Goal: Communication & Community: Answer question/provide support

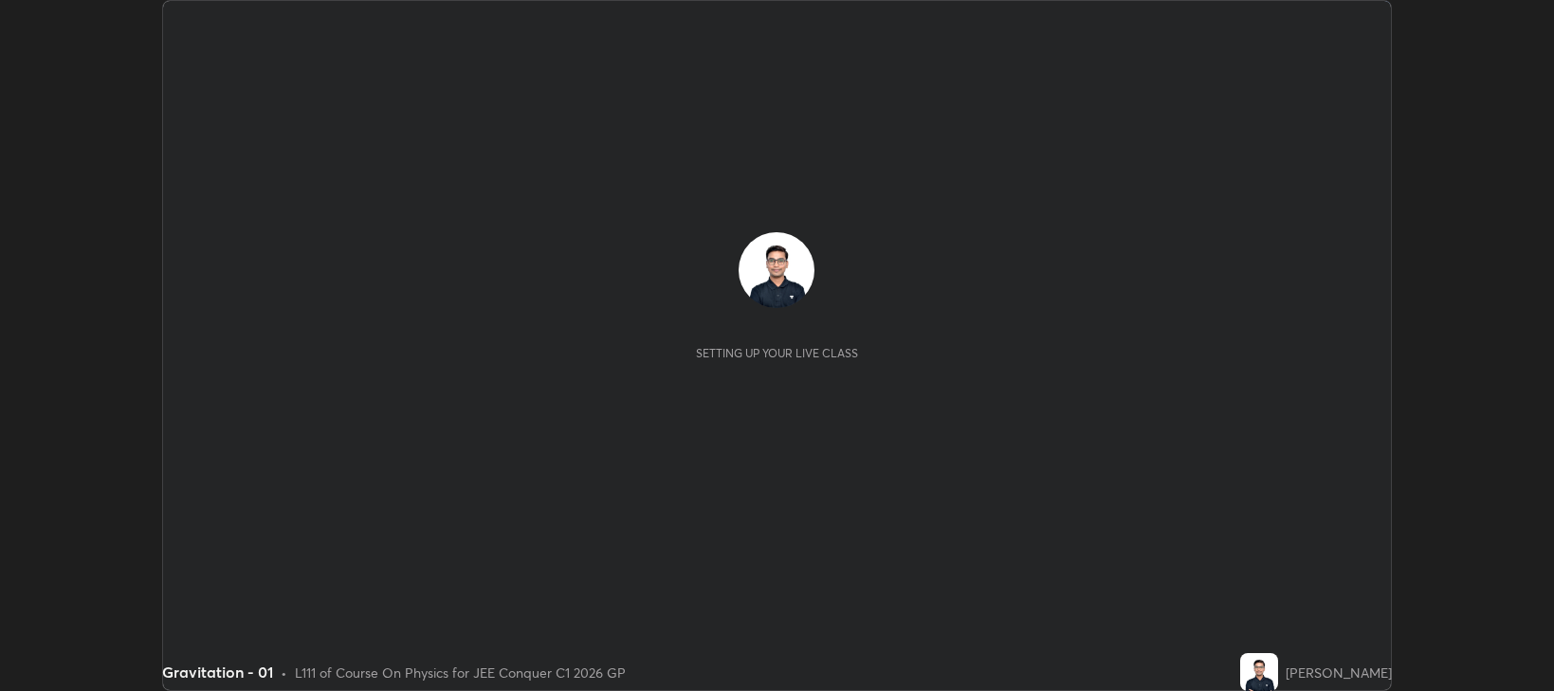
scroll to position [691, 1554]
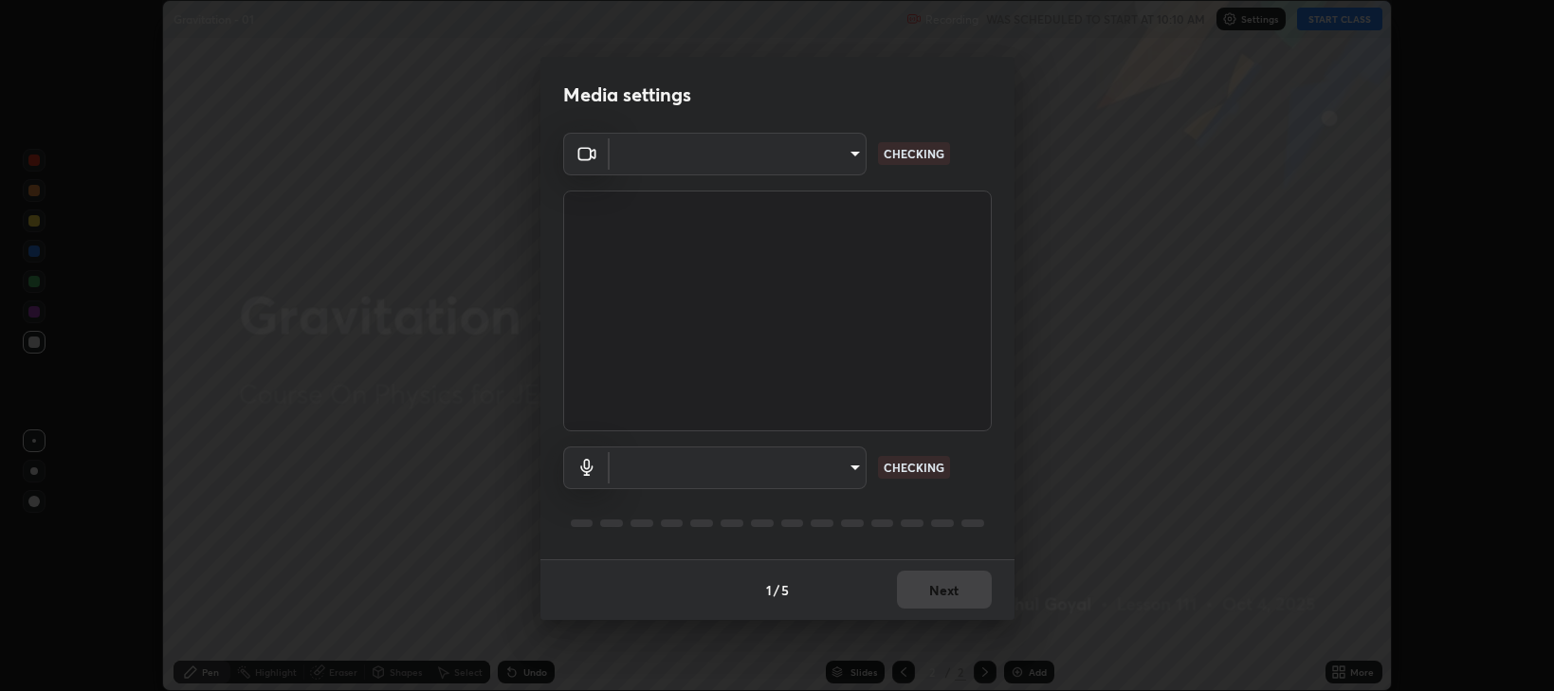
type input "97e3cd23c76f91fb91915eb68de44adfa811e639bdc8ba886a3eb3756a765973"
click at [668, 471] on body "Erase all Gravitation - 01 Recording WAS SCHEDULED TO START AT 10:10 AM Setting…" at bounding box center [777, 345] width 1554 height 691
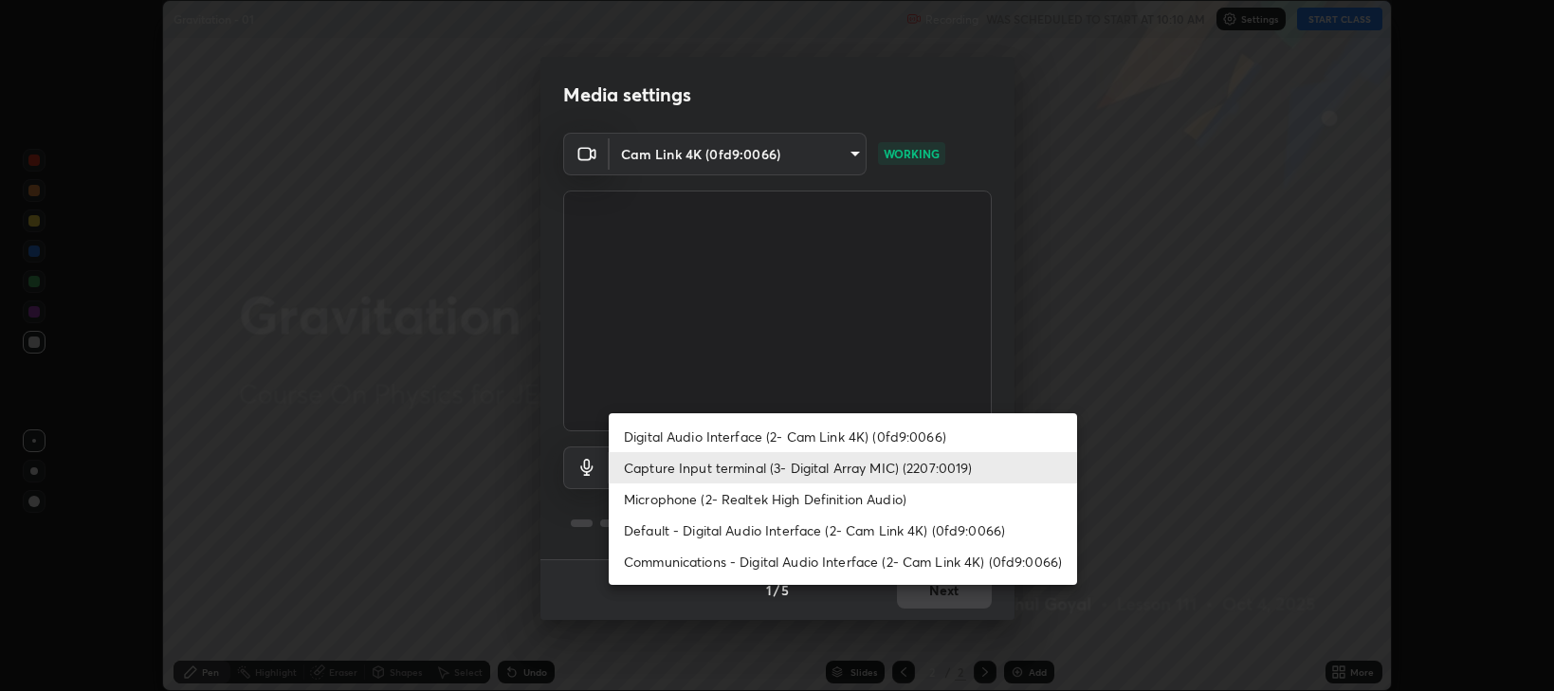
click at [651, 530] on li "Default - Digital Audio Interface (2- Cam Link 4K) (0fd9:0066)" at bounding box center [843, 530] width 468 height 31
type input "default"
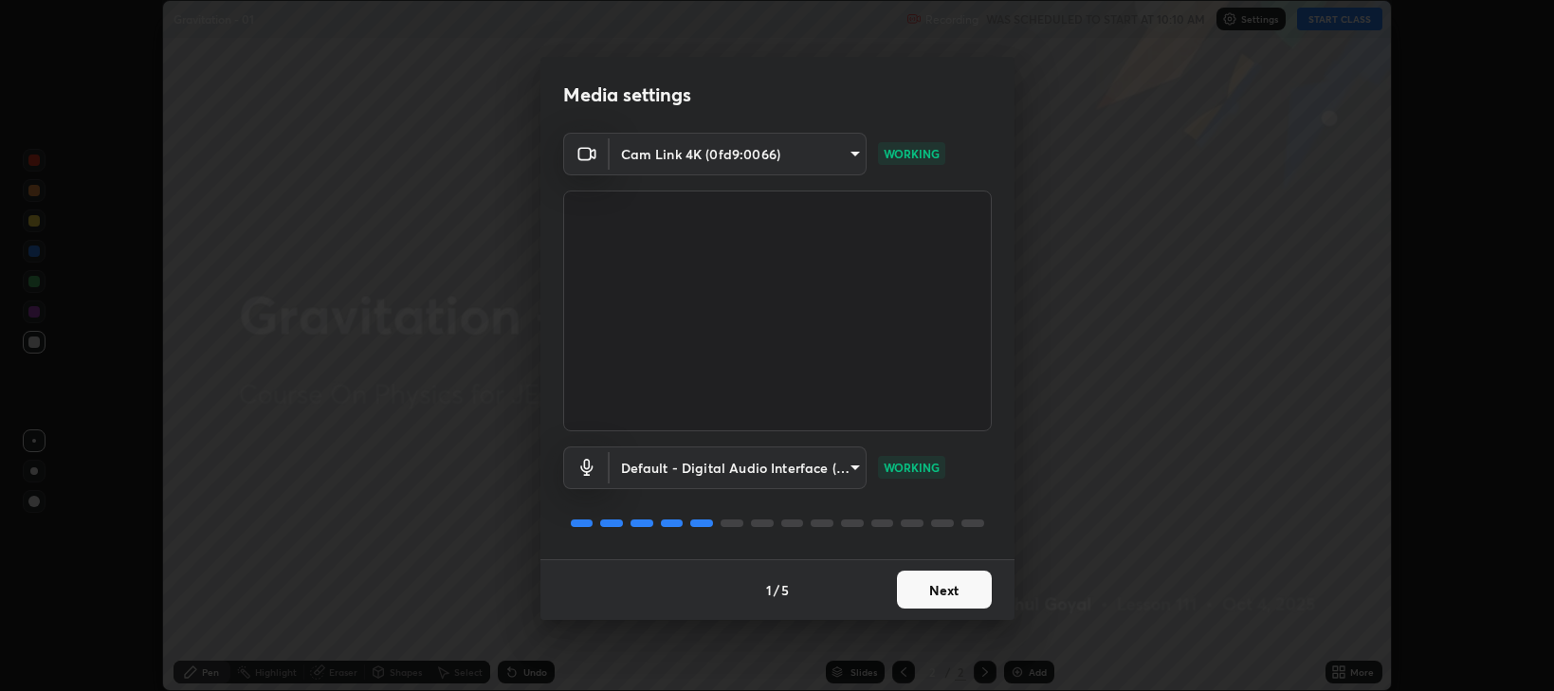
click at [938, 588] on button "Next" at bounding box center [944, 590] width 95 height 38
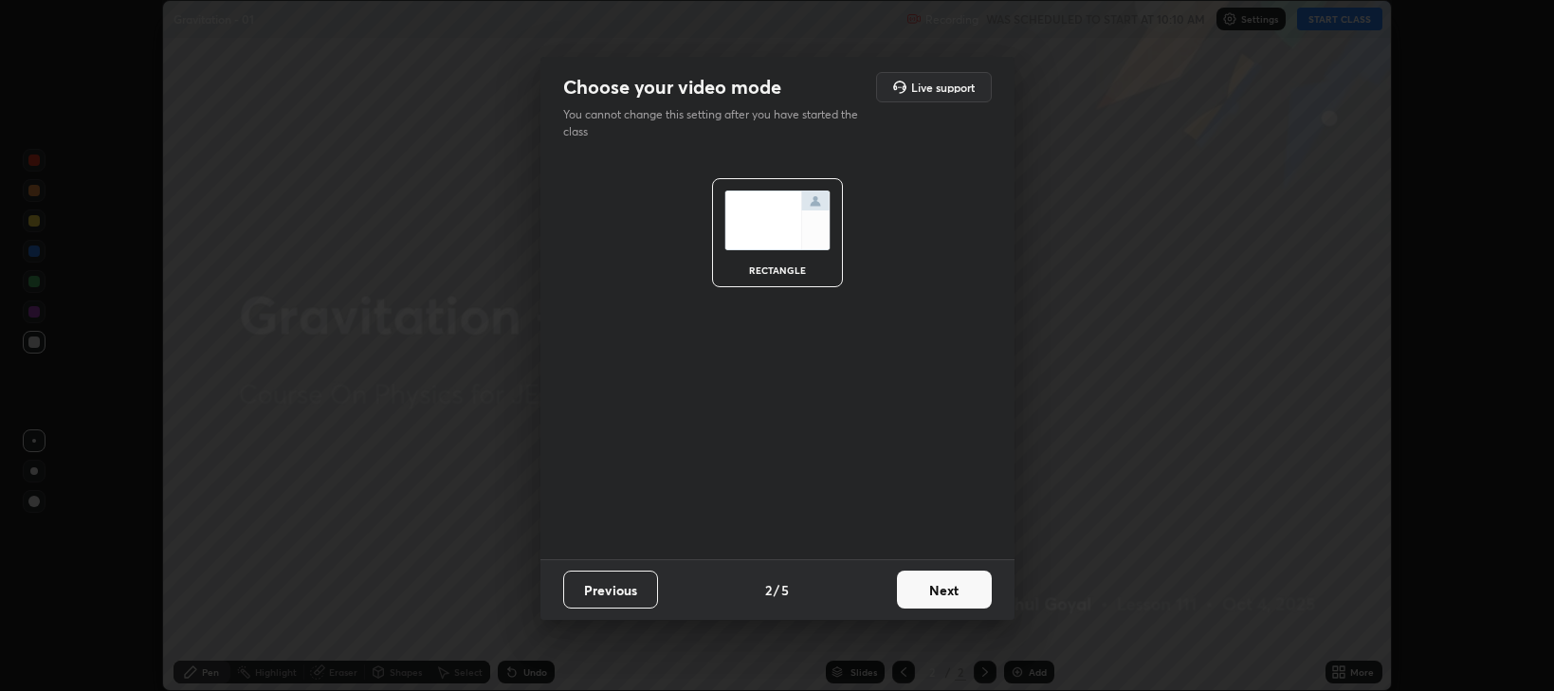
click at [939, 586] on button "Next" at bounding box center [944, 590] width 95 height 38
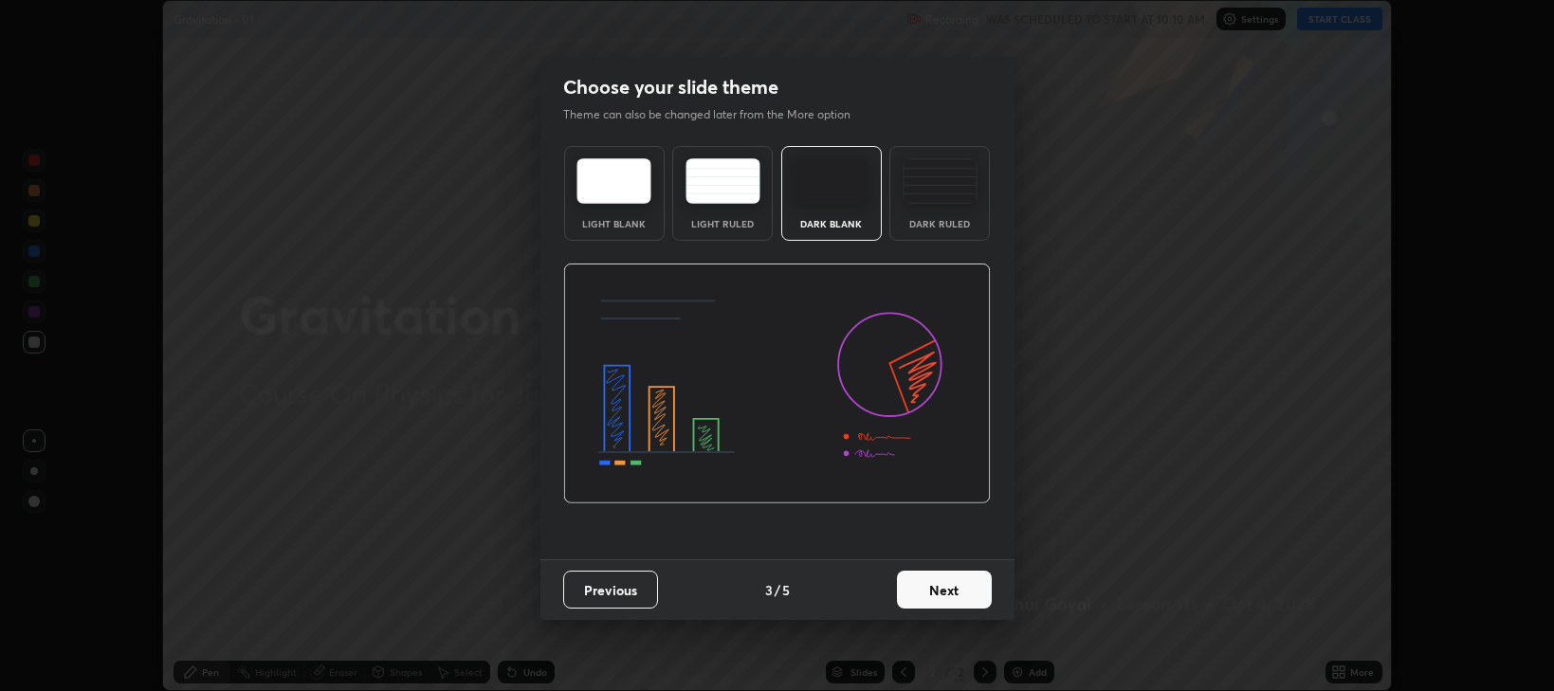
click at [939, 588] on button "Next" at bounding box center [944, 590] width 95 height 38
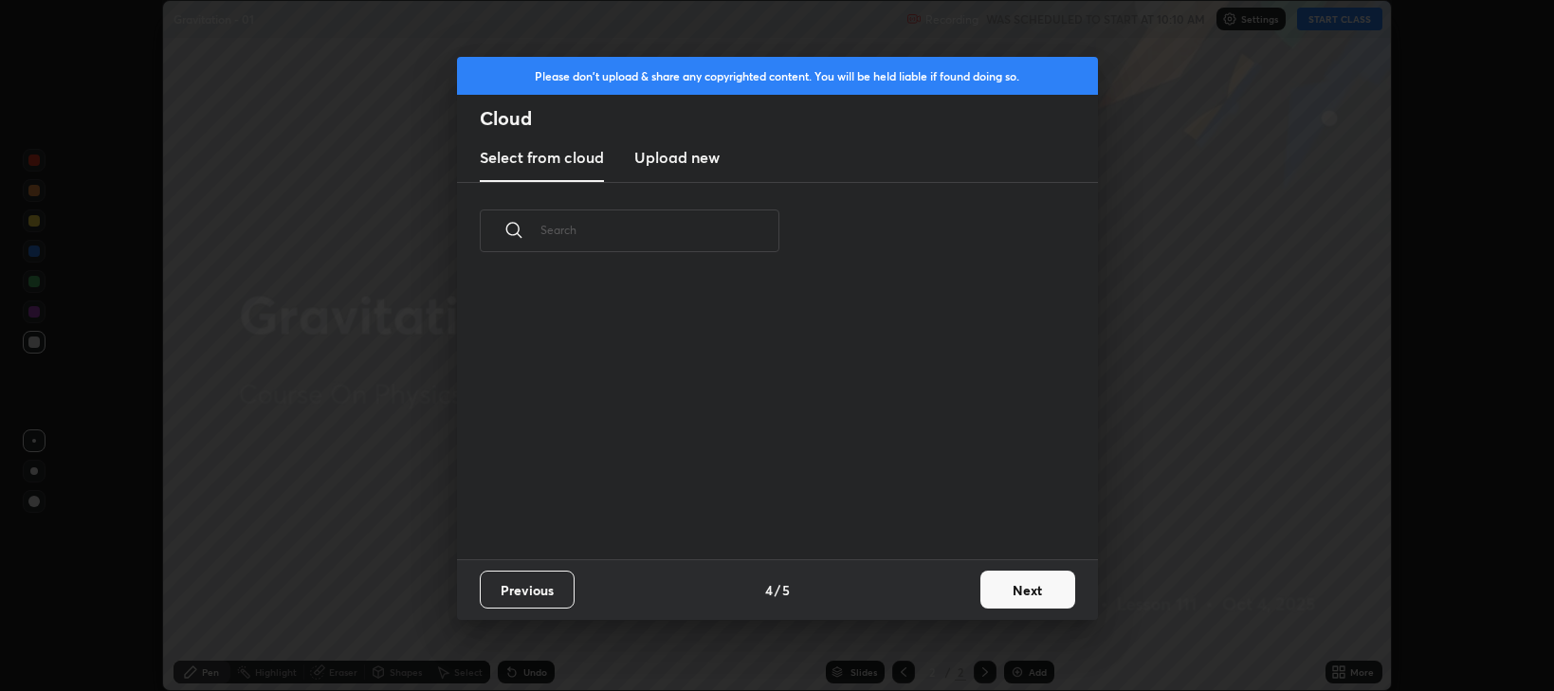
scroll to position [279, 609]
click at [1003, 582] on button "Next" at bounding box center [1027, 590] width 95 height 38
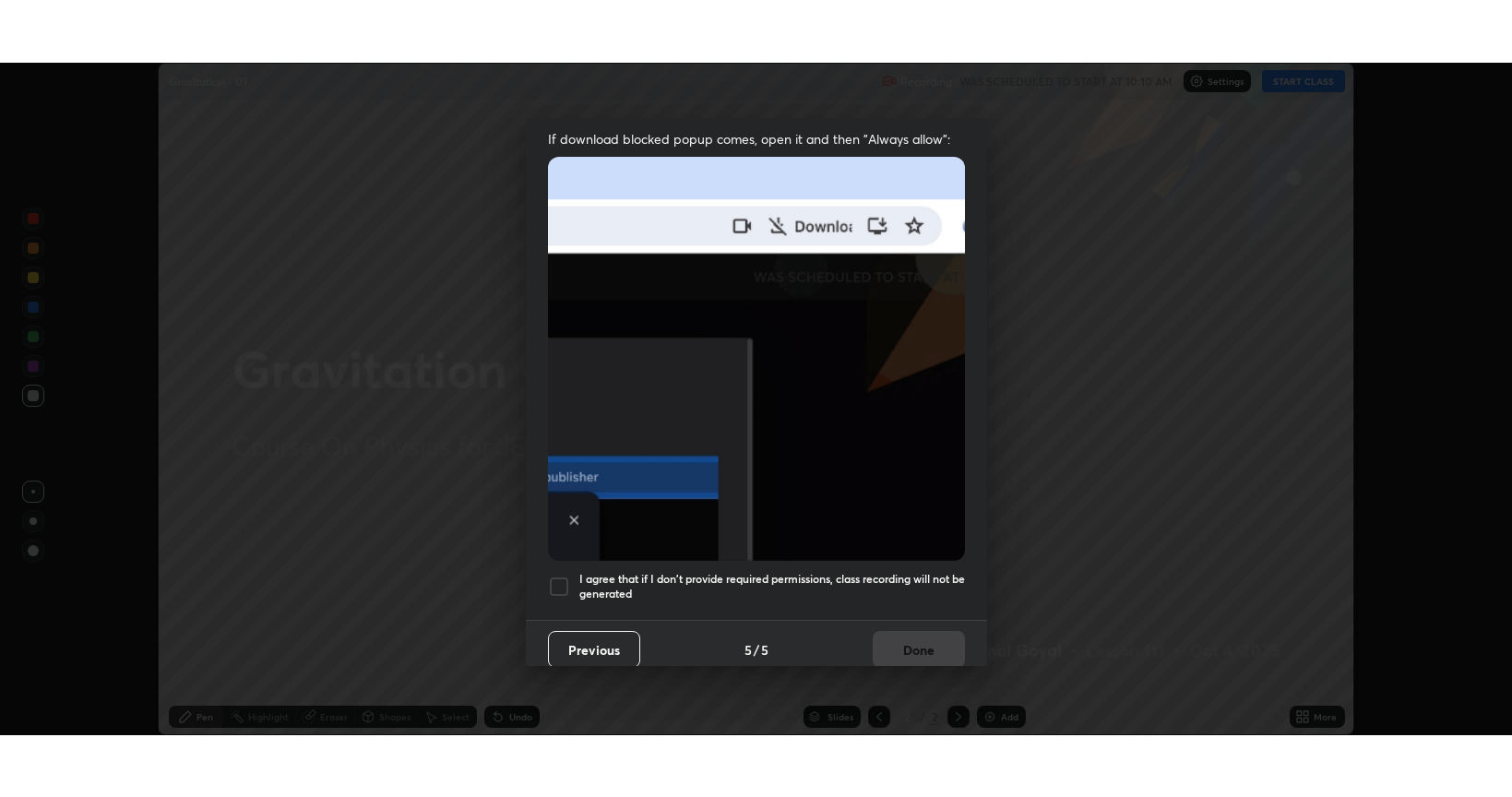
scroll to position [374, 0]
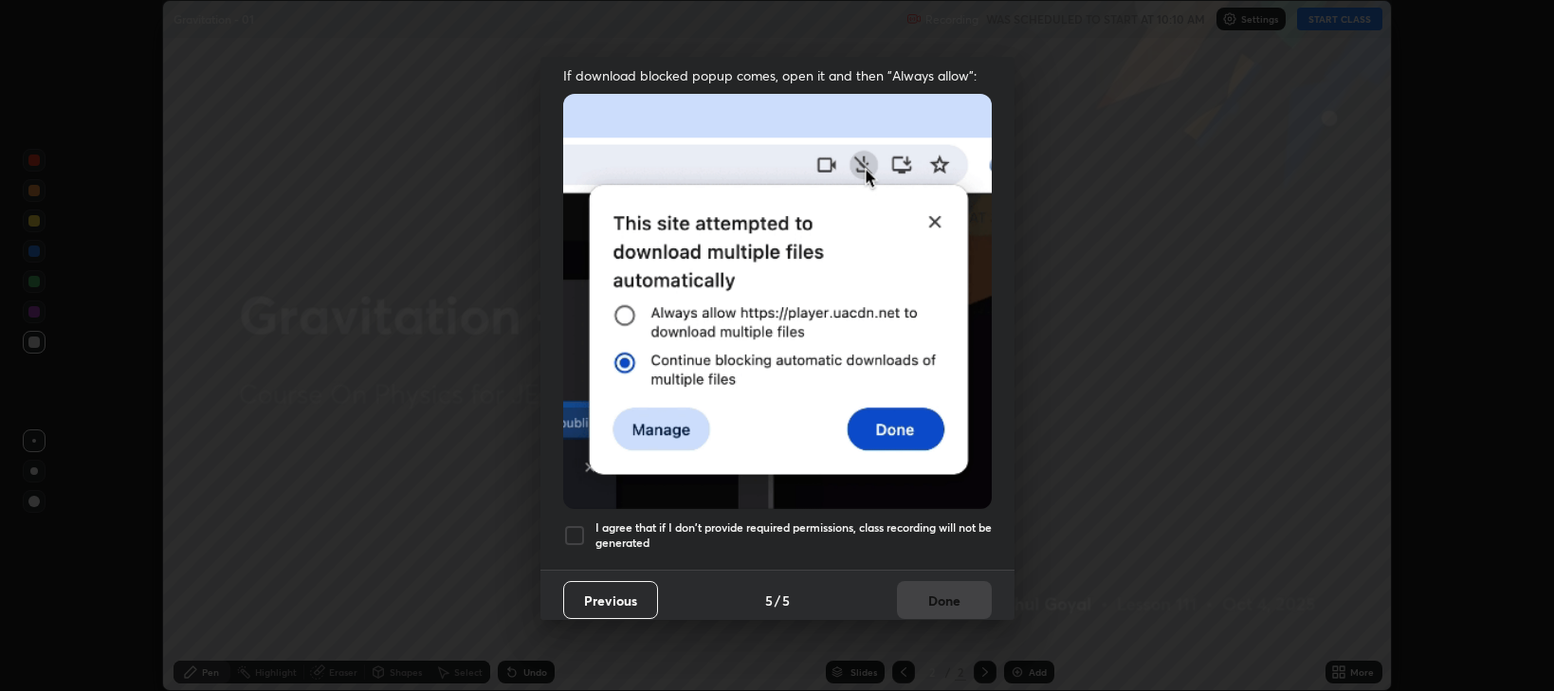
click at [893, 530] on h5 "I agree that if I don't provide required permissions, class recording will not …" at bounding box center [793, 534] width 396 height 29
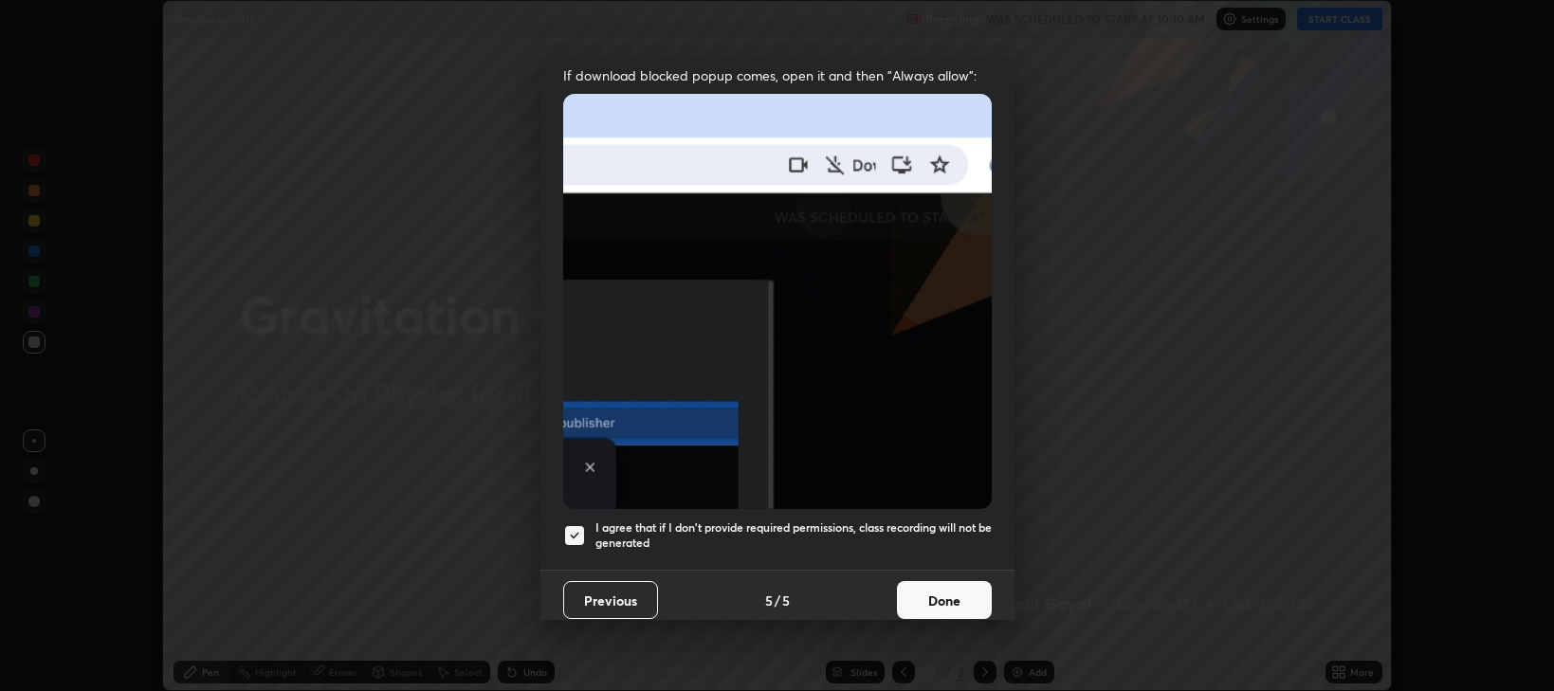
click at [934, 592] on button "Done" at bounding box center [944, 600] width 95 height 38
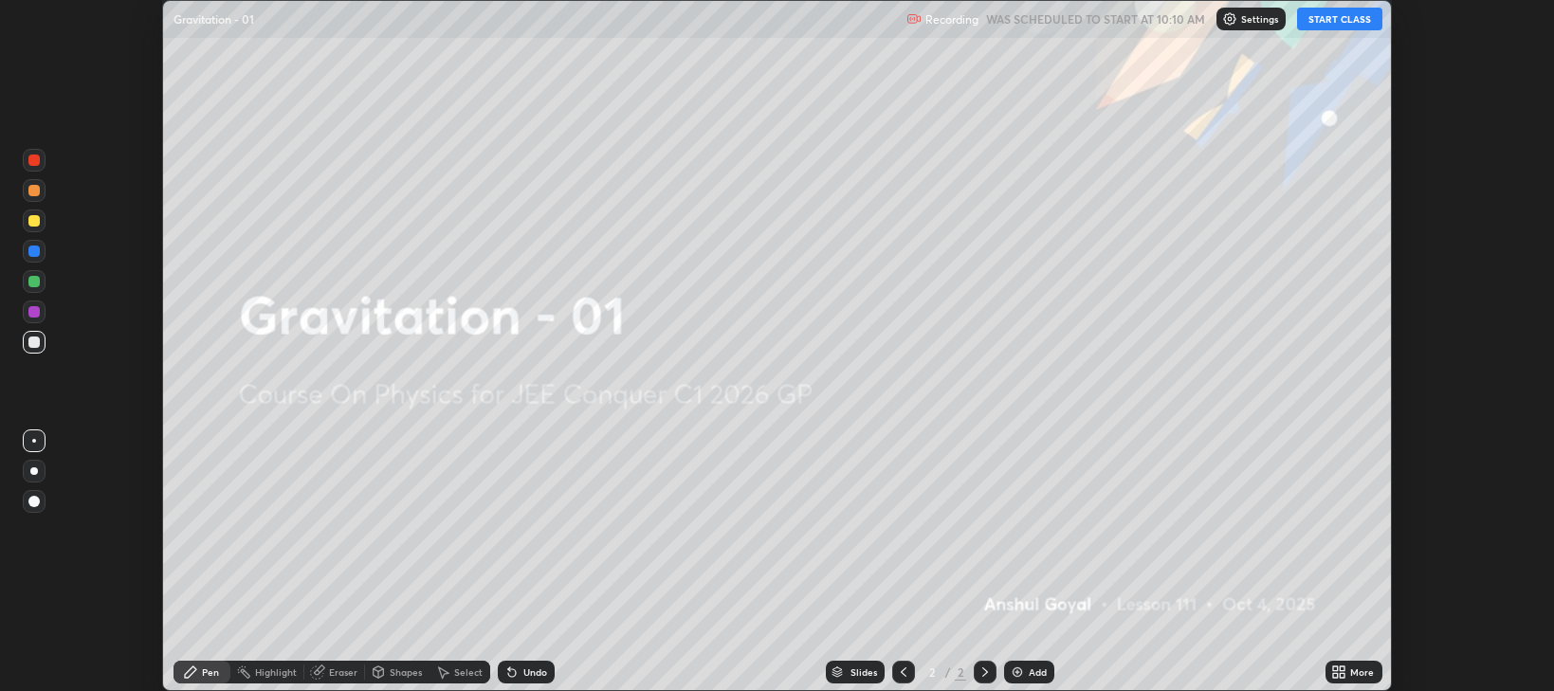
click at [1344, 669] on icon at bounding box center [1342, 668] width 5 height 5
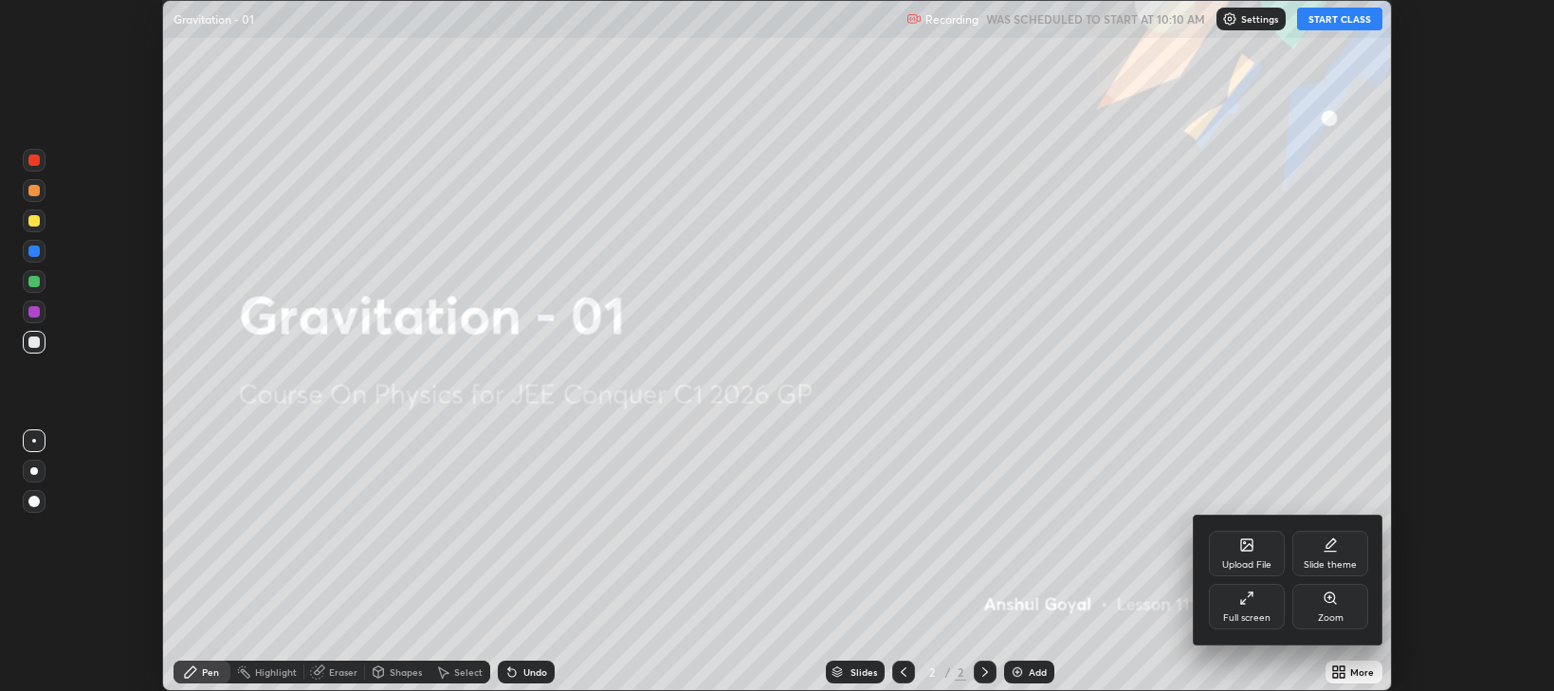
click at [1241, 607] on div "Full screen" at bounding box center [1247, 607] width 76 height 46
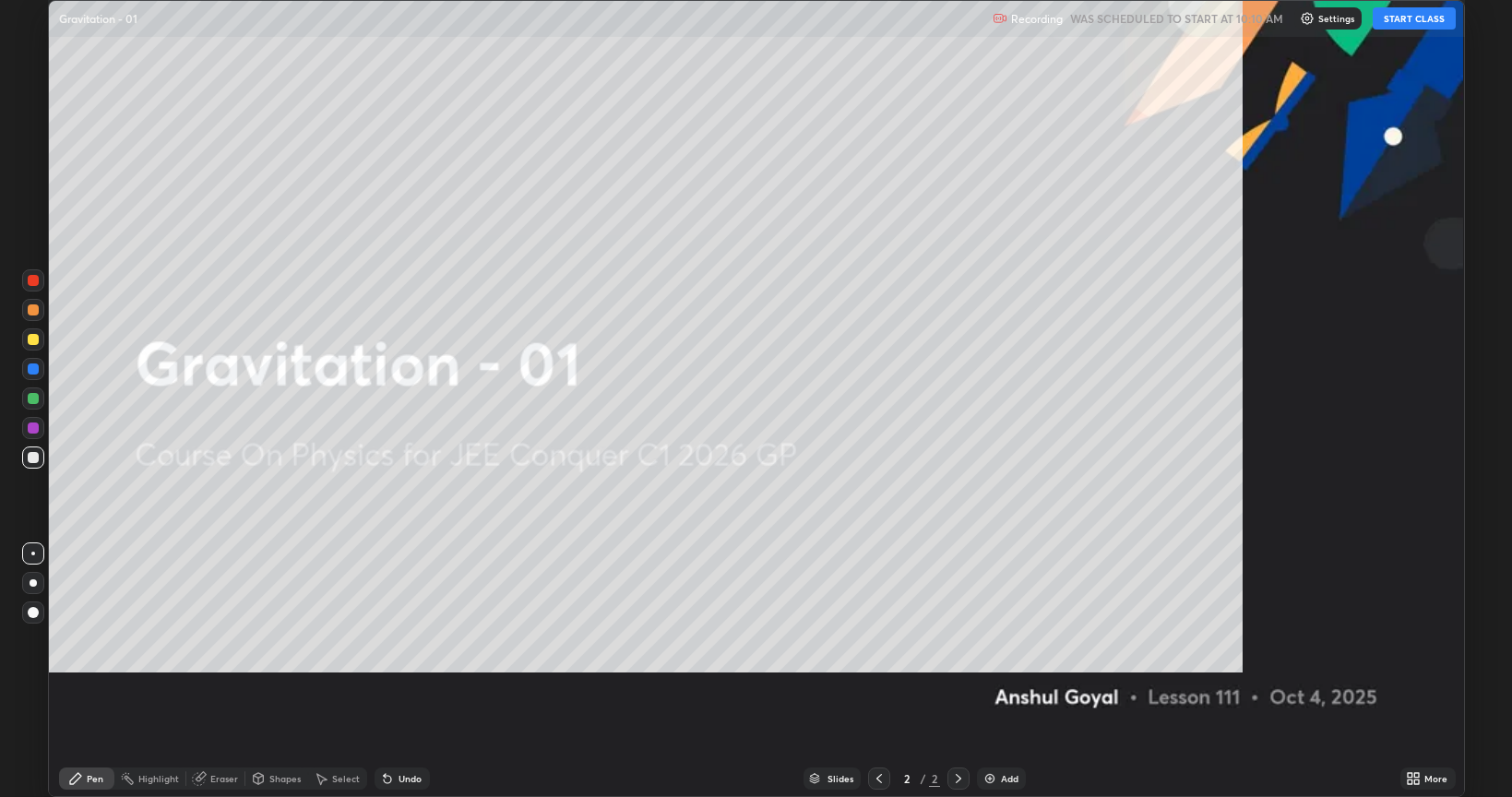
scroll to position [797, 1512]
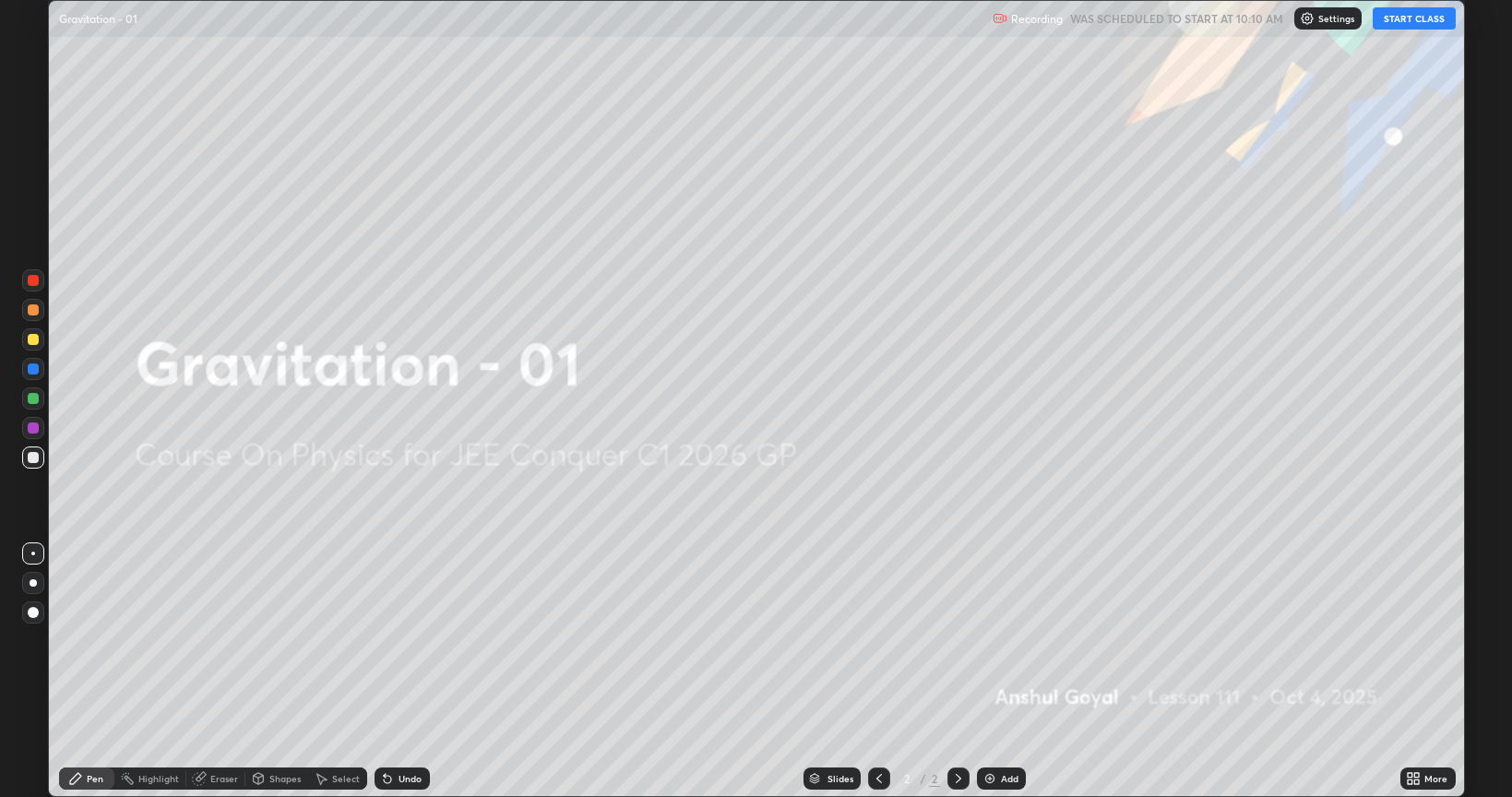
click at [1411, 28] on button "START CLASS" at bounding box center [1414, 18] width 83 height 22
click at [990, 671] on img at bounding box center [990, 778] width 15 height 15
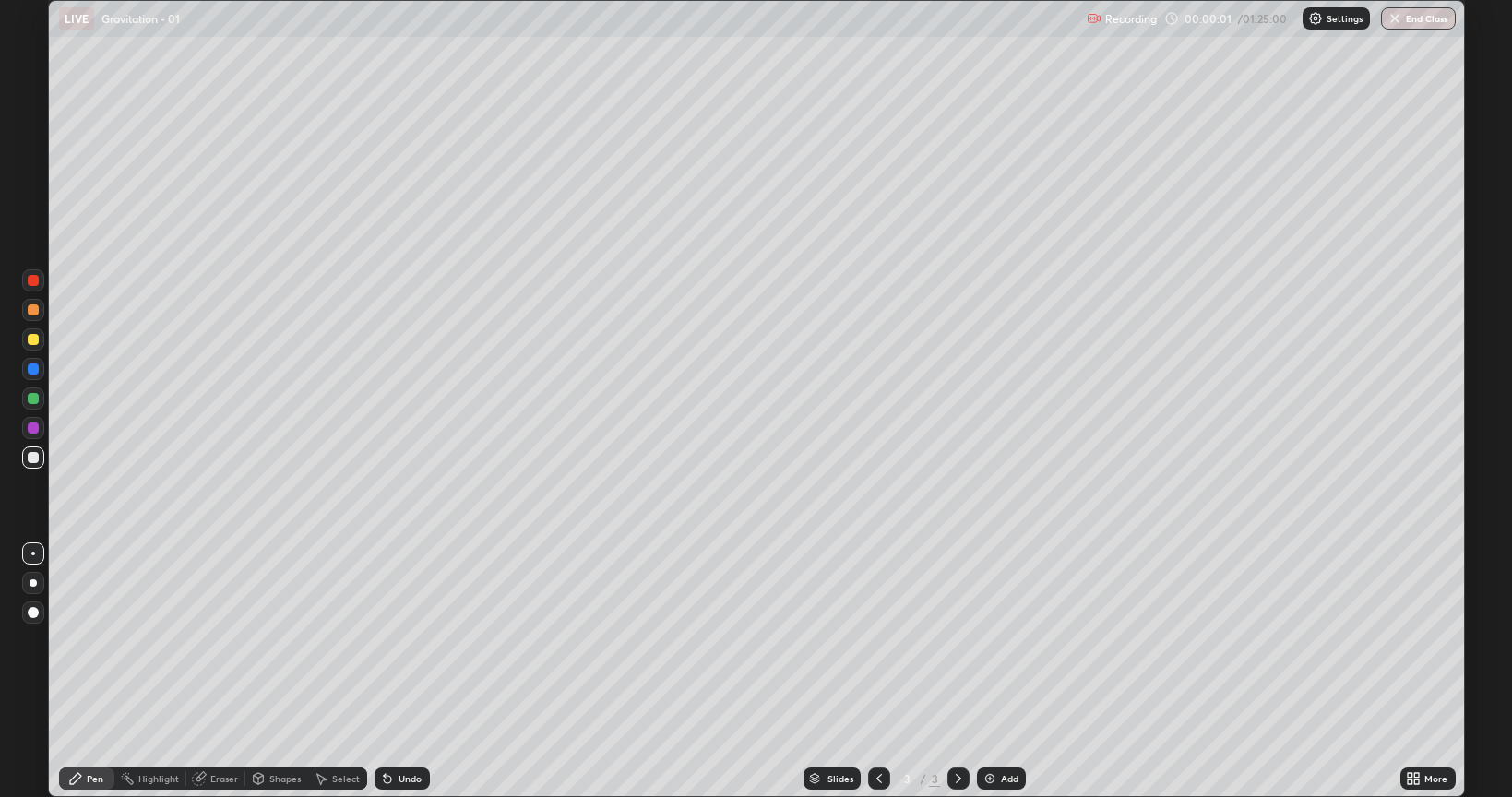
click at [219, 671] on div "Eraser" at bounding box center [224, 778] width 27 height 9
click at [26, 671] on icon at bounding box center [33, 716] width 15 height 16
click at [202, 671] on div "Eraser" at bounding box center [215, 779] width 59 height 22
click at [80, 671] on icon at bounding box center [75, 778] width 11 height 11
click at [29, 581] on div at bounding box center [33, 583] width 8 height 8
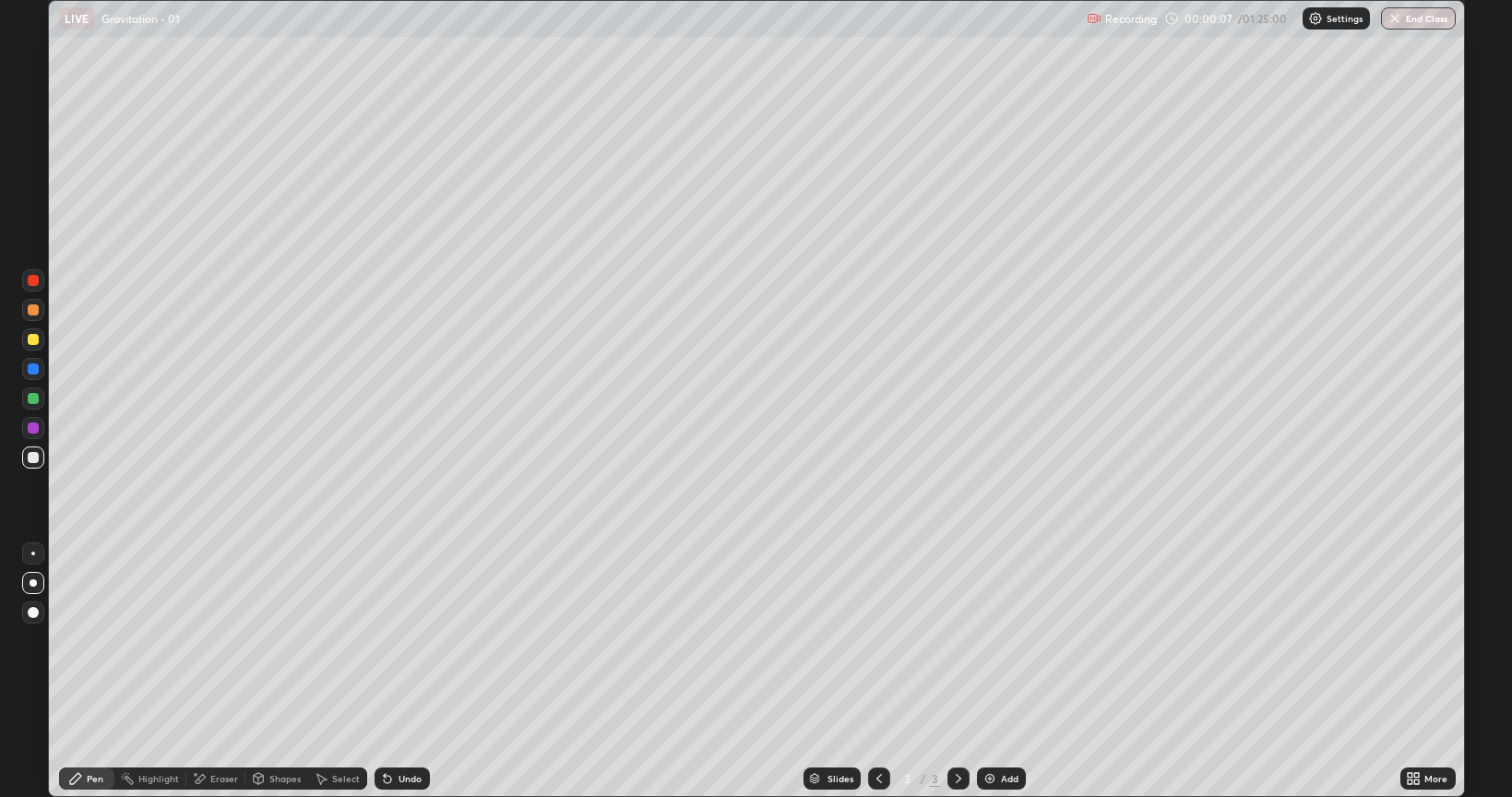
click at [28, 343] on div at bounding box center [32, 339] width 11 height 11
click at [274, 671] on div "Shapes" at bounding box center [276, 779] width 62 height 22
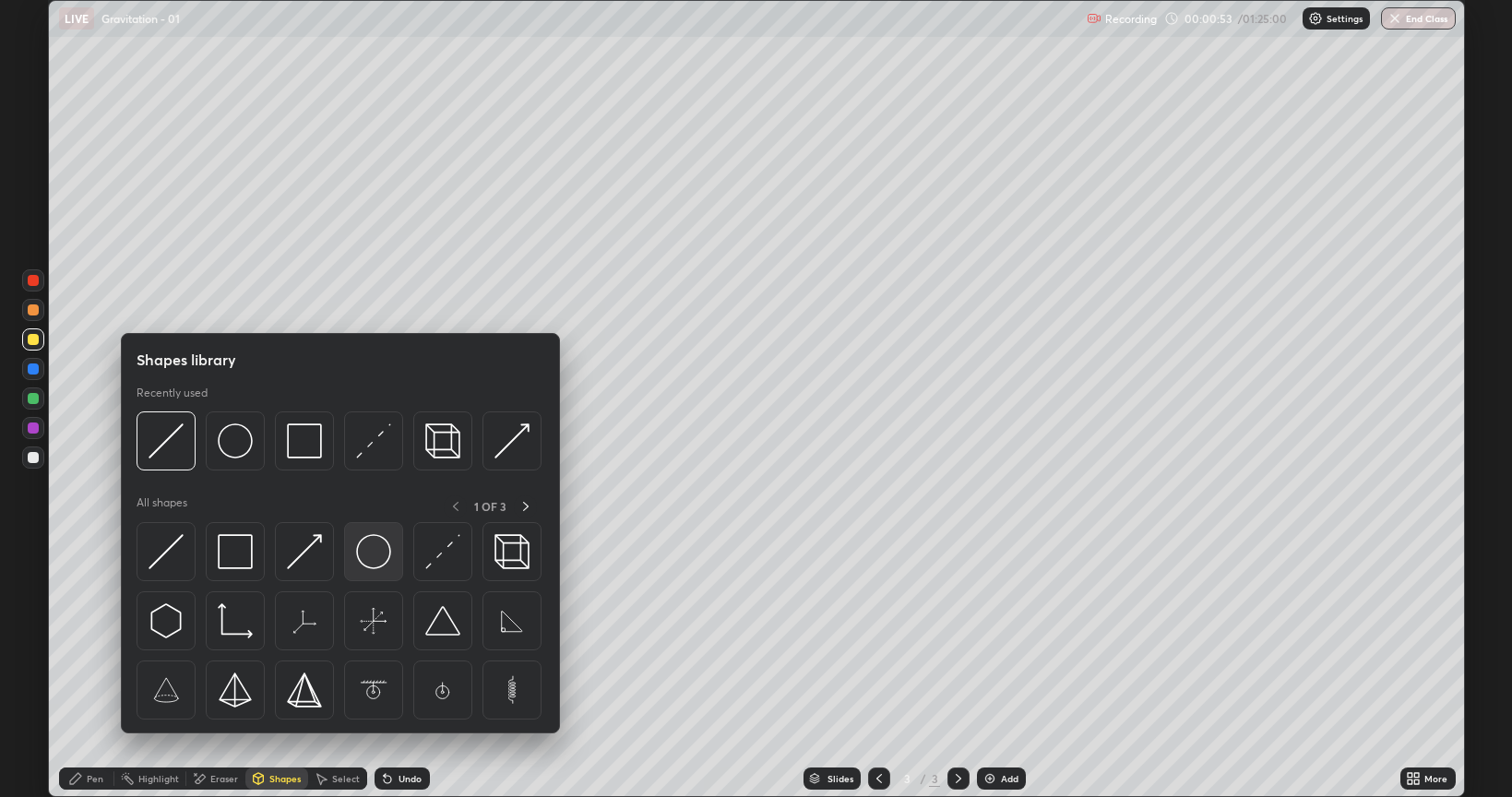
click at [379, 563] on img at bounding box center [374, 552] width 35 height 35
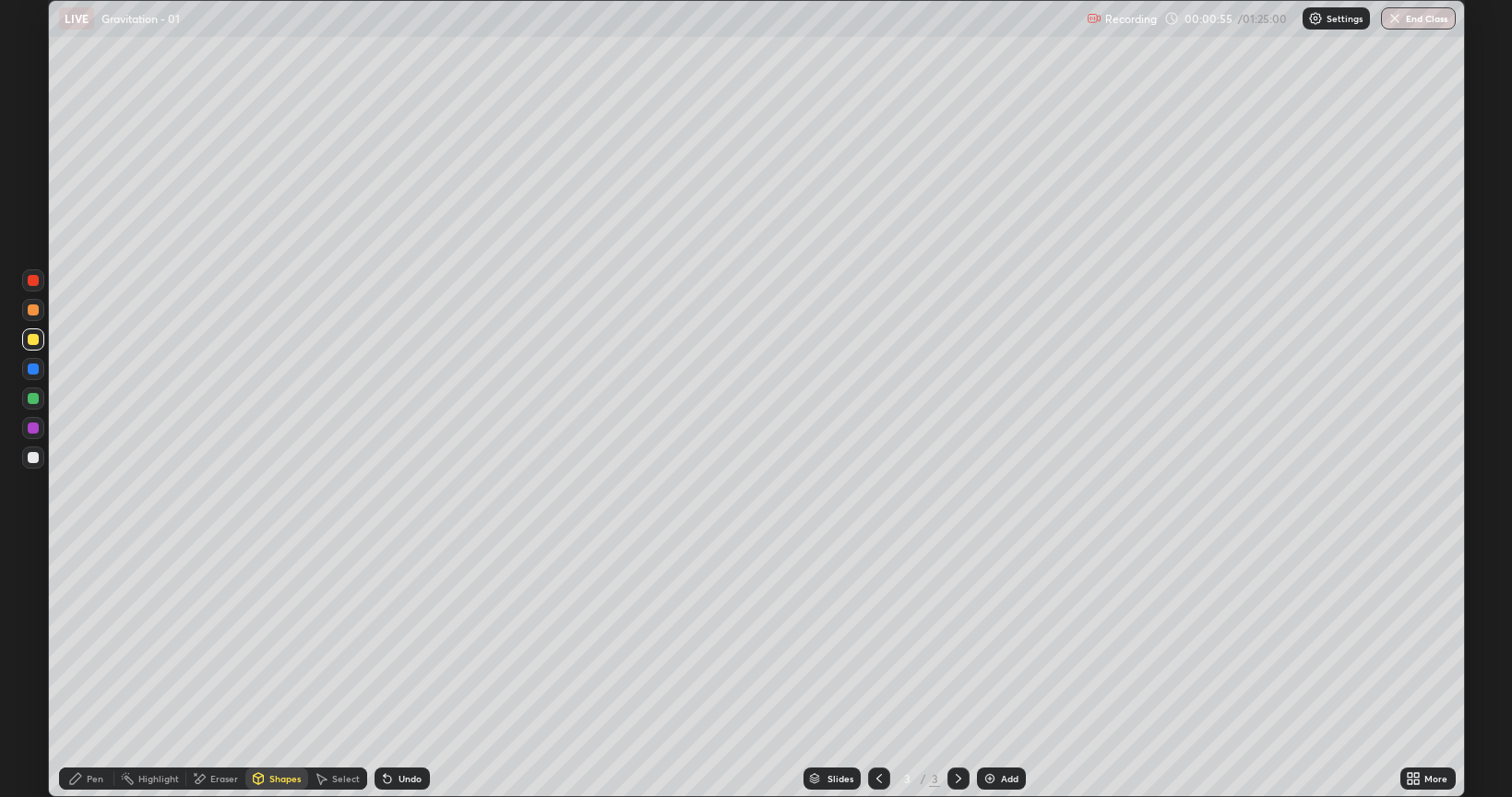
click at [275, 671] on div "Shapes" at bounding box center [285, 778] width 31 height 9
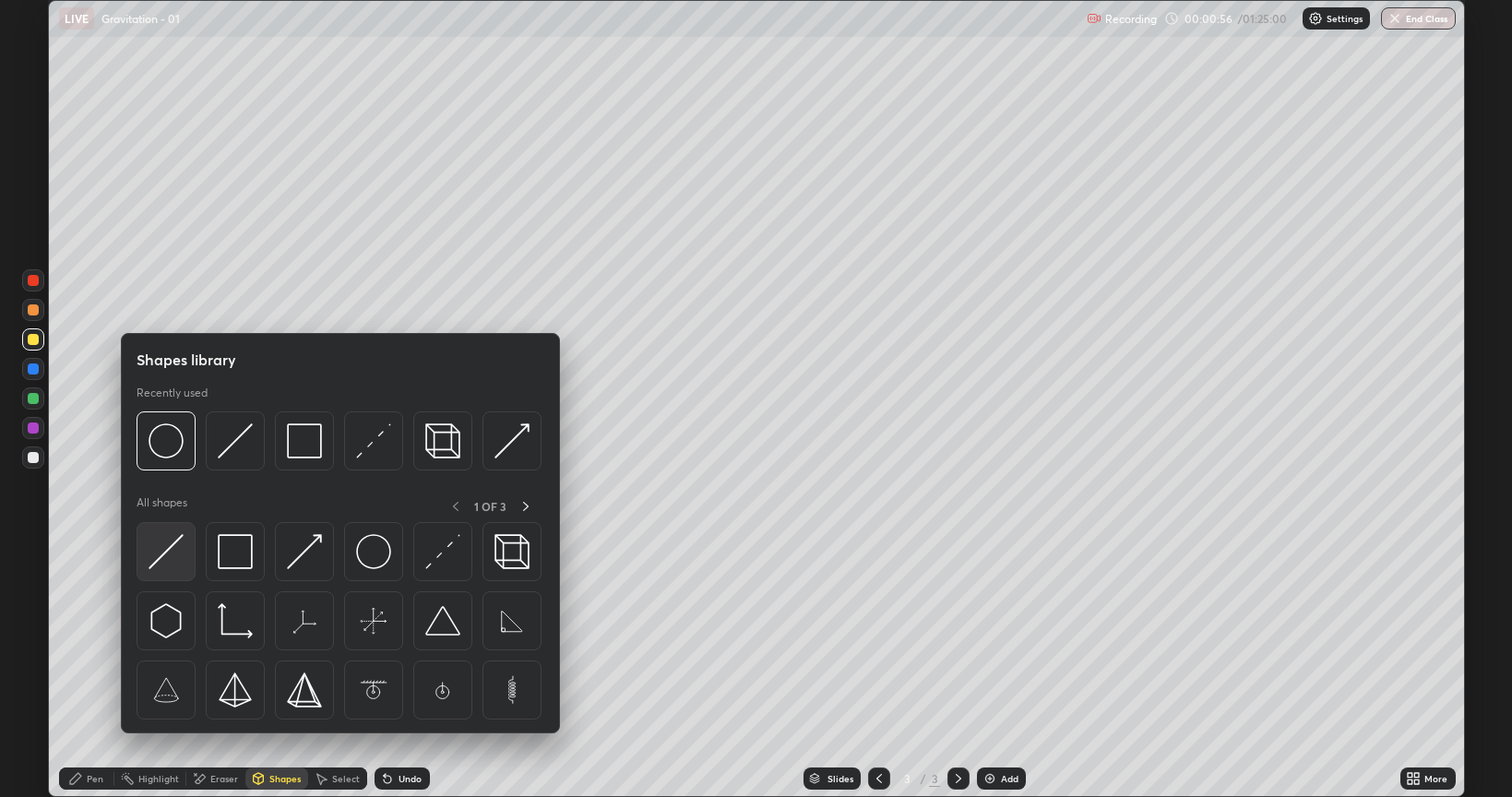
click at [175, 558] on img at bounding box center [166, 552] width 35 height 35
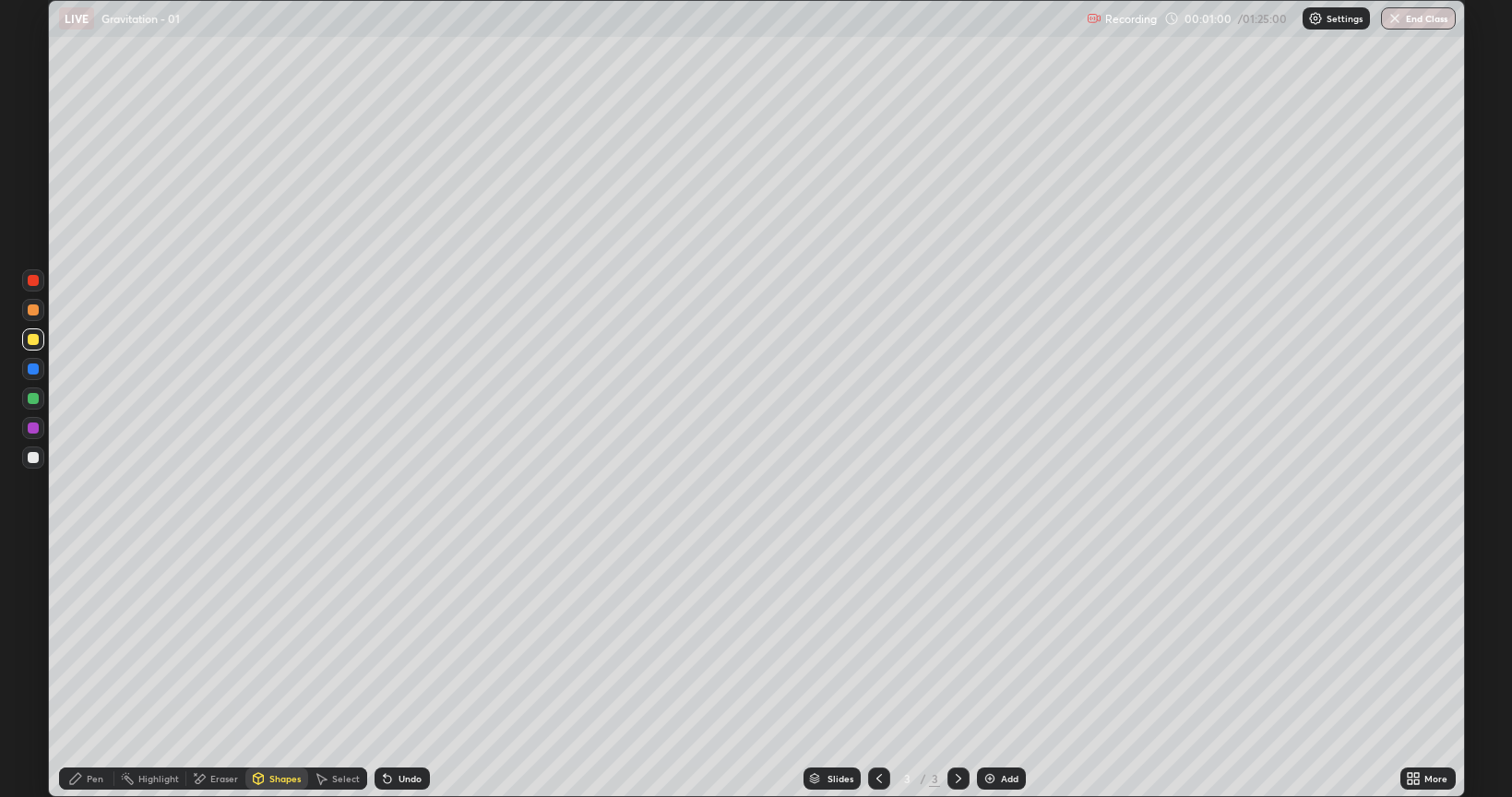
click at [104, 671] on div "Pen" at bounding box center [87, 779] width 55 height 22
click at [31, 461] on div at bounding box center [32, 456] width 11 height 11
click at [399, 671] on div "Undo" at bounding box center [411, 778] width 23 height 9
click at [407, 671] on div "Undo" at bounding box center [411, 778] width 23 height 9
click at [416, 671] on div "Undo" at bounding box center [411, 778] width 23 height 9
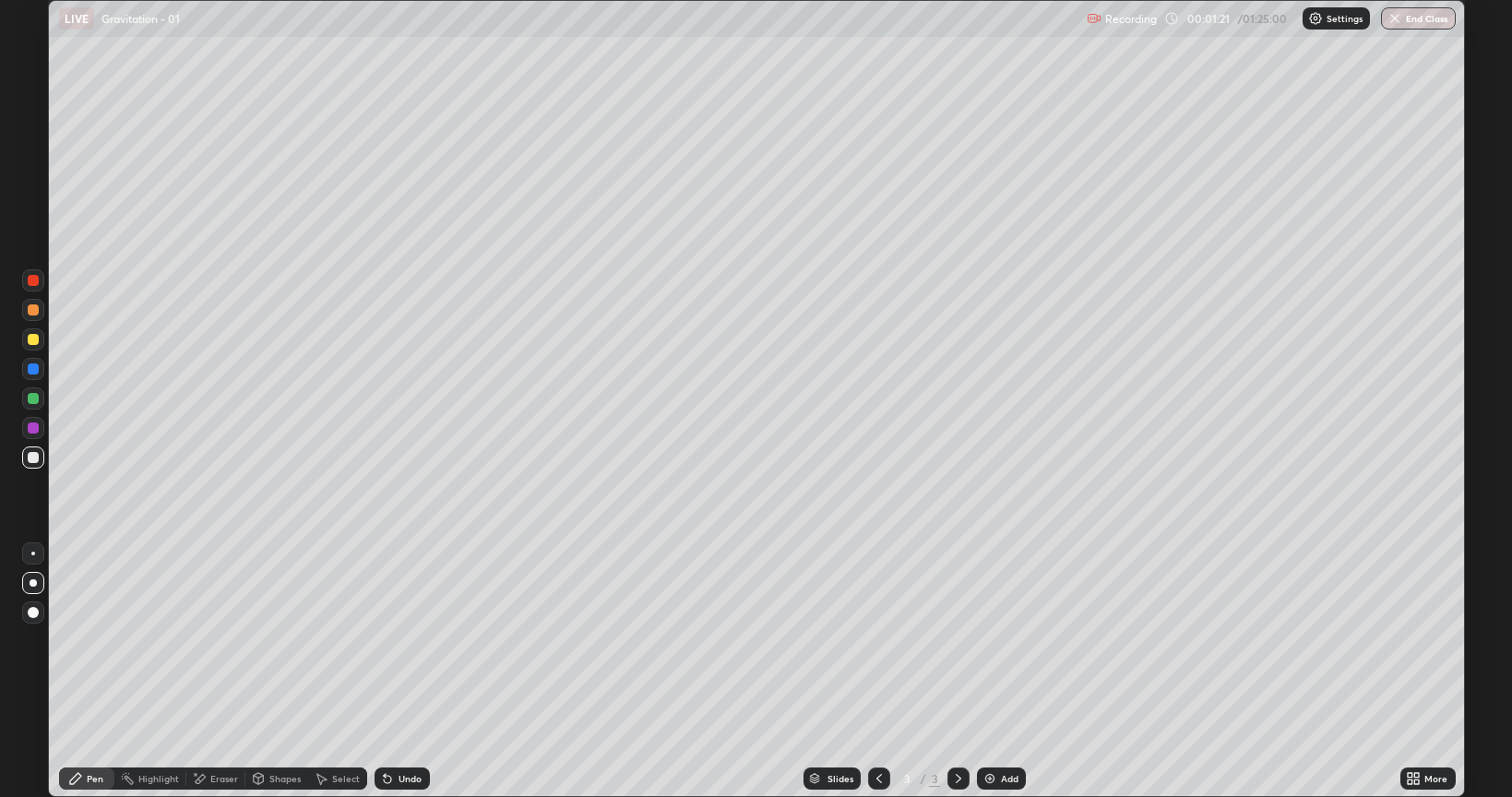
click at [416, 671] on div "Undo" at bounding box center [411, 778] width 23 height 9
click at [415, 671] on div "Undo" at bounding box center [411, 778] width 23 height 9
click at [417, 671] on div "Undo" at bounding box center [411, 778] width 23 height 9
click at [418, 671] on div "Undo" at bounding box center [411, 778] width 23 height 9
click at [408, 671] on div "Undo" at bounding box center [411, 778] width 23 height 9
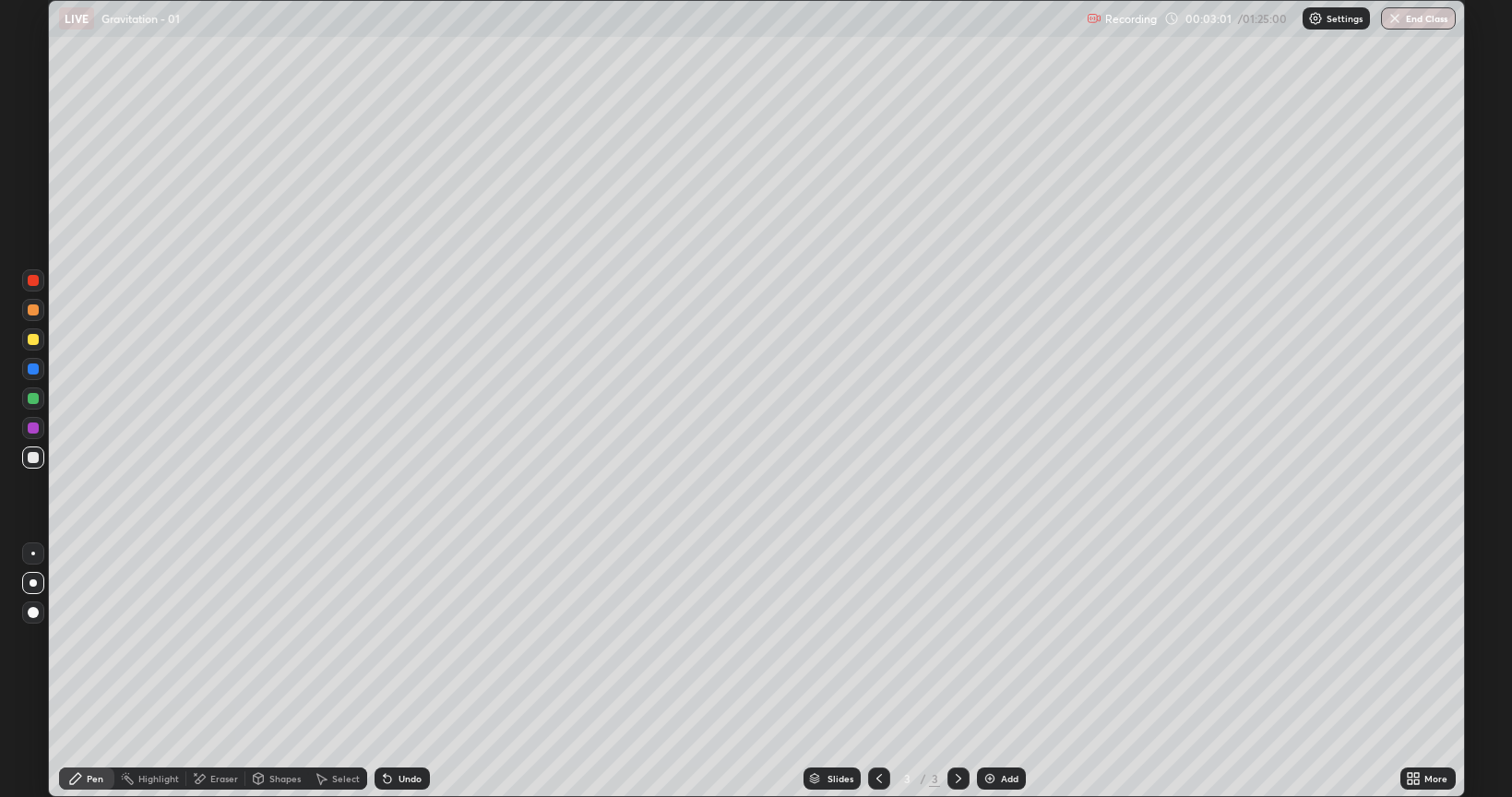
click at [33, 310] on div at bounding box center [32, 309] width 11 height 11
click at [218, 671] on div "Eraser" at bounding box center [224, 778] width 27 height 9
click at [74, 671] on div "Pen" at bounding box center [87, 779] width 55 height 22
click at [212, 671] on div "Eraser" at bounding box center [215, 779] width 59 height 22
click at [94, 671] on div "Pen" at bounding box center [94, 778] width 17 height 9
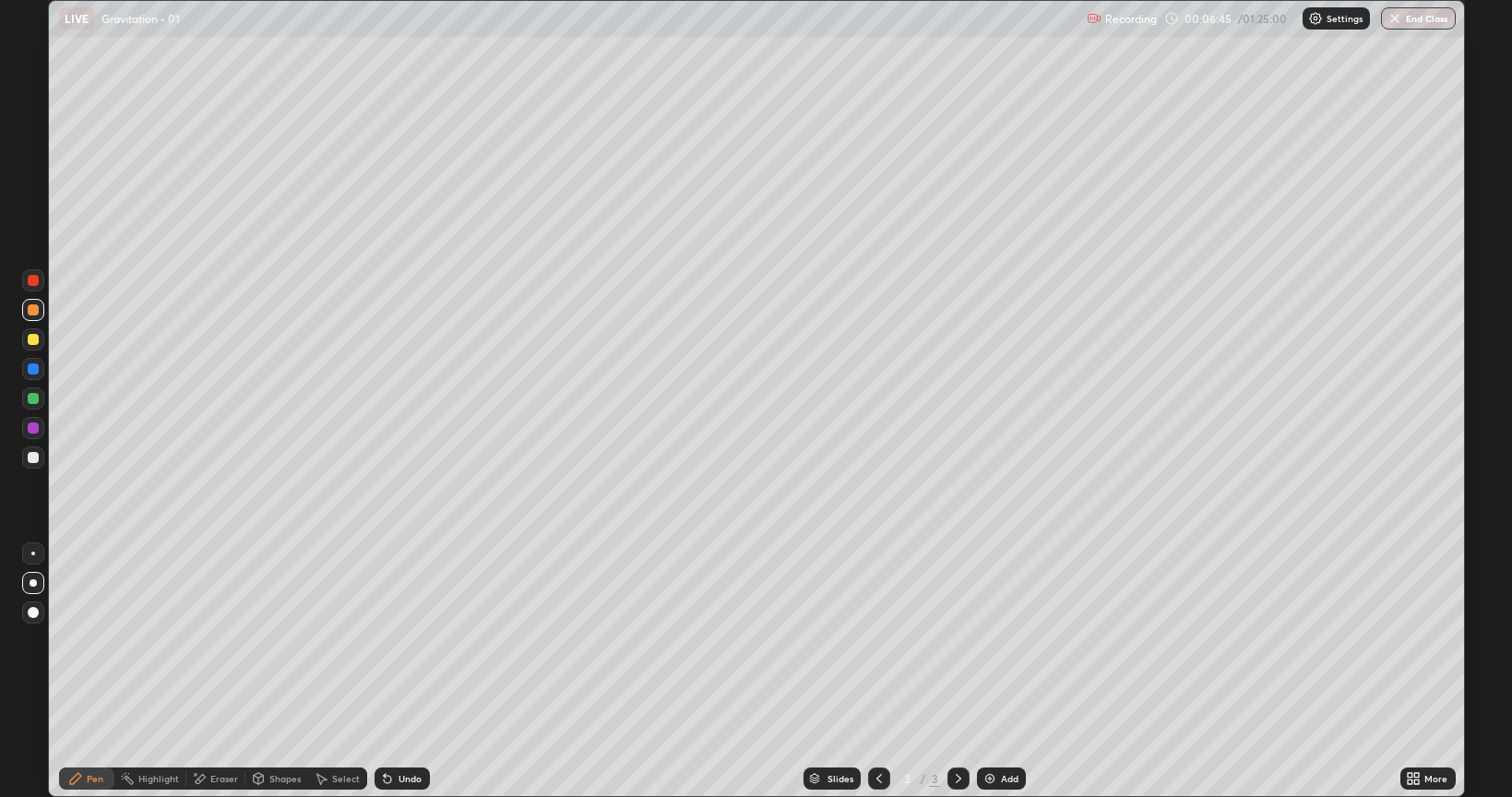
click at [33, 288] on div at bounding box center [33, 280] width 22 height 22
click at [212, 671] on div "Eraser" at bounding box center [215, 779] width 59 height 22
click at [76, 671] on div "Pen" at bounding box center [87, 779] width 55 height 22
click at [204, 671] on icon at bounding box center [198, 779] width 15 height 16
click at [94, 671] on div "Pen" at bounding box center [94, 778] width 17 height 9
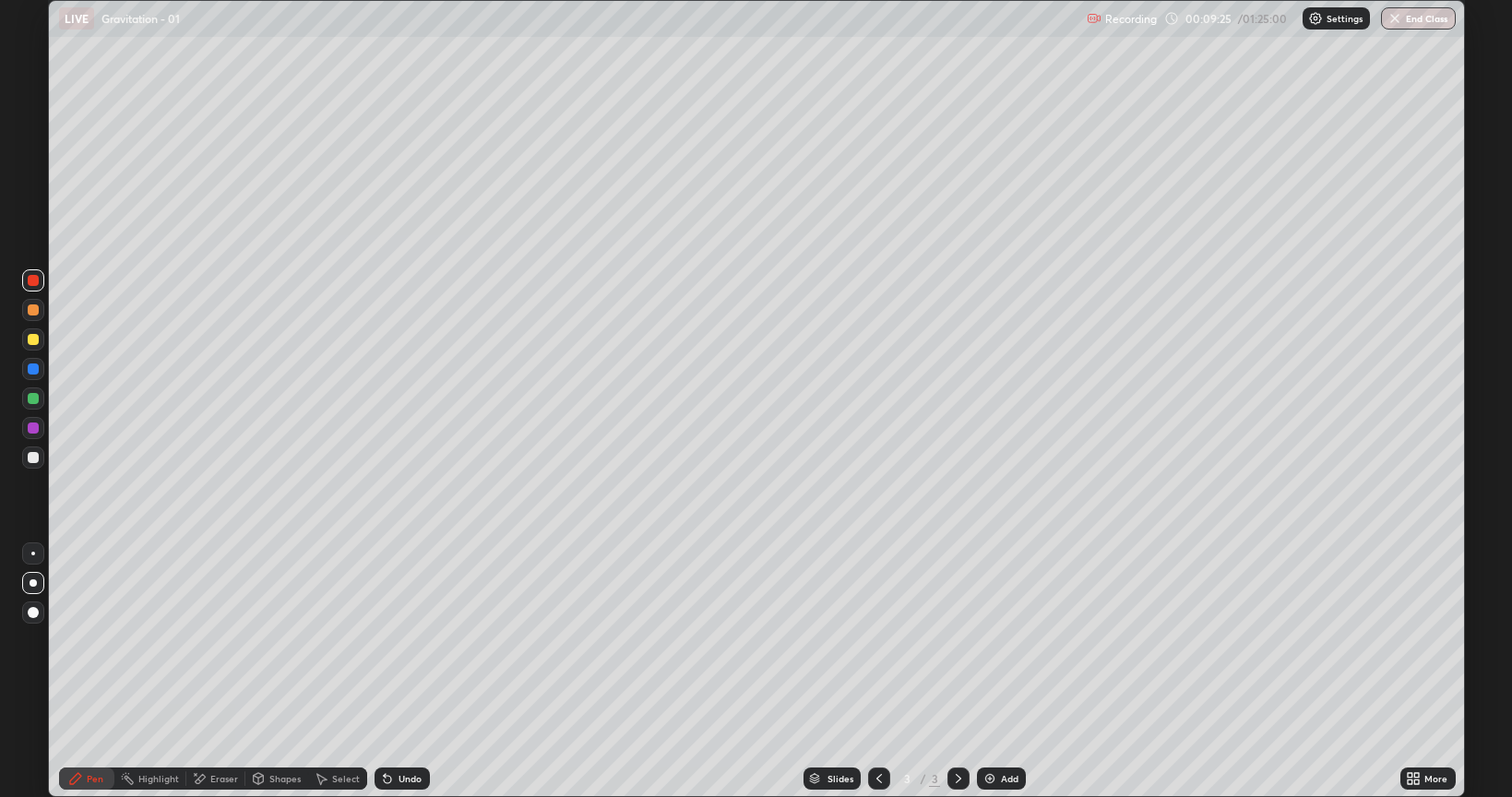
click at [405, 671] on div "Undo" at bounding box center [411, 778] width 23 height 9
click at [399, 671] on div "Undo" at bounding box center [402, 779] width 55 height 22
click at [397, 671] on div "Undo" at bounding box center [402, 779] width 55 height 22
click at [399, 671] on div "Undo" at bounding box center [402, 779] width 55 height 22
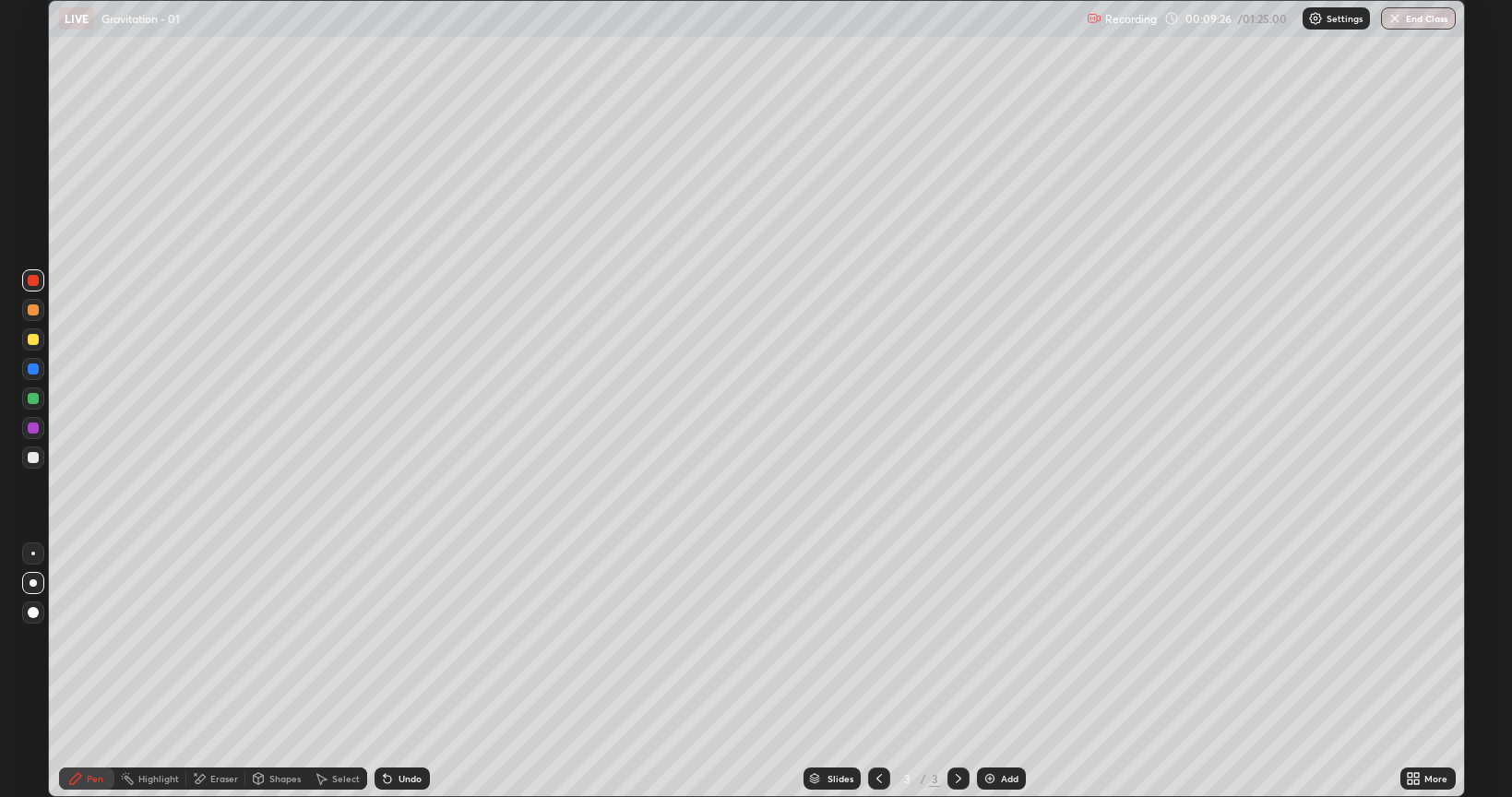
click at [402, 671] on div "Undo" at bounding box center [402, 779] width 55 height 22
click at [208, 671] on div "Eraser" at bounding box center [215, 779] width 59 height 22
click at [83, 671] on div "Pen" at bounding box center [87, 779] width 55 height 22
click at [996, 671] on div "Add" at bounding box center [1001, 779] width 49 height 22
click at [33, 458] on div at bounding box center [32, 456] width 11 height 11
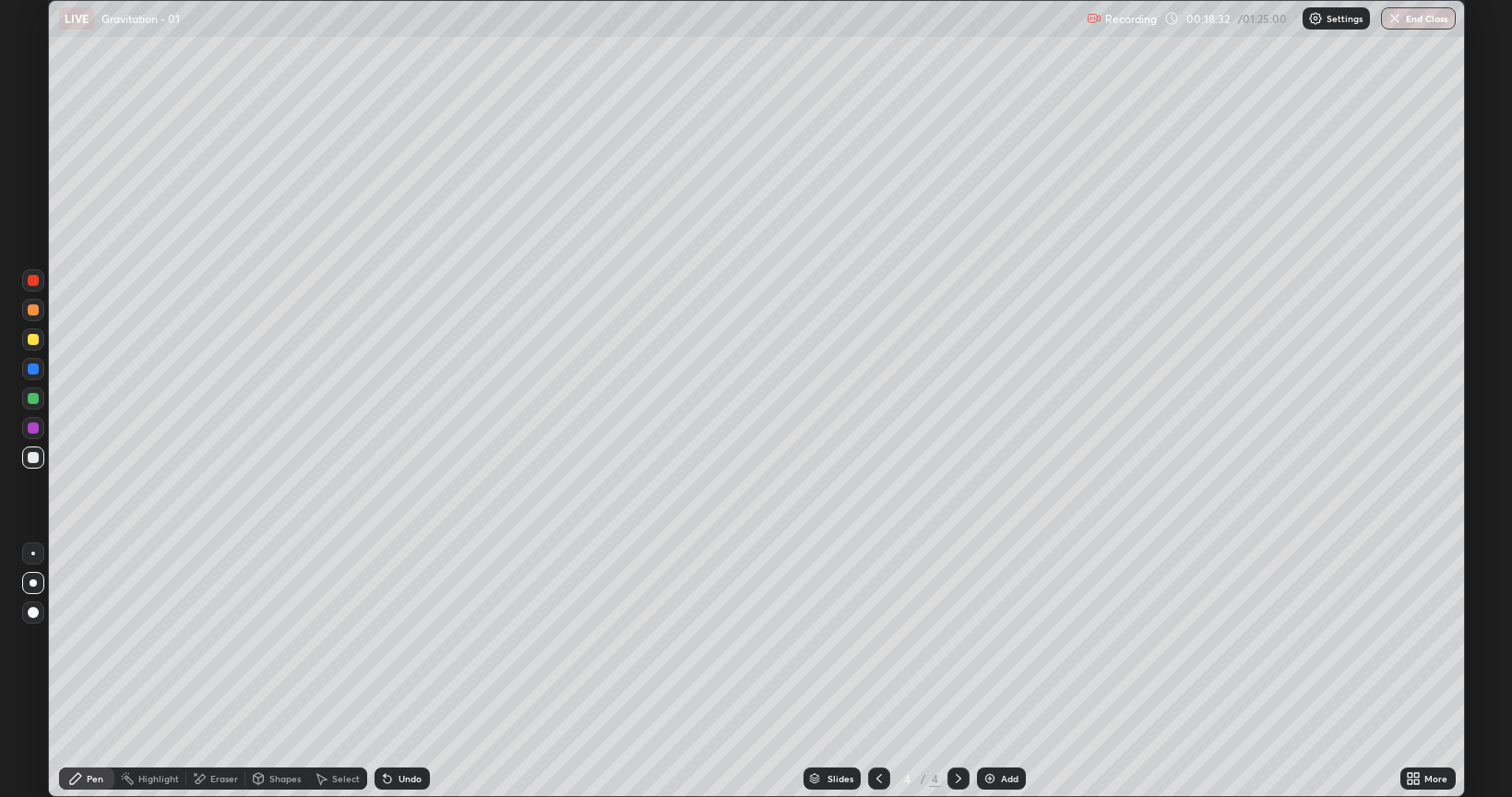
click at [279, 671] on div "Shapes" at bounding box center [276, 779] width 62 height 22
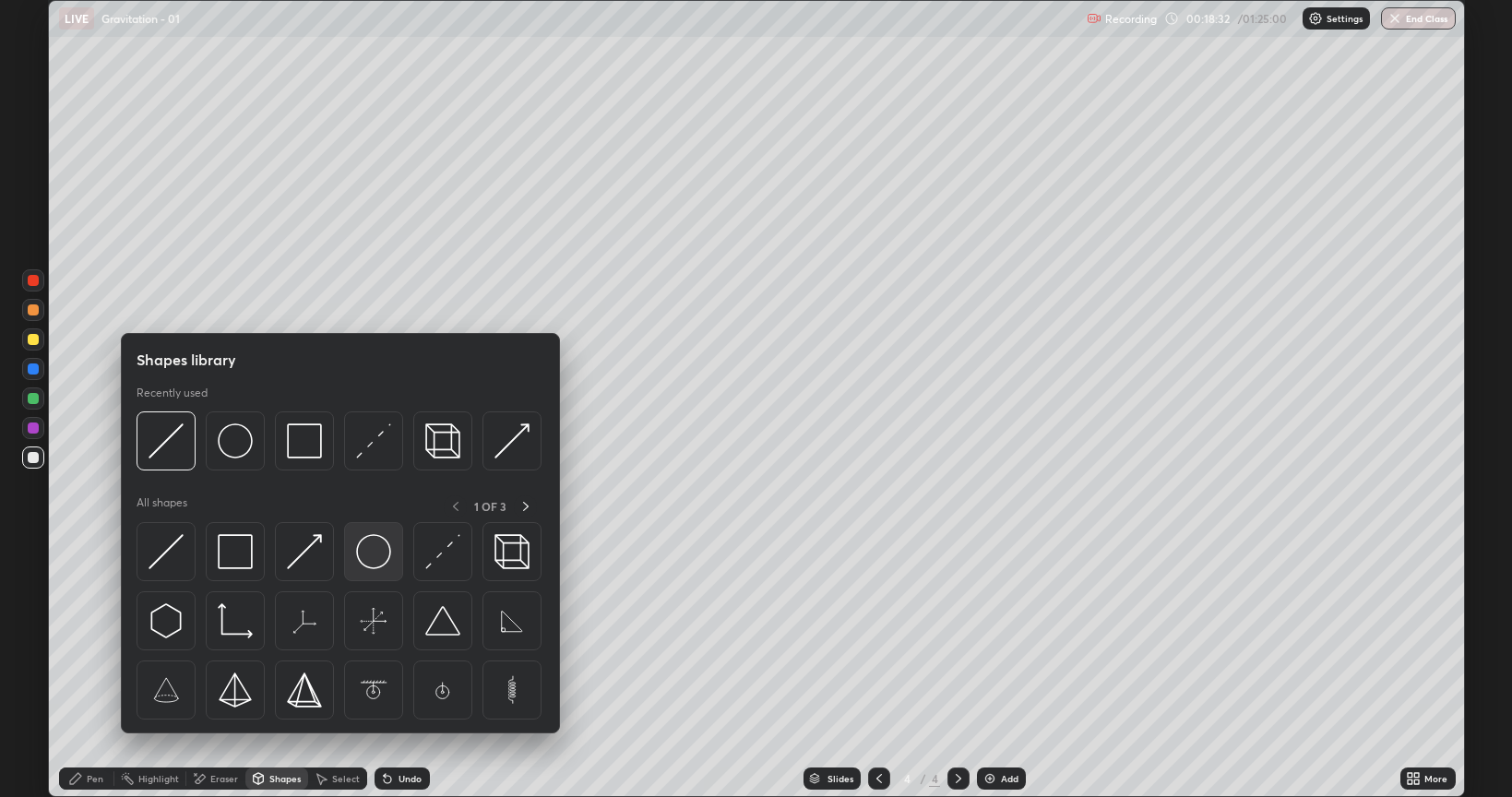
click at [378, 552] on img at bounding box center [374, 552] width 35 height 35
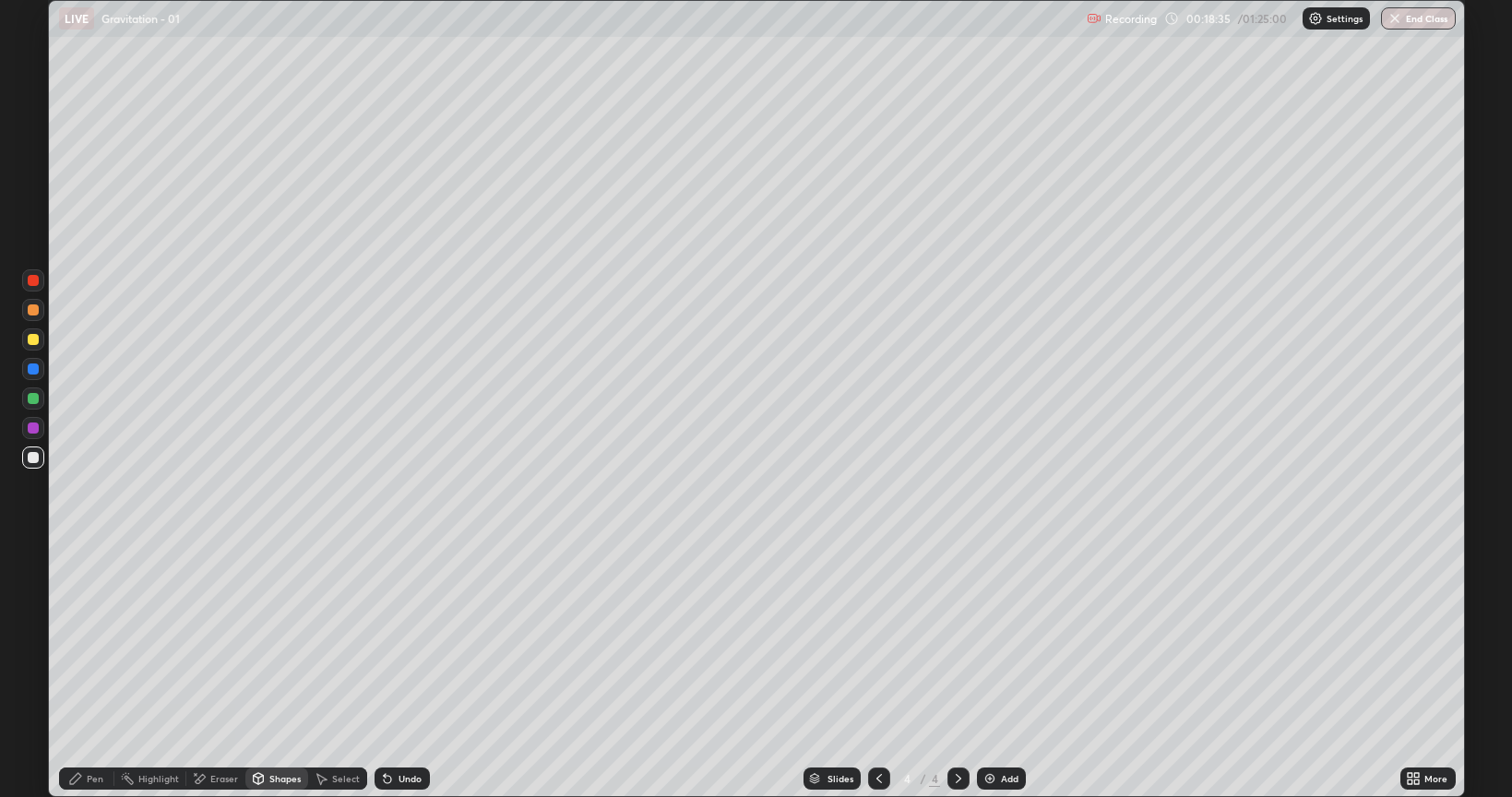
click at [256, 671] on icon at bounding box center [258, 778] width 10 height 11
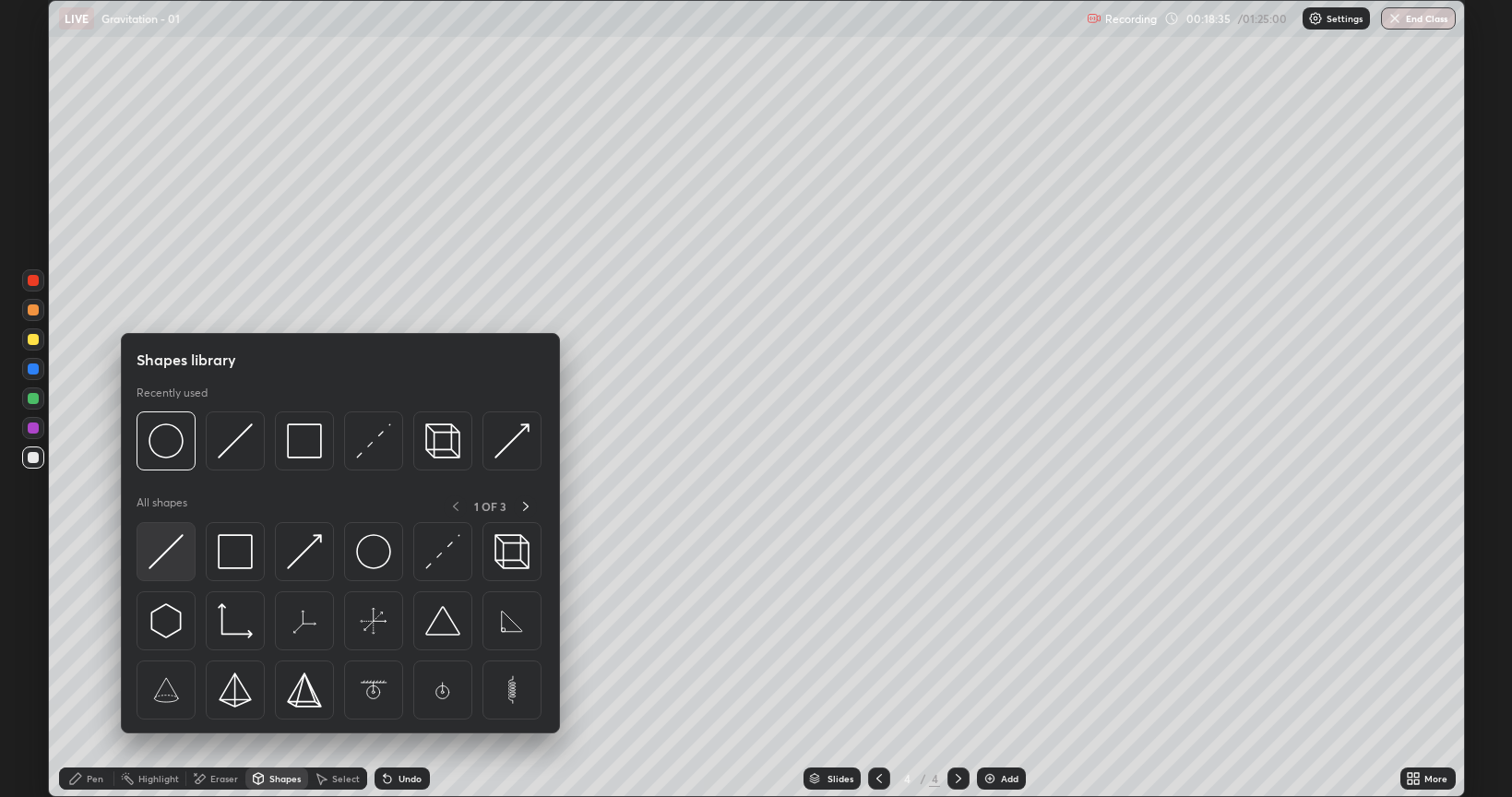
click at [177, 551] on img at bounding box center [166, 552] width 35 height 35
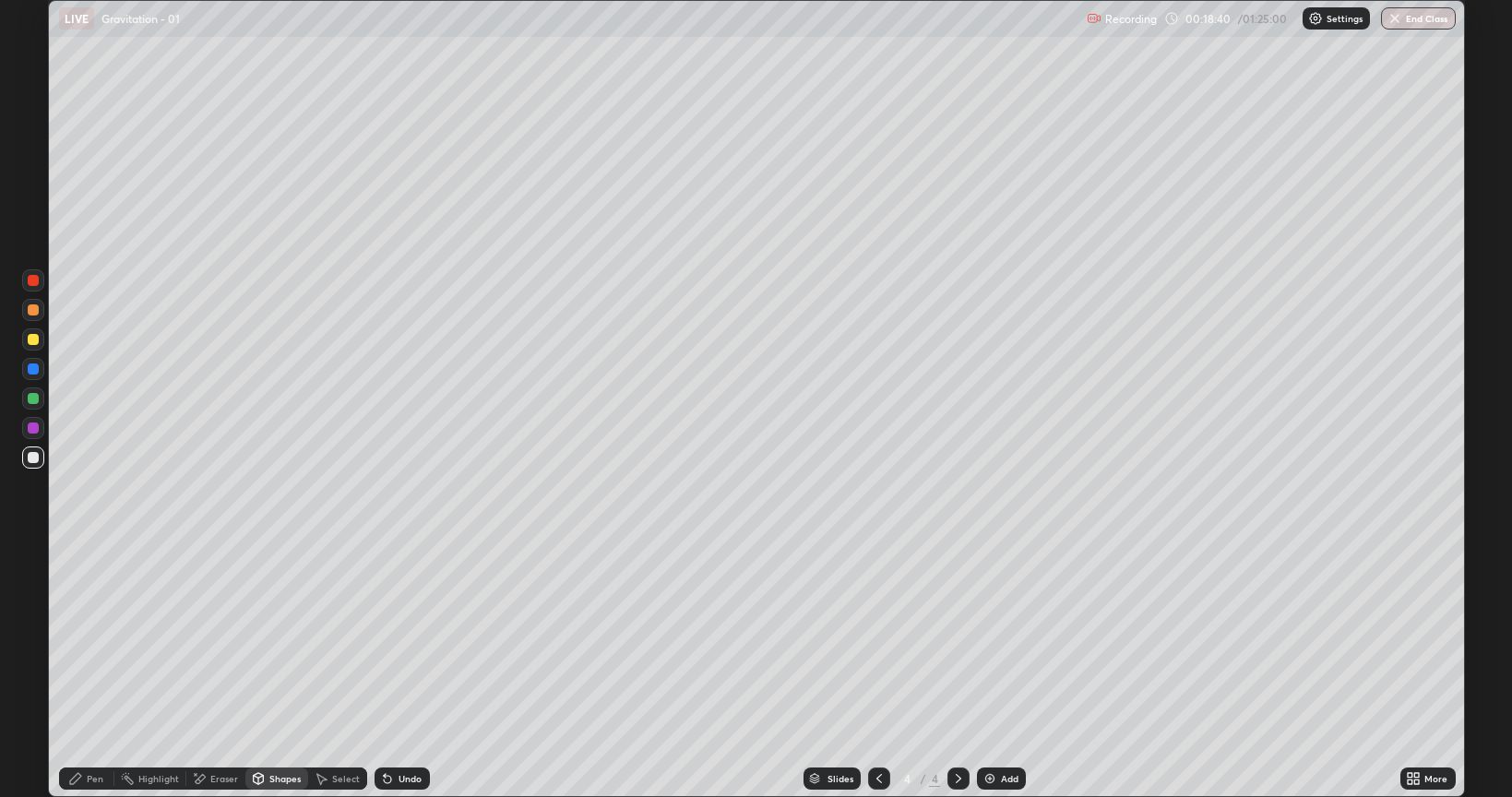
click at [96, 671] on div "Pen" at bounding box center [87, 779] width 55 height 37
click at [40, 332] on div at bounding box center [33, 339] width 22 height 22
click at [41, 464] on div at bounding box center [33, 457] width 22 height 22
click at [405, 671] on div "Undo" at bounding box center [402, 779] width 55 height 22
click at [1000, 671] on div "Add" at bounding box center [1001, 779] width 49 height 22
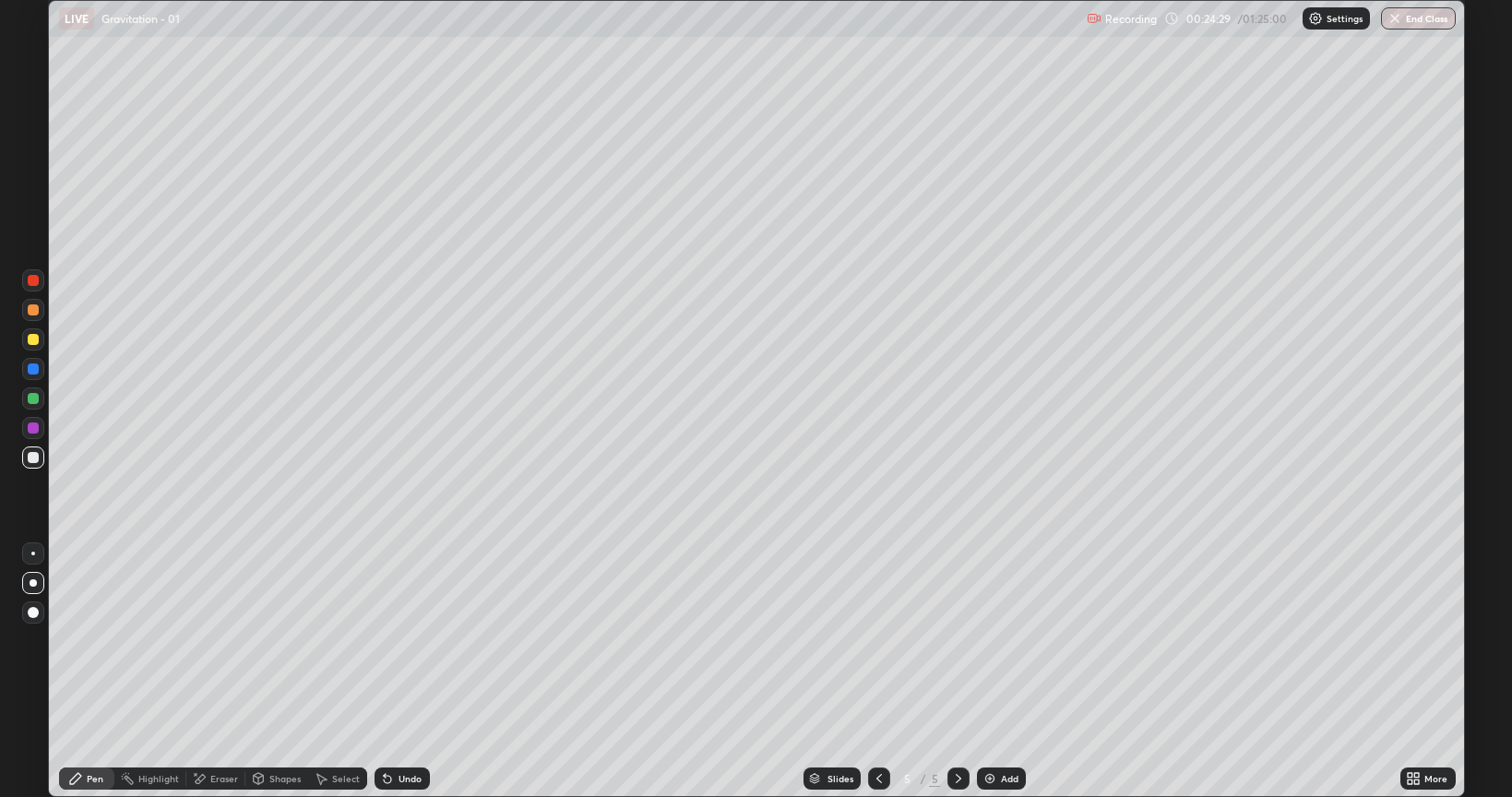
click at [271, 671] on div "Shapes" at bounding box center [276, 779] width 62 height 22
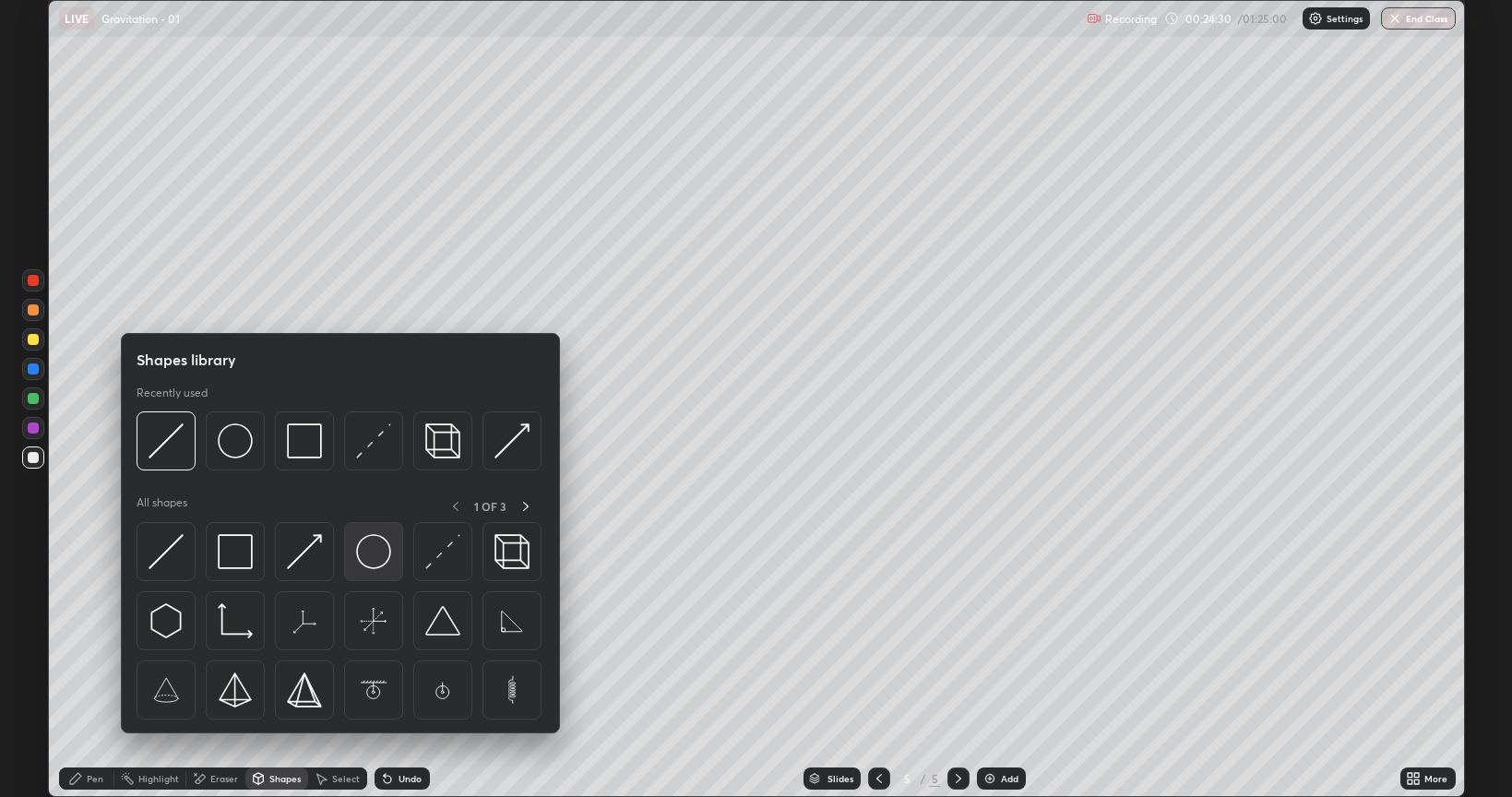
click at [376, 528] on div at bounding box center [374, 552] width 59 height 59
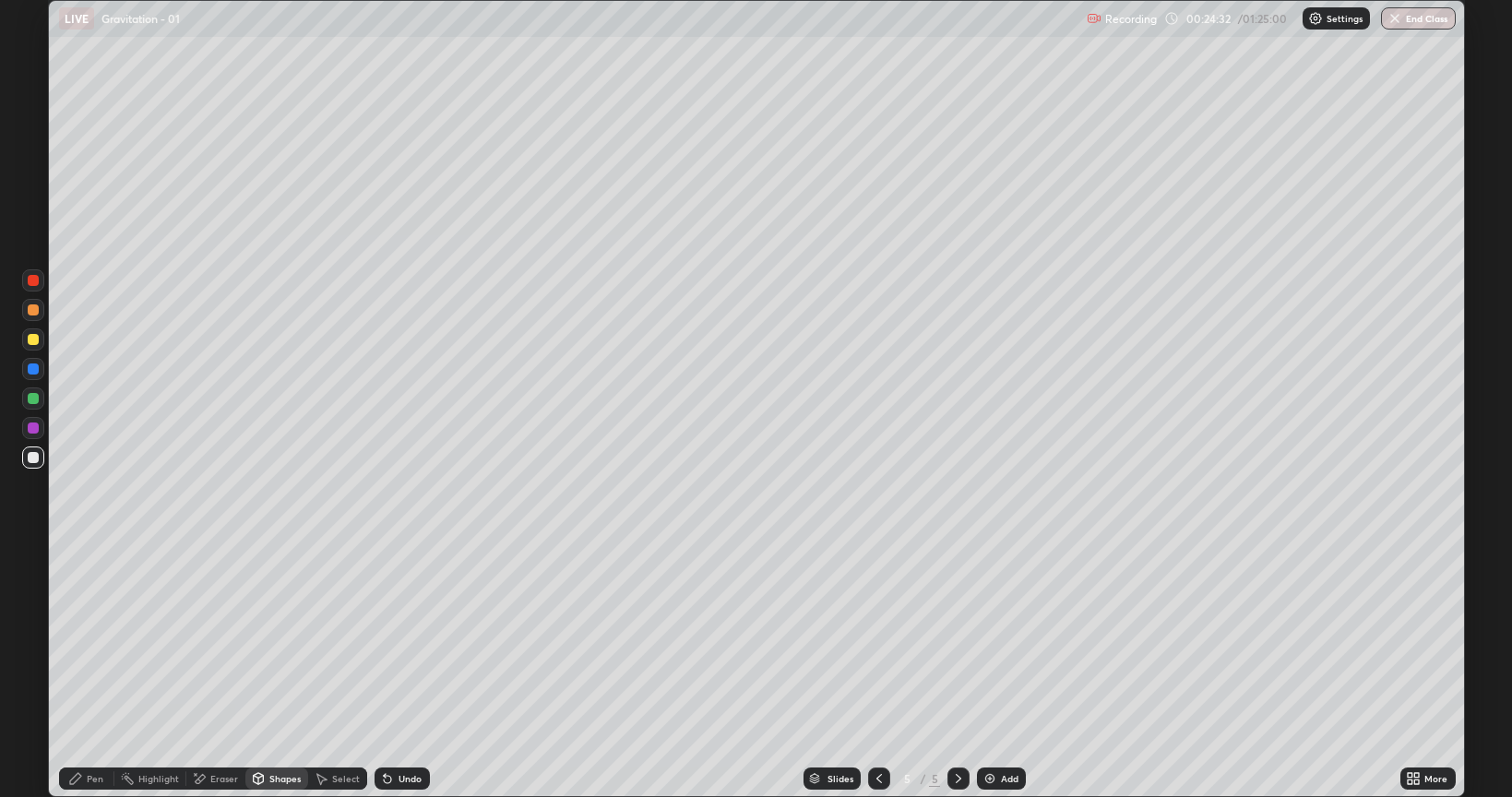
click at [285, 671] on div "Shapes" at bounding box center [276, 779] width 62 height 22
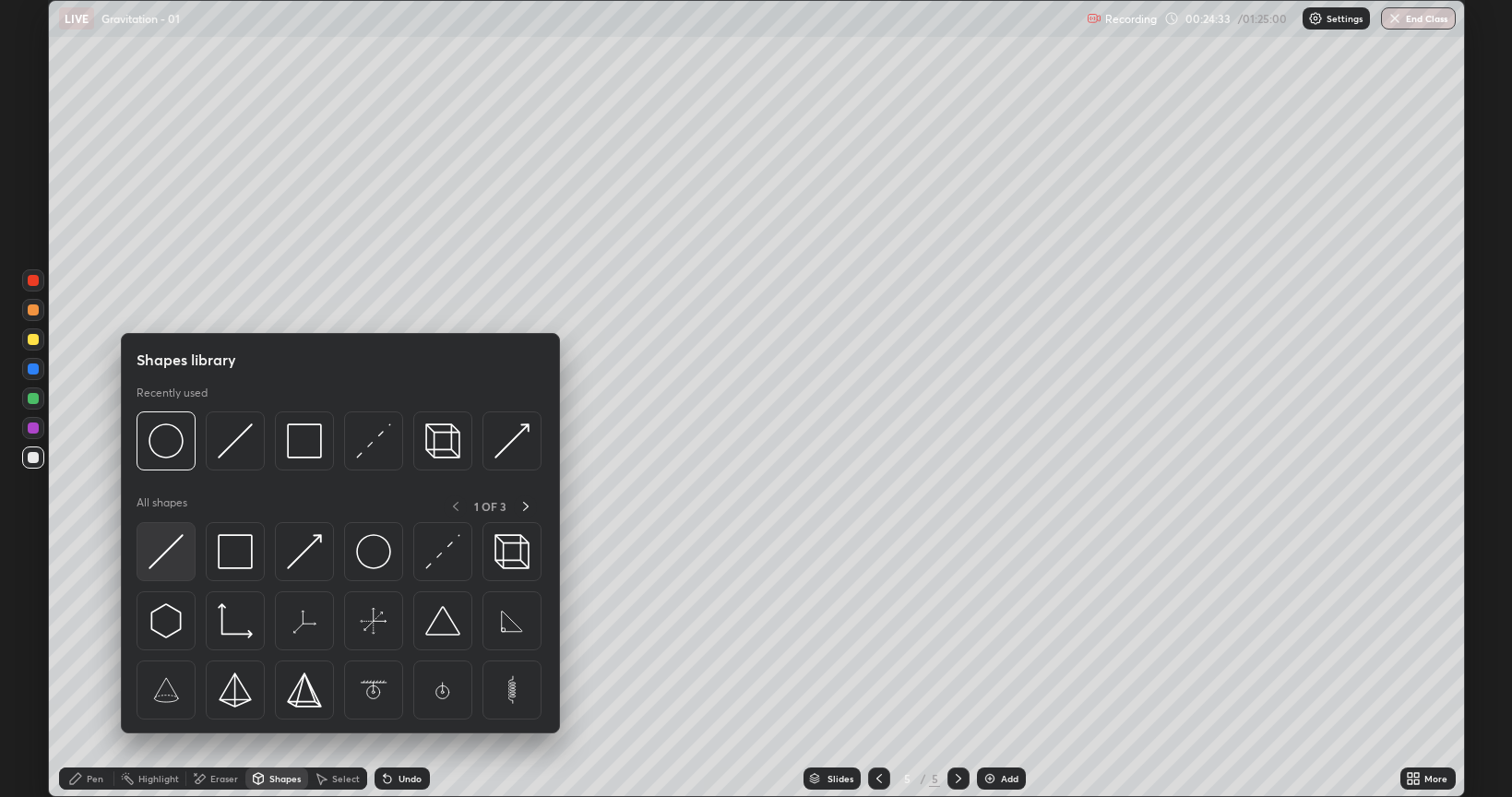
click at [167, 558] on img at bounding box center [166, 552] width 35 height 35
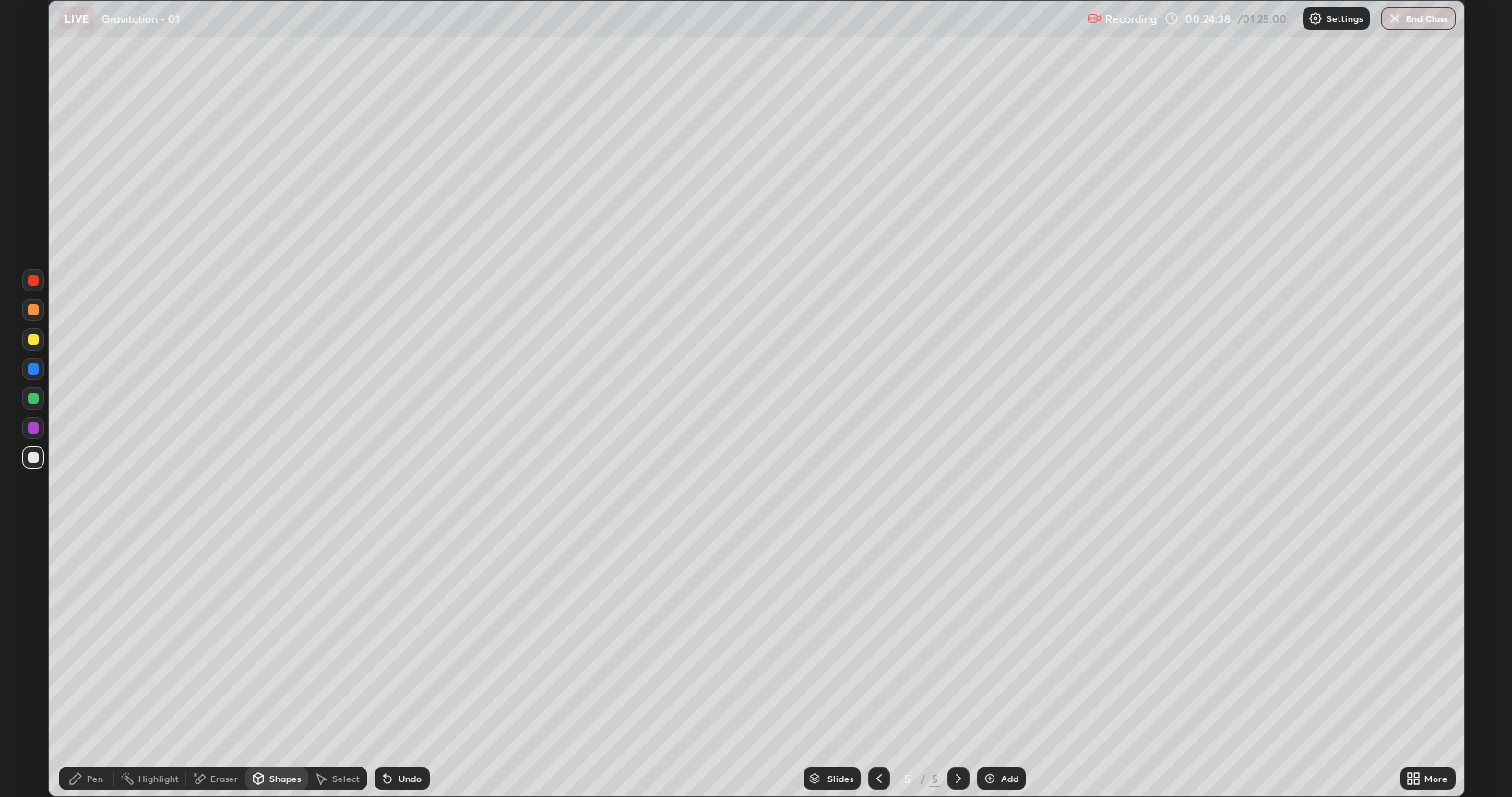
click at [107, 671] on div "Pen" at bounding box center [87, 779] width 55 height 22
click at [43, 344] on div at bounding box center [33, 339] width 22 height 22
click at [996, 671] on div "Add" at bounding box center [1001, 779] width 49 height 22
click at [24, 456] on div at bounding box center [33, 457] width 22 height 22
click at [270, 671] on div "Shapes" at bounding box center [285, 778] width 31 height 9
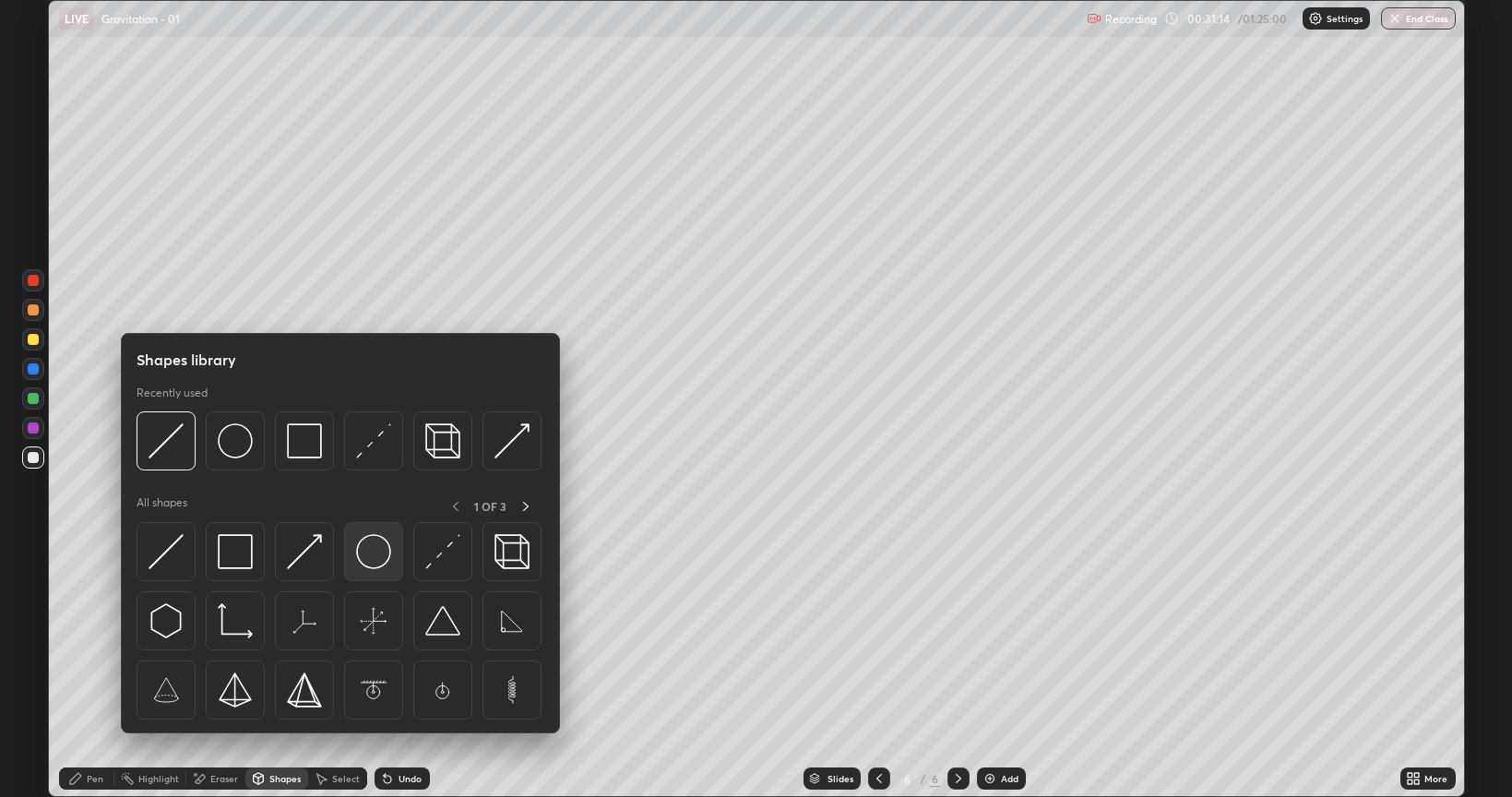
click at [378, 544] on img at bounding box center [374, 552] width 35 height 35
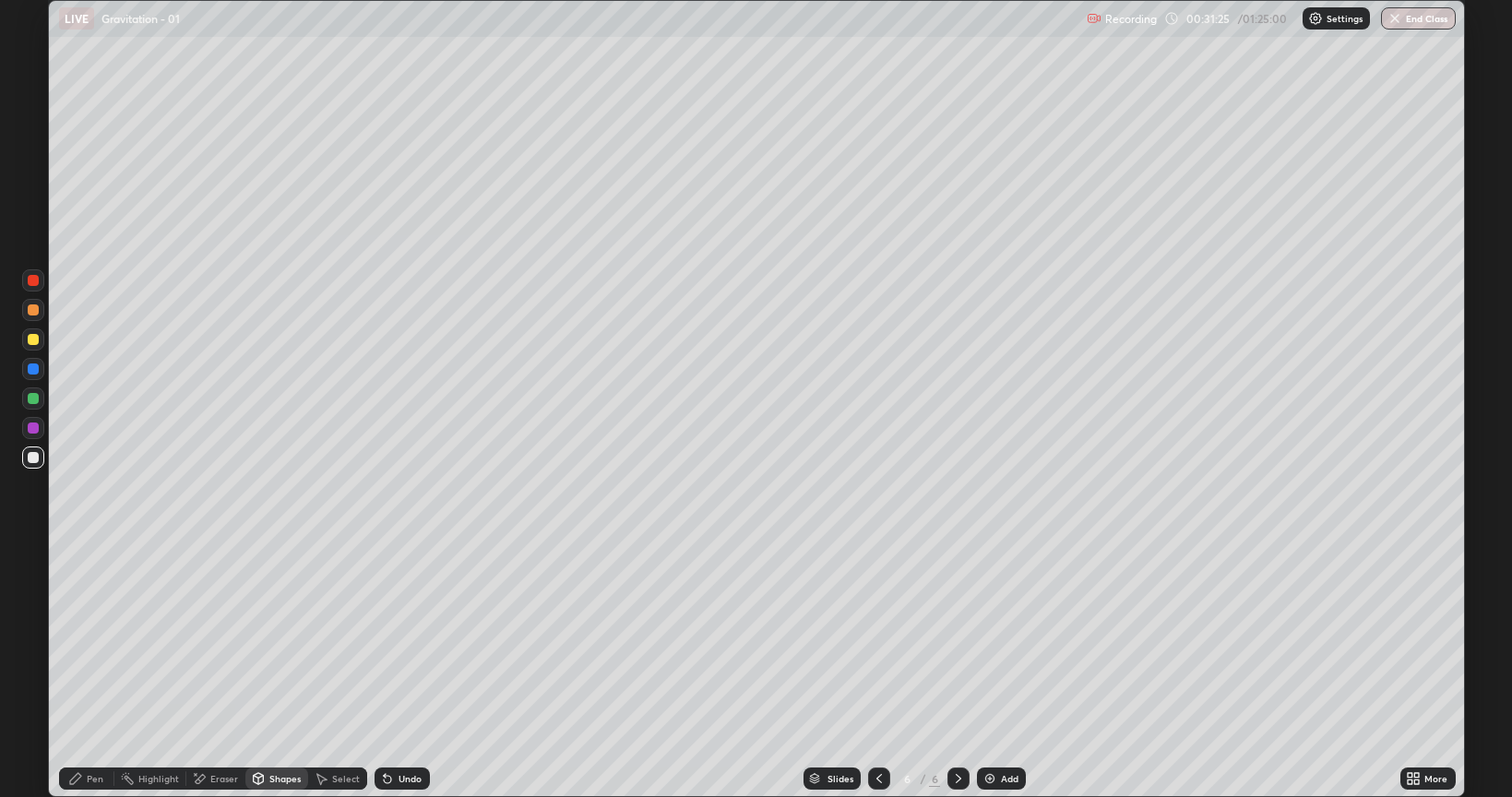
click at [97, 671] on div "Pen" at bounding box center [94, 778] width 17 height 9
click at [40, 335] on div at bounding box center [33, 339] width 22 height 22
click at [278, 671] on div "Shapes" at bounding box center [285, 778] width 31 height 9
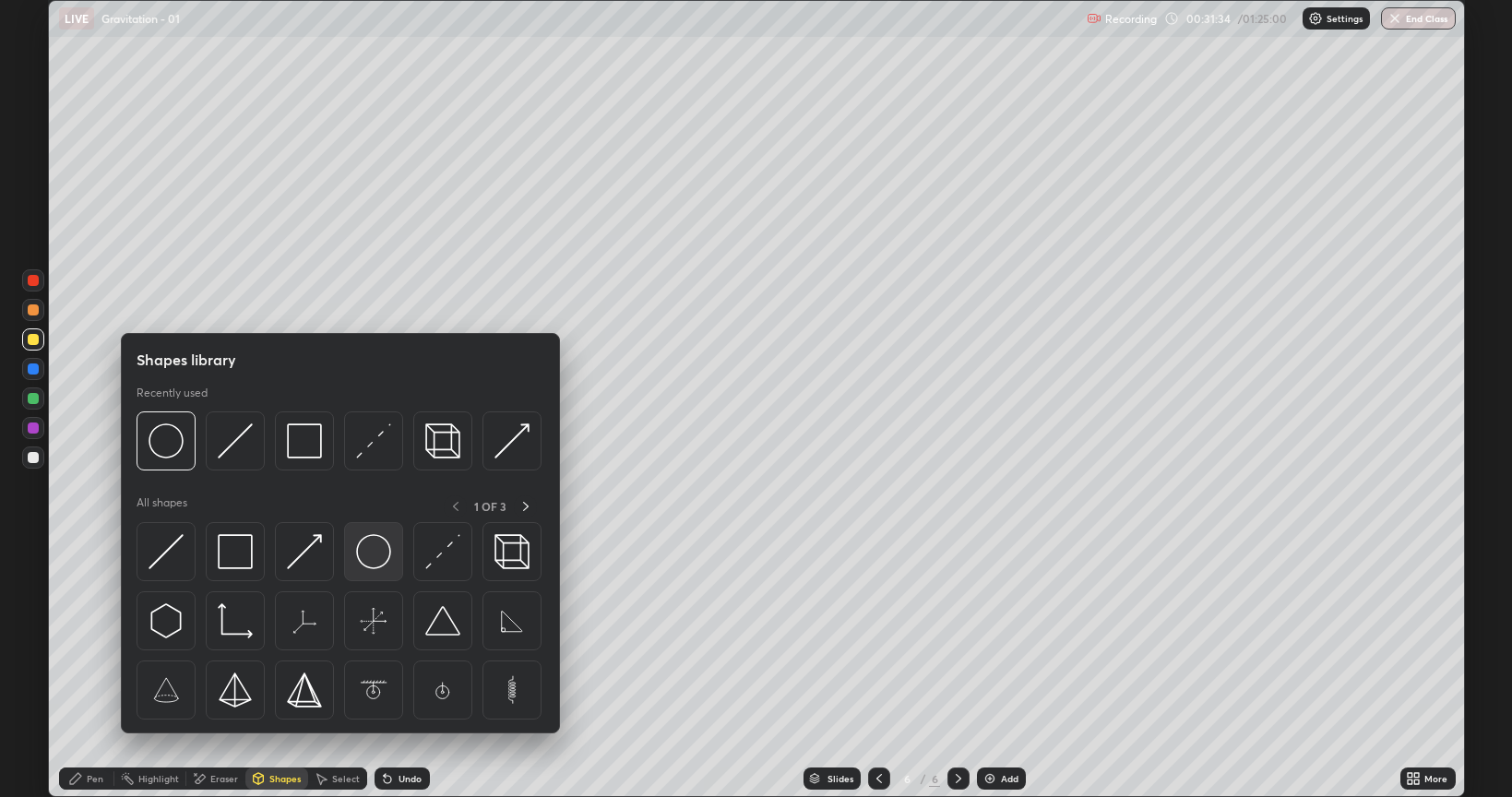
click at [378, 550] on img at bounding box center [374, 552] width 35 height 35
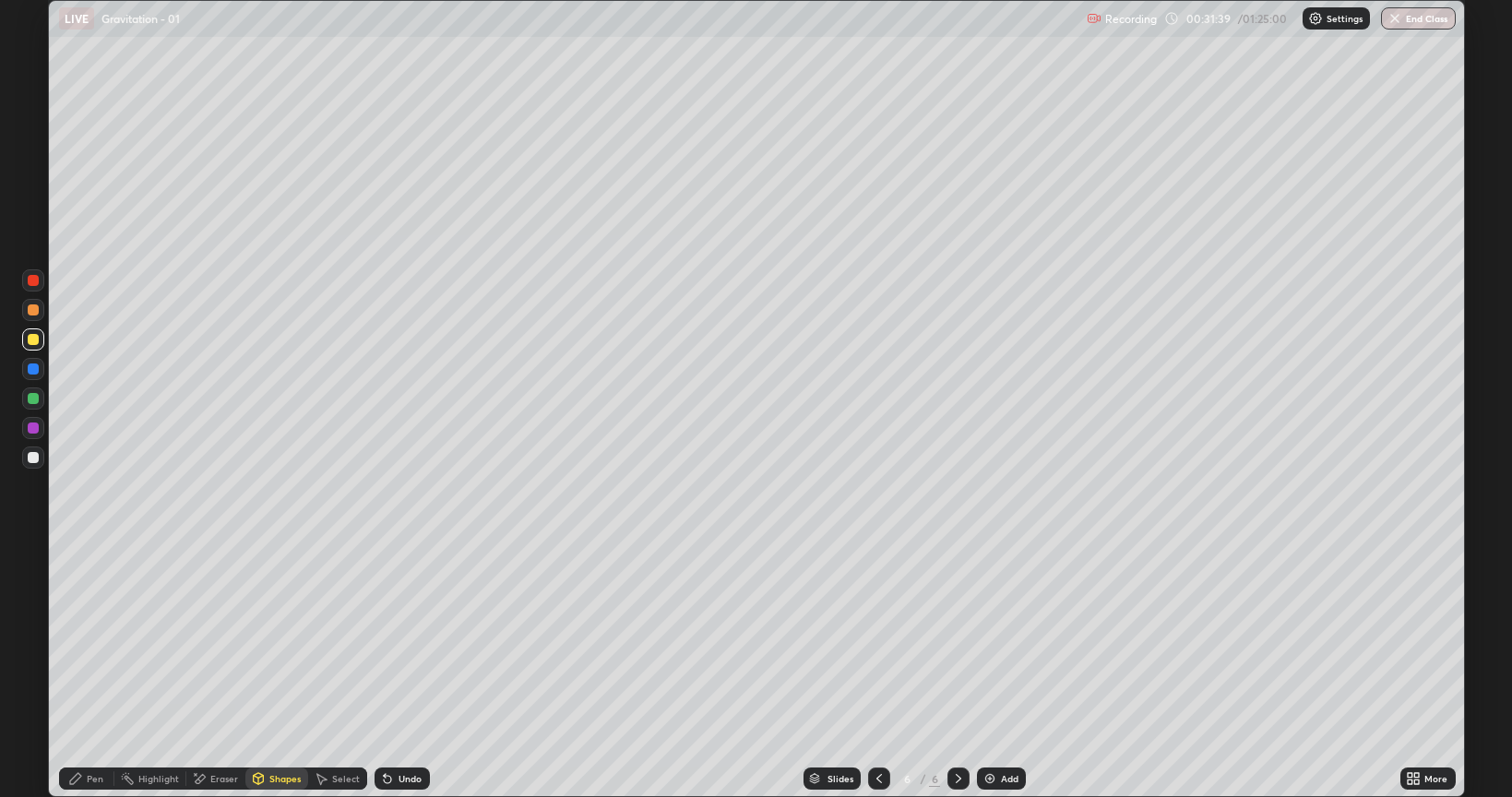
click at [97, 671] on div "Pen" at bounding box center [94, 778] width 17 height 9
click at [37, 286] on div at bounding box center [33, 280] width 22 height 22
click at [31, 452] on div at bounding box center [32, 456] width 11 height 11
click at [387, 671] on icon at bounding box center [387, 778] width 15 height 15
click at [1000, 671] on div "Add" at bounding box center [1009, 778] width 18 height 9
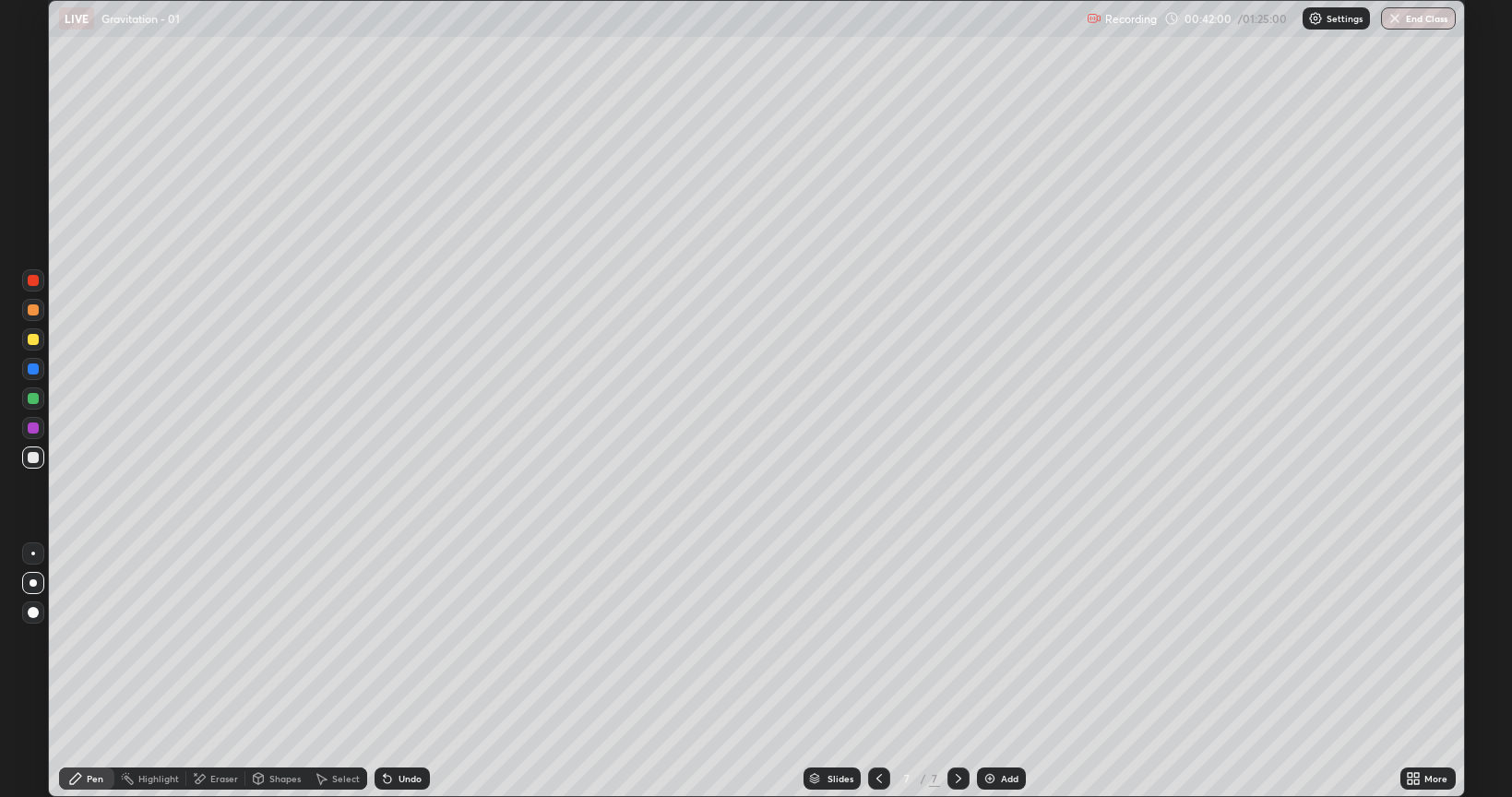
click at [885, 671] on div at bounding box center [879, 779] width 22 height 22
click at [956, 671] on icon at bounding box center [957, 778] width 15 height 15
click at [991, 671] on img at bounding box center [990, 778] width 15 height 15
click at [207, 671] on div "Eraser" at bounding box center [215, 779] width 59 height 22
click at [76, 671] on icon at bounding box center [75, 778] width 11 height 11
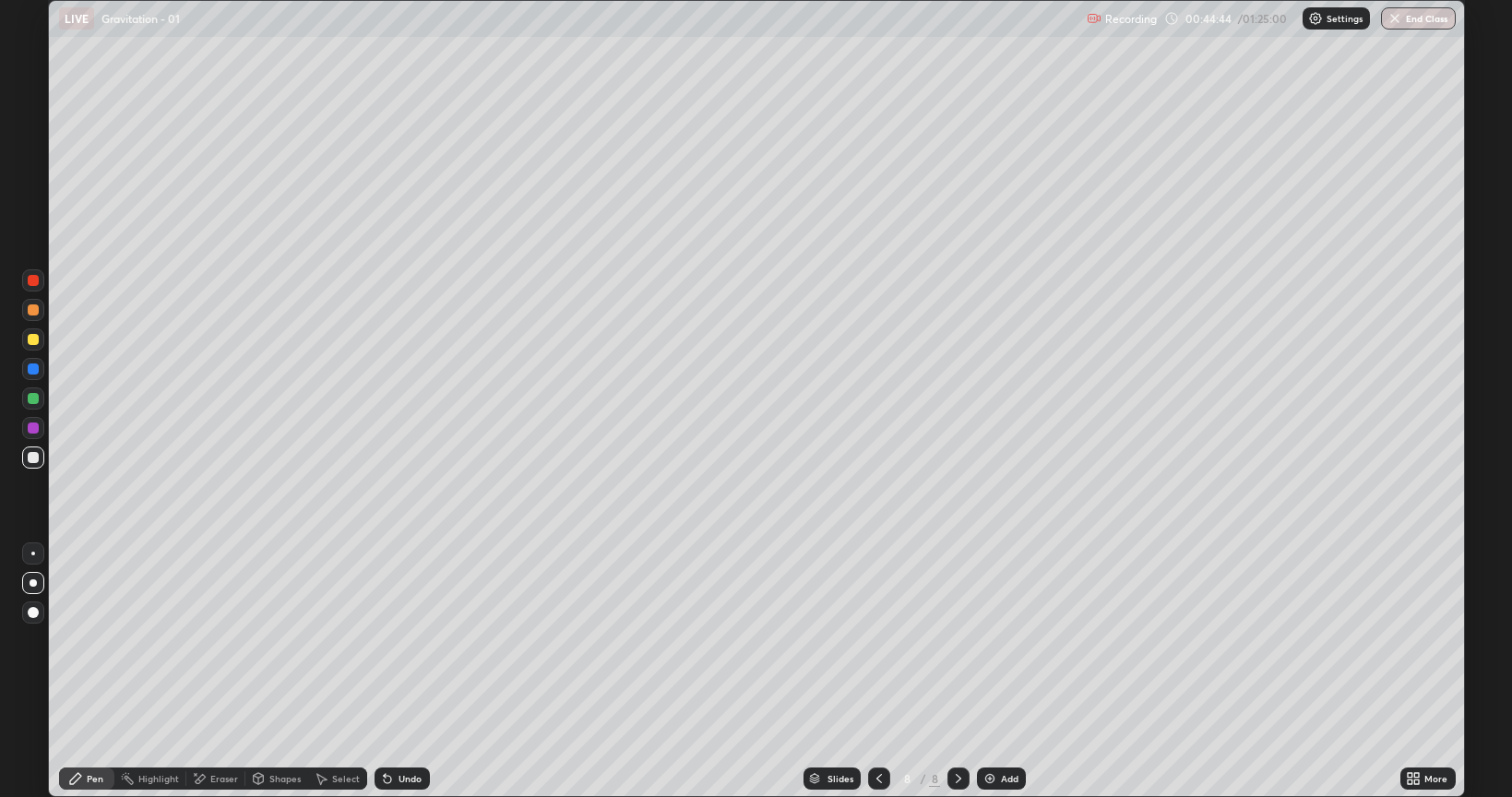
click at [35, 316] on div at bounding box center [33, 309] width 22 height 22
click at [878, 671] on icon at bounding box center [879, 778] width 15 height 15
click at [877, 671] on icon at bounding box center [879, 778] width 15 height 15
click at [954, 671] on div at bounding box center [958, 779] width 22 height 22
click at [956, 671] on icon at bounding box center [957, 778] width 15 height 15
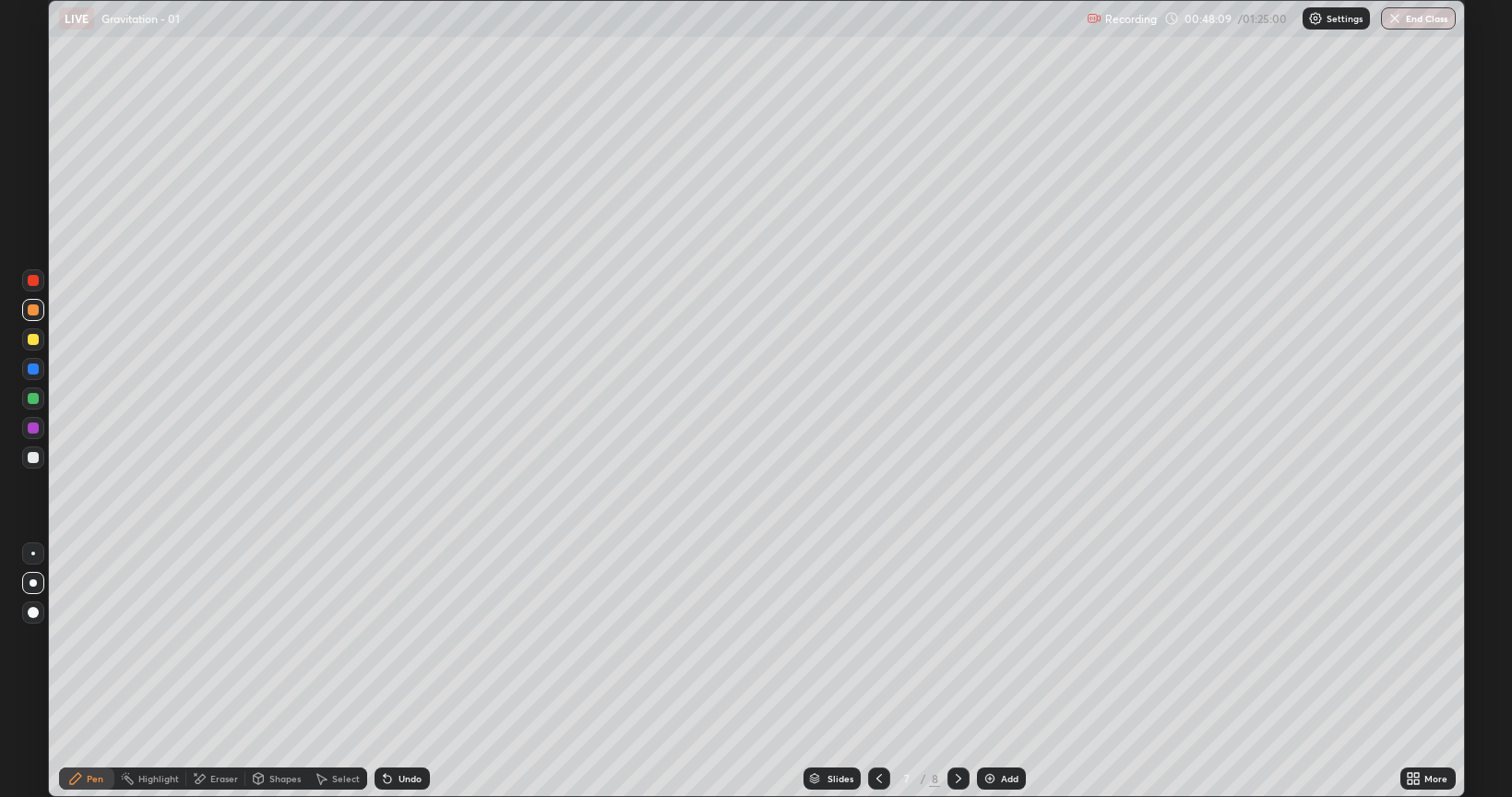
click at [956, 671] on icon at bounding box center [957, 778] width 15 height 15
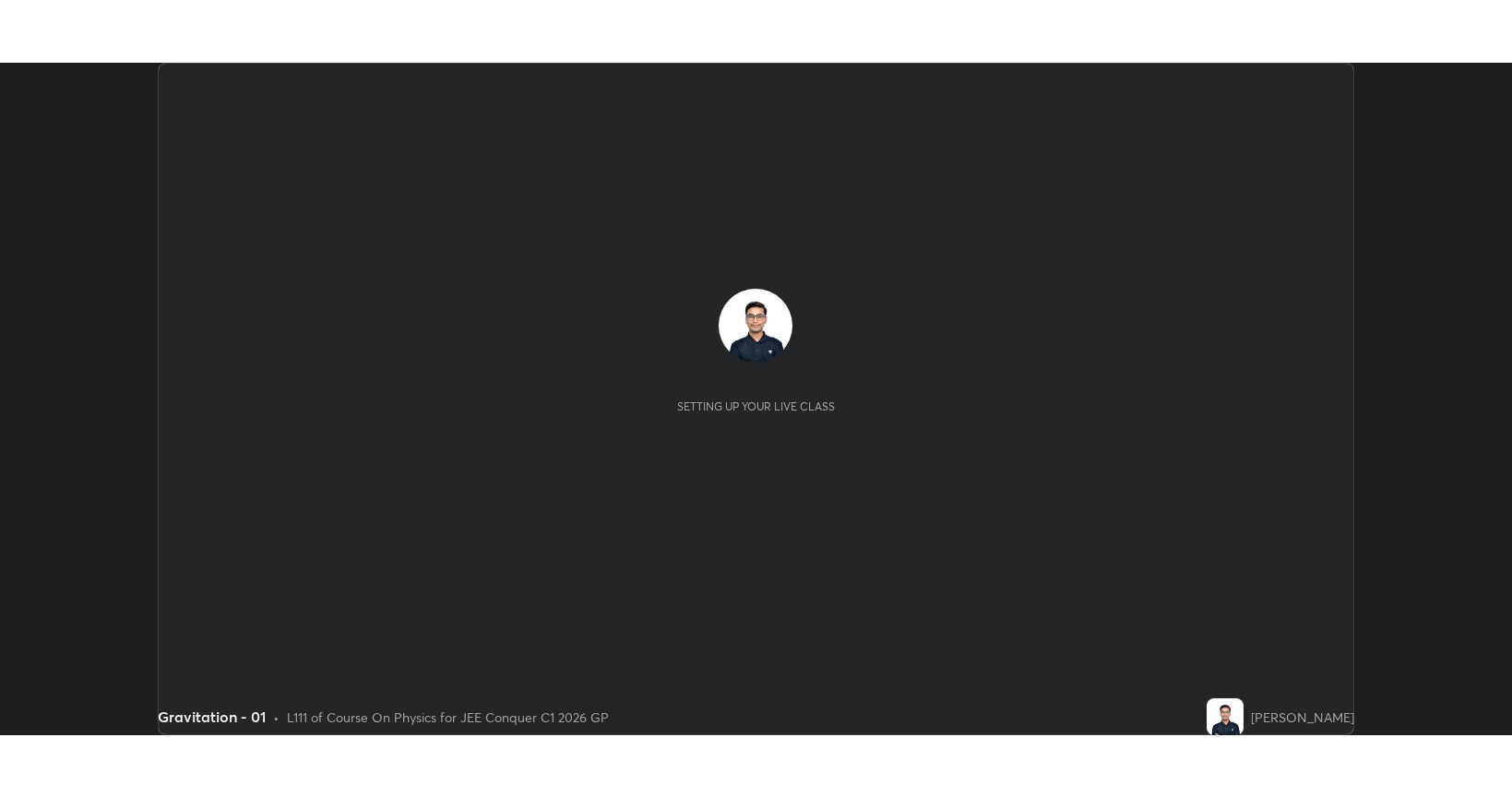
scroll to position [672, 1512]
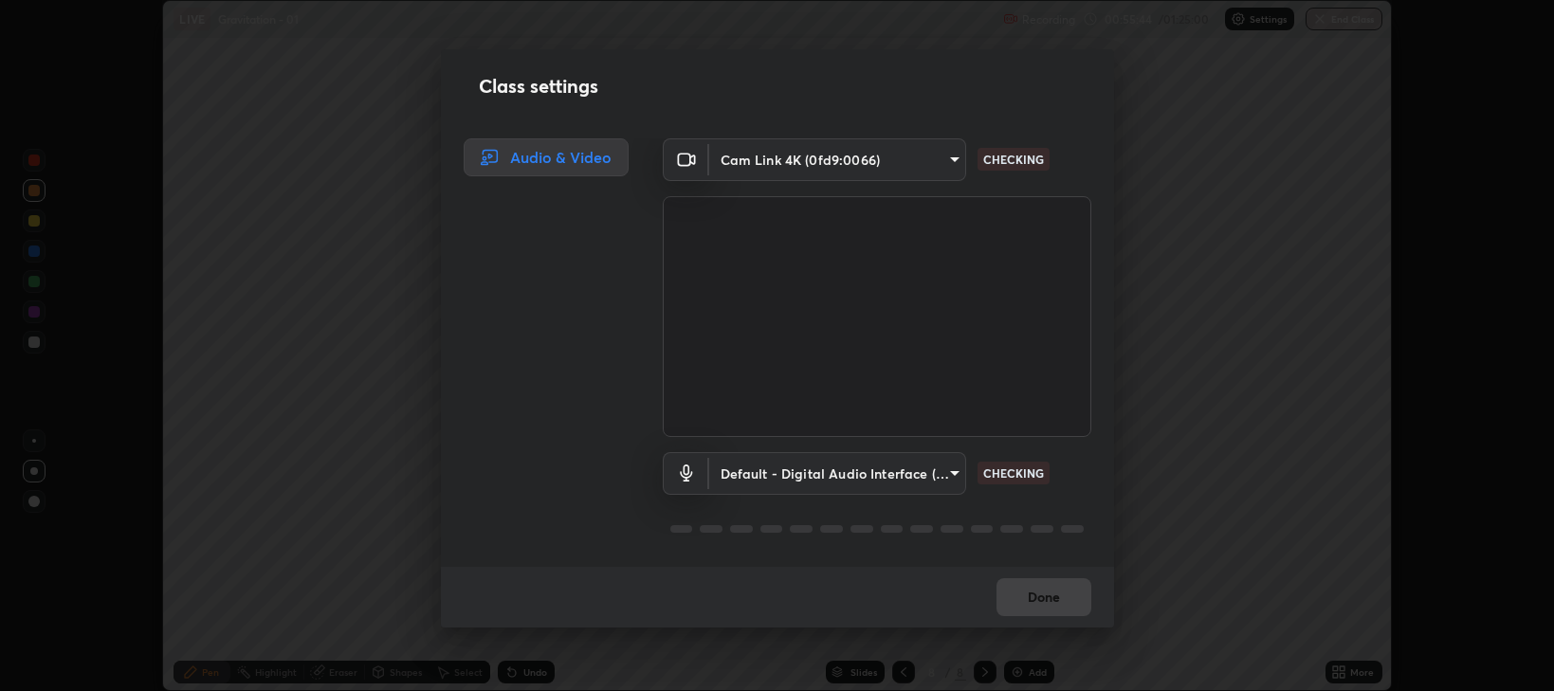
click at [1350, 665] on div "Class settings Audio & Video Cam Link 4K (0fd9:0066) 97e3cd23c76f91fb91915eb68d…" at bounding box center [777, 345] width 1554 height 691
click at [783, 482] on body "Erase all LIVE Gravitation - 01 Recording 00:55:53 / 01:25:00 Settings End Clas…" at bounding box center [777, 345] width 1554 height 691
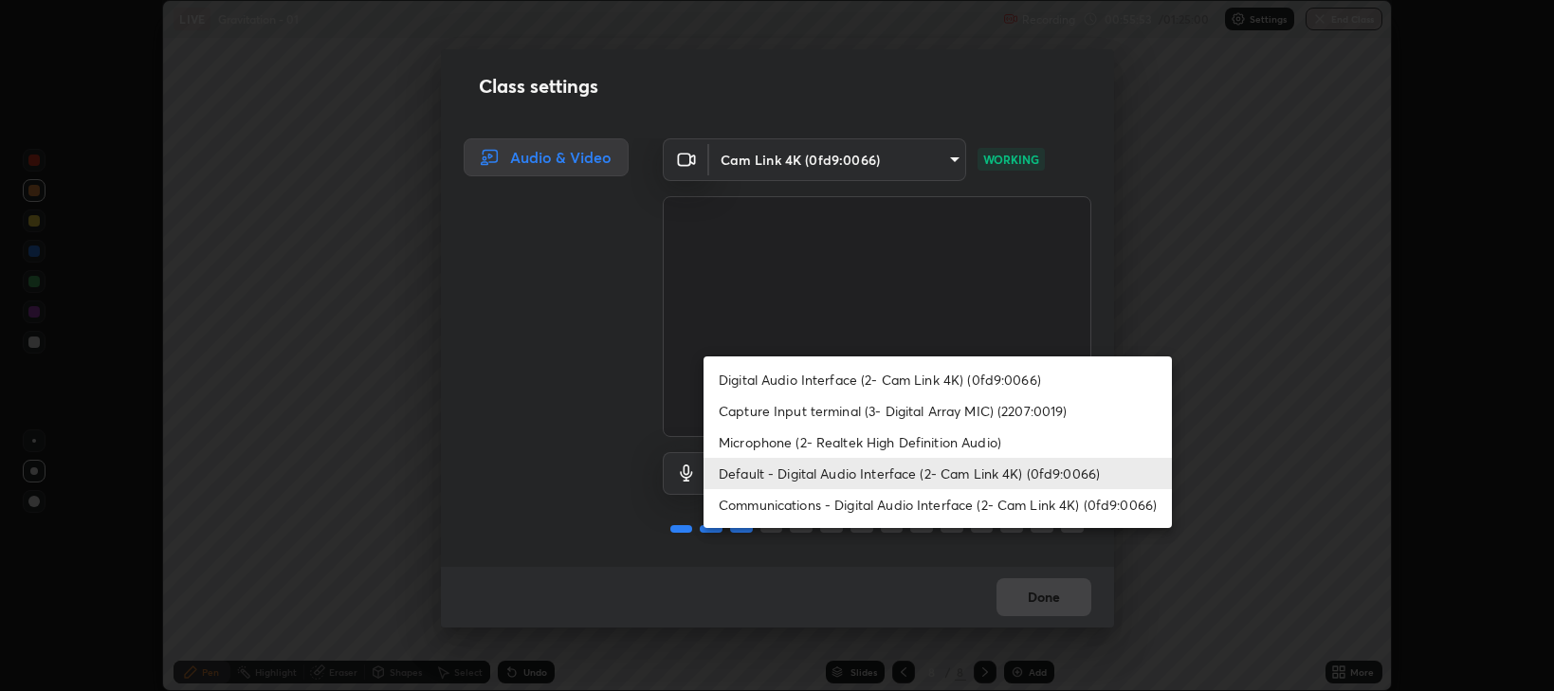
click at [756, 499] on li "Communications - Digital Audio Interface (2- Cam Link 4K) (0fd9:0066)" at bounding box center [937, 504] width 468 height 31
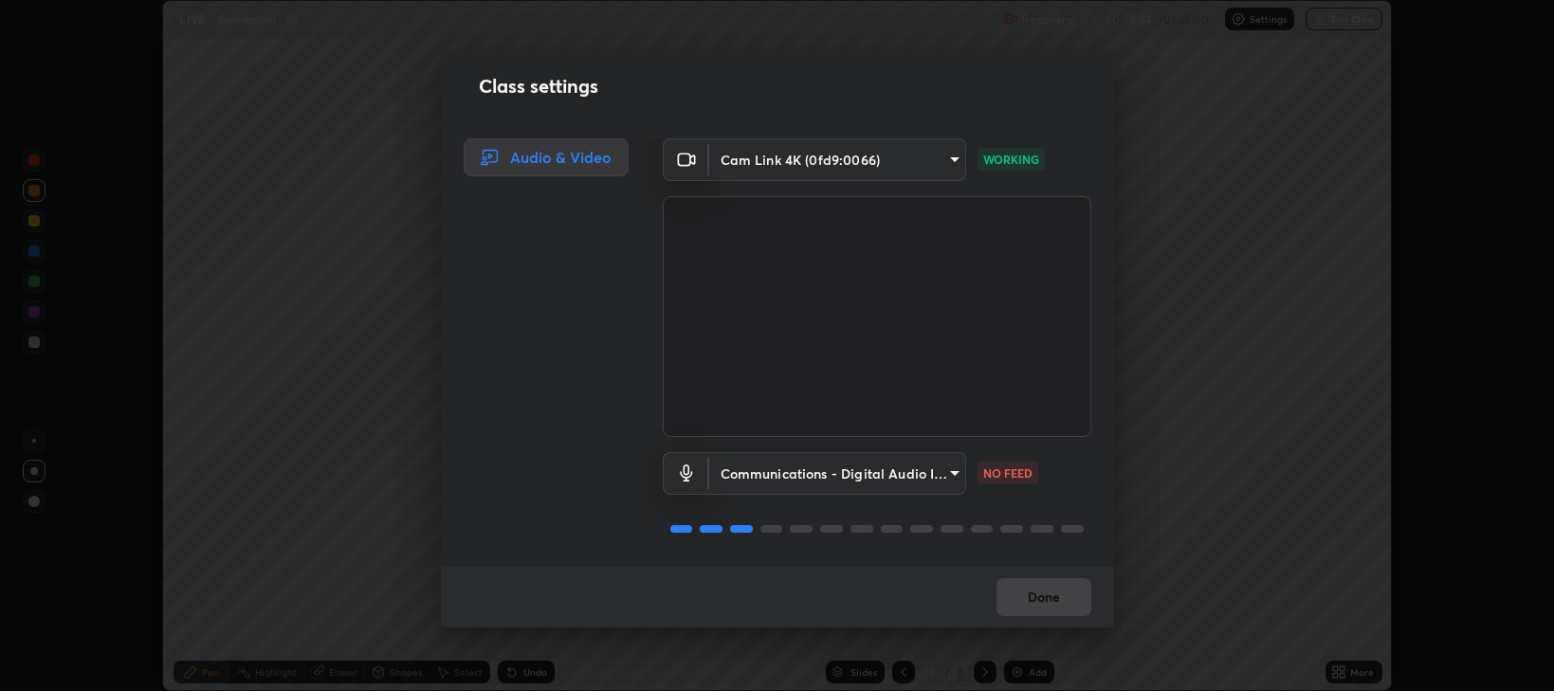
click at [732, 476] on body "Erase all LIVE Gravitation - 01 Recording 00:55:54 / 01:25:00 Settings End Clas…" at bounding box center [777, 345] width 1554 height 691
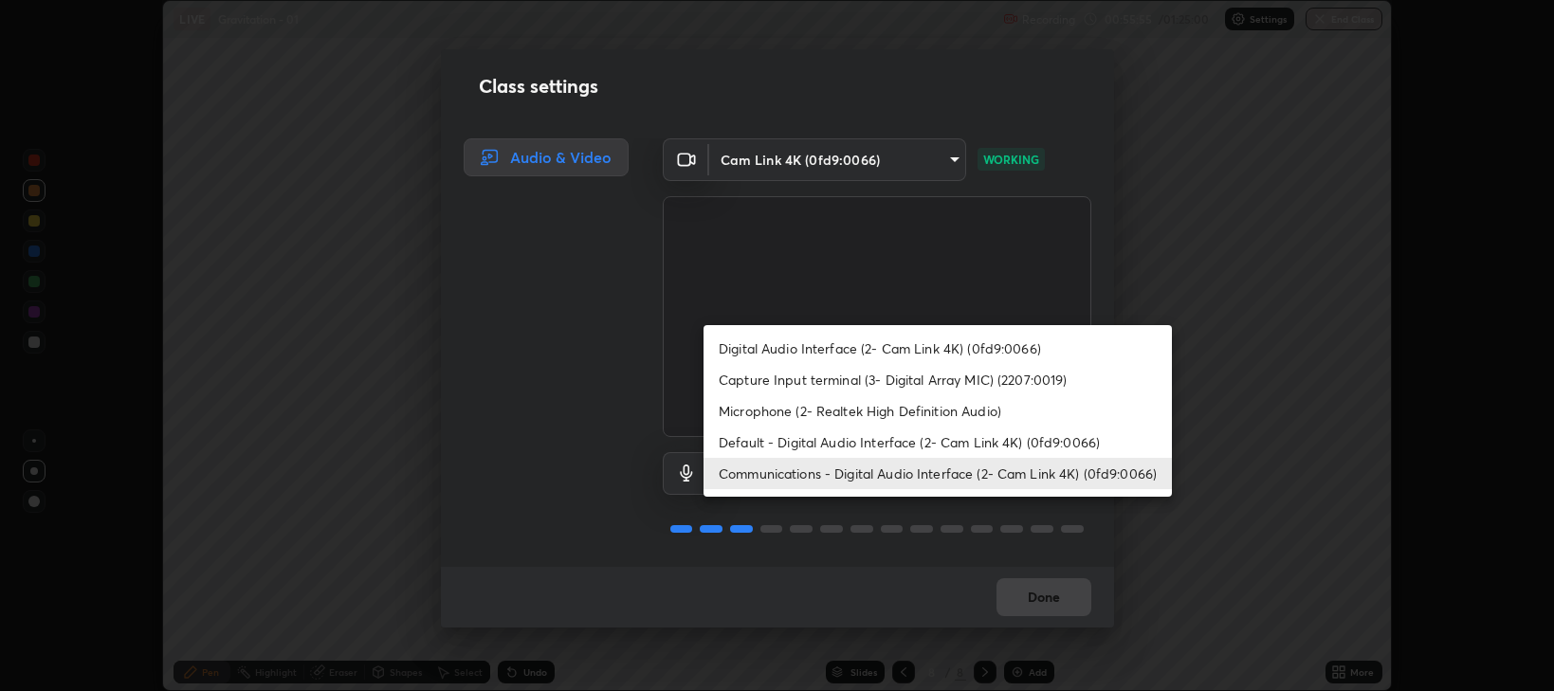
click at [741, 441] on li "Default - Digital Audio Interface (2- Cam Link 4K) (0fd9:0066)" at bounding box center [937, 442] width 468 height 31
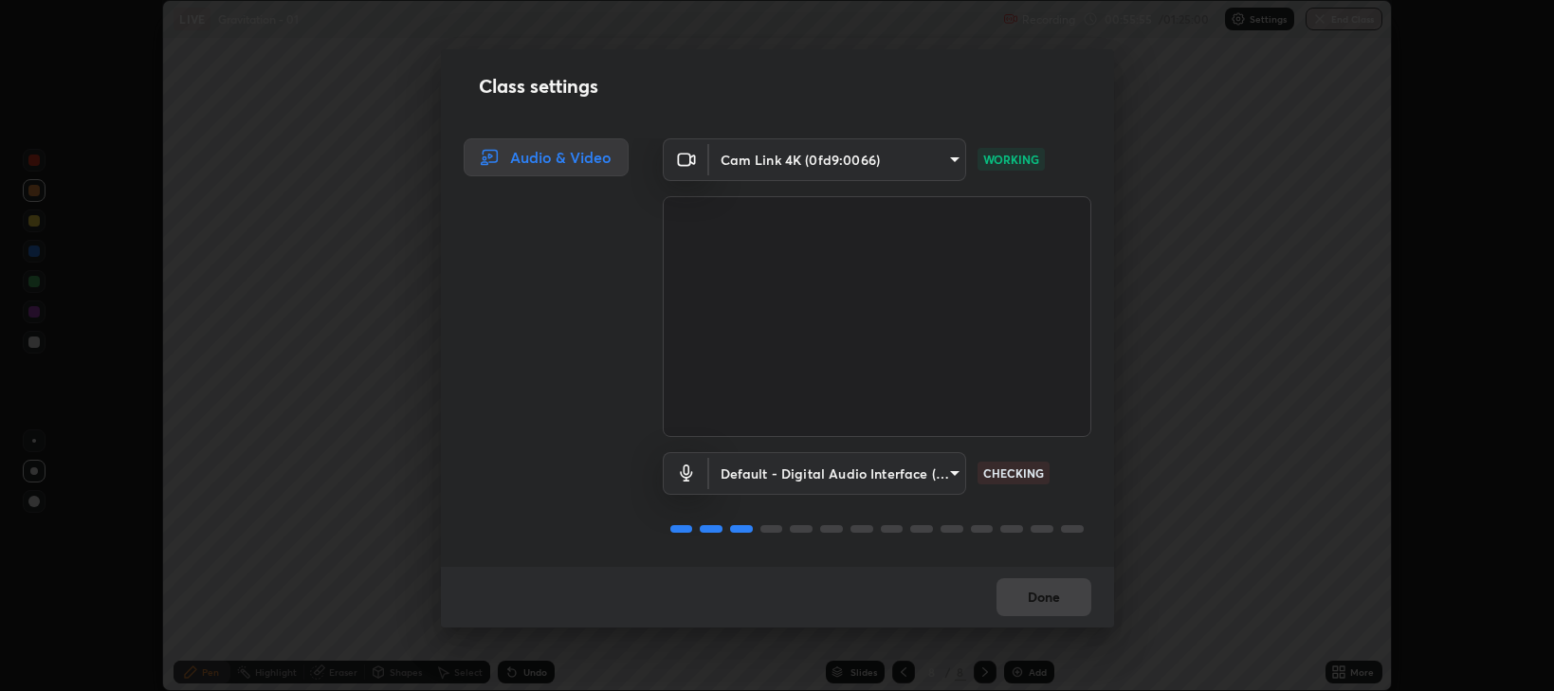
type input "default"
click at [1045, 592] on button "Done" at bounding box center [1043, 597] width 95 height 38
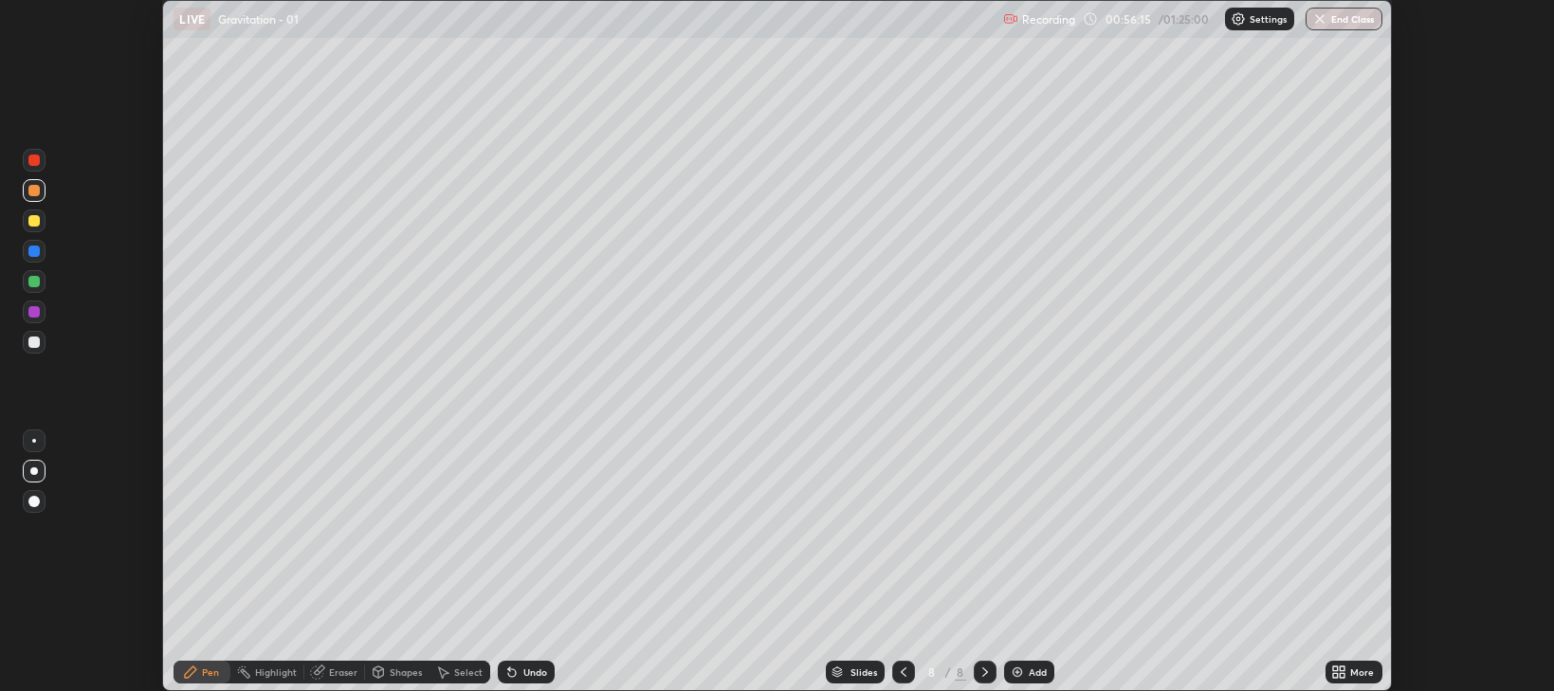
click at [1336, 671] on icon at bounding box center [1335, 668] width 5 height 5
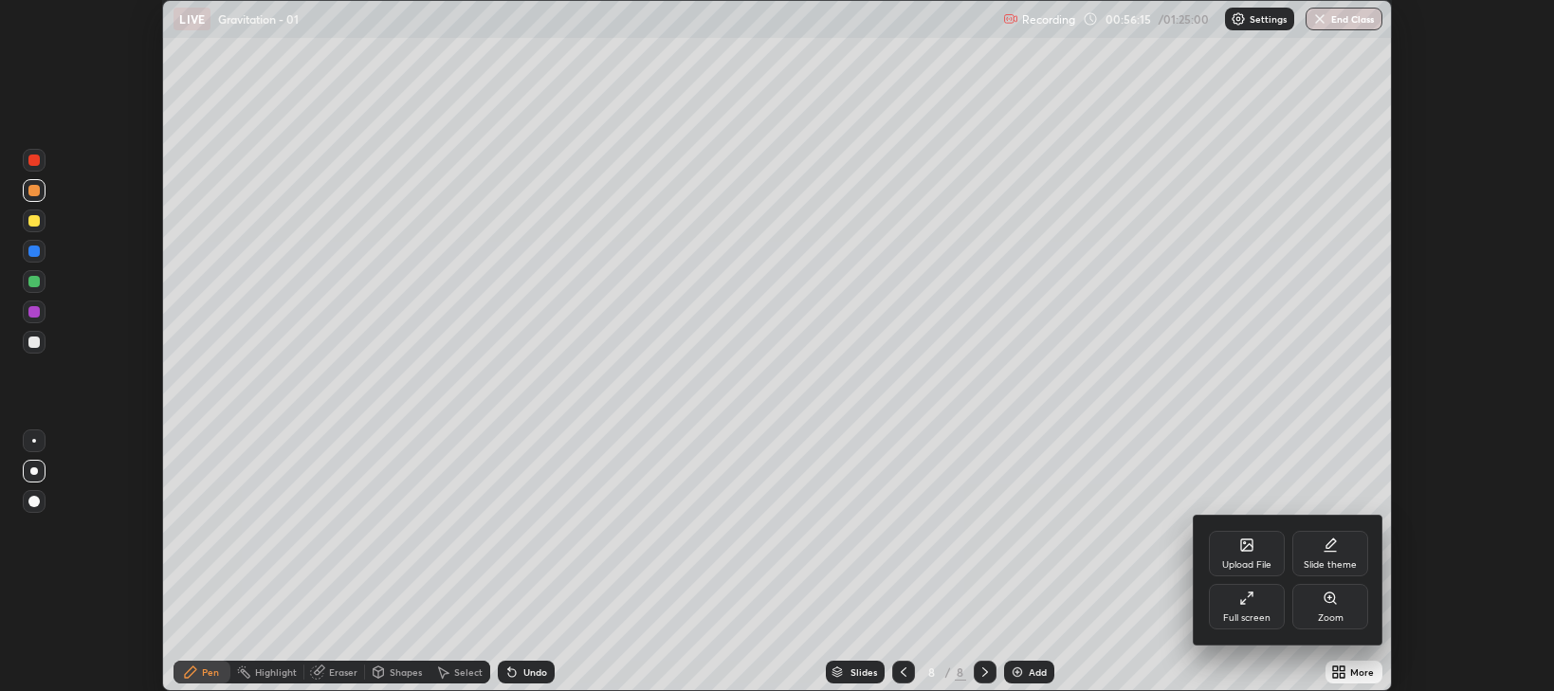
click at [1246, 607] on div "Full screen" at bounding box center [1247, 607] width 76 height 46
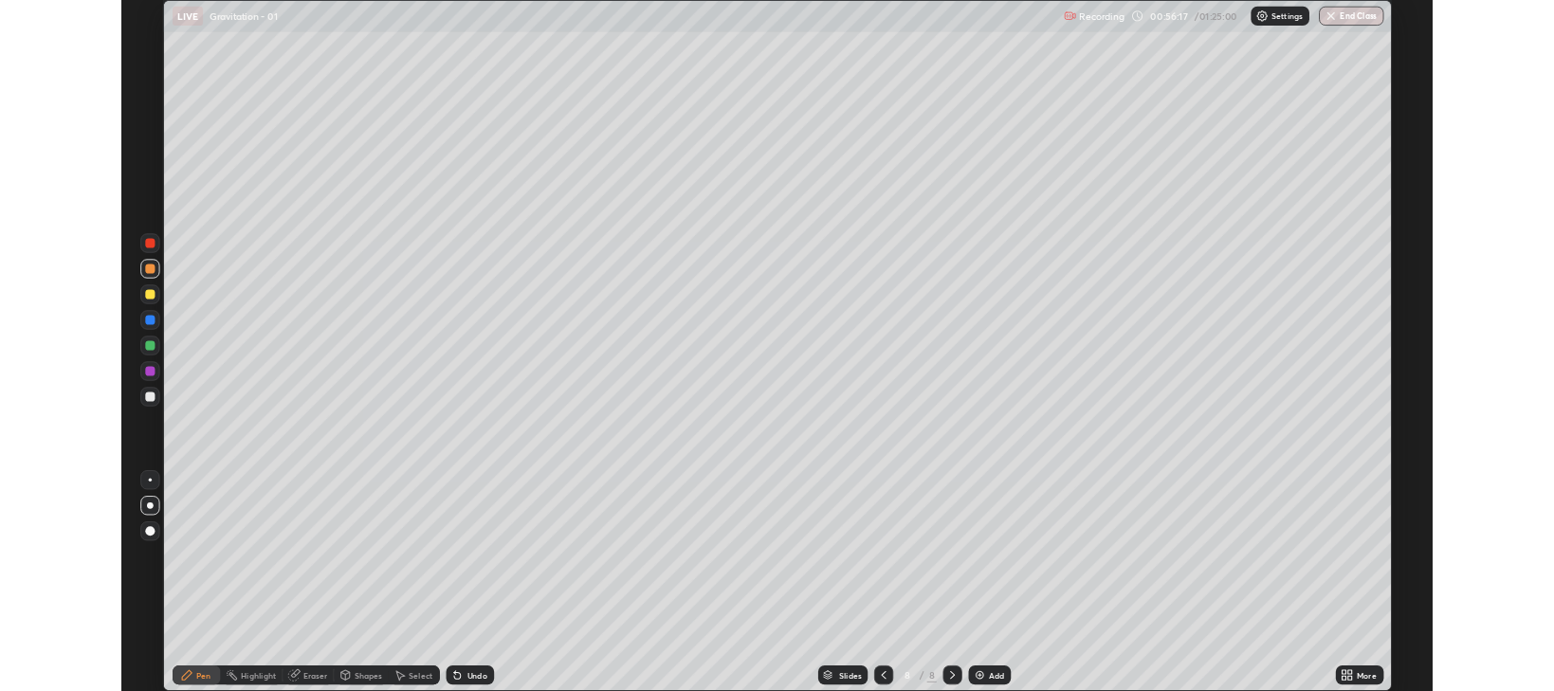
scroll to position [819, 1554]
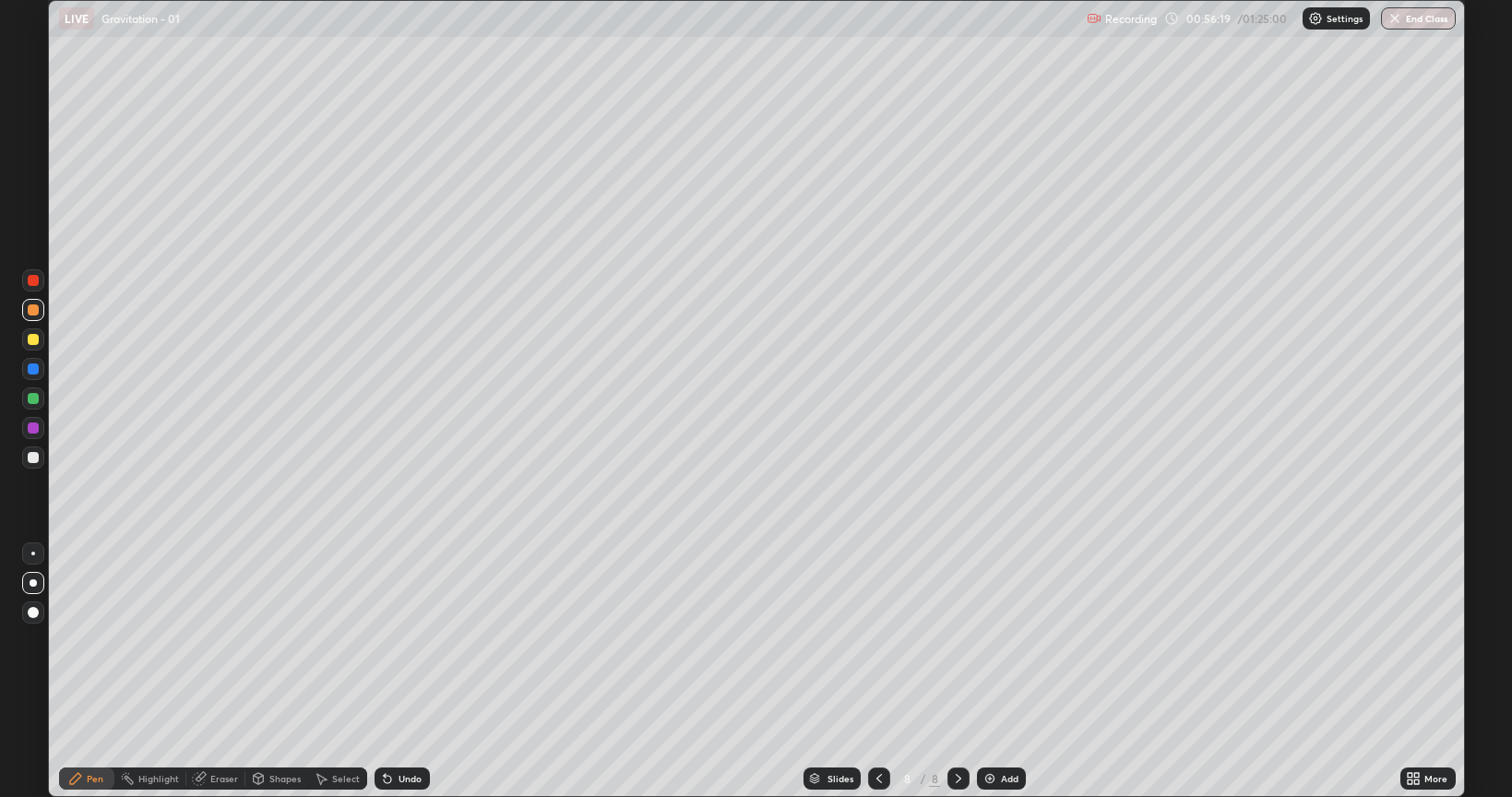
click at [399, 671] on div "Undo" at bounding box center [402, 779] width 55 height 22
click at [76, 671] on icon at bounding box center [75, 778] width 11 height 11
click at [873, 671] on div at bounding box center [879, 779] width 22 height 37
click at [877, 671] on icon at bounding box center [880, 778] width 6 height 9
click at [37, 280] on div at bounding box center [32, 279] width 11 height 11
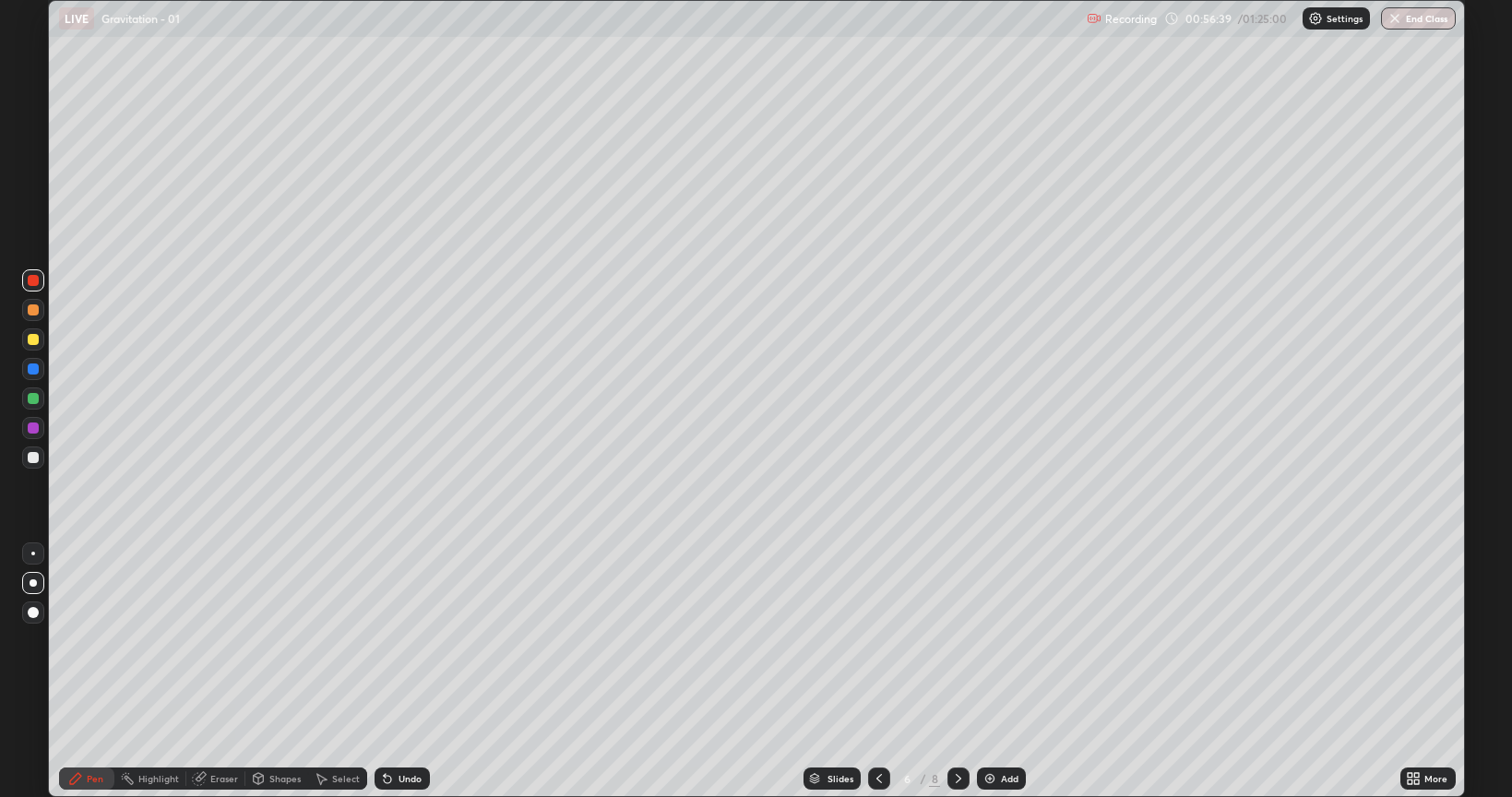
click at [34, 369] on div at bounding box center [32, 368] width 11 height 11
click at [956, 671] on icon at bounding box center [958, 778] width 6 height 9
click at [954, 671] on icon at bounding box center [957, 778] width 15 height 15
click at [995, 671] on div "Add" at bounding box center [1001, 779] width 49 height 22
click at [39, 464] on div at bounding box center [33, 457] width 22 height 22
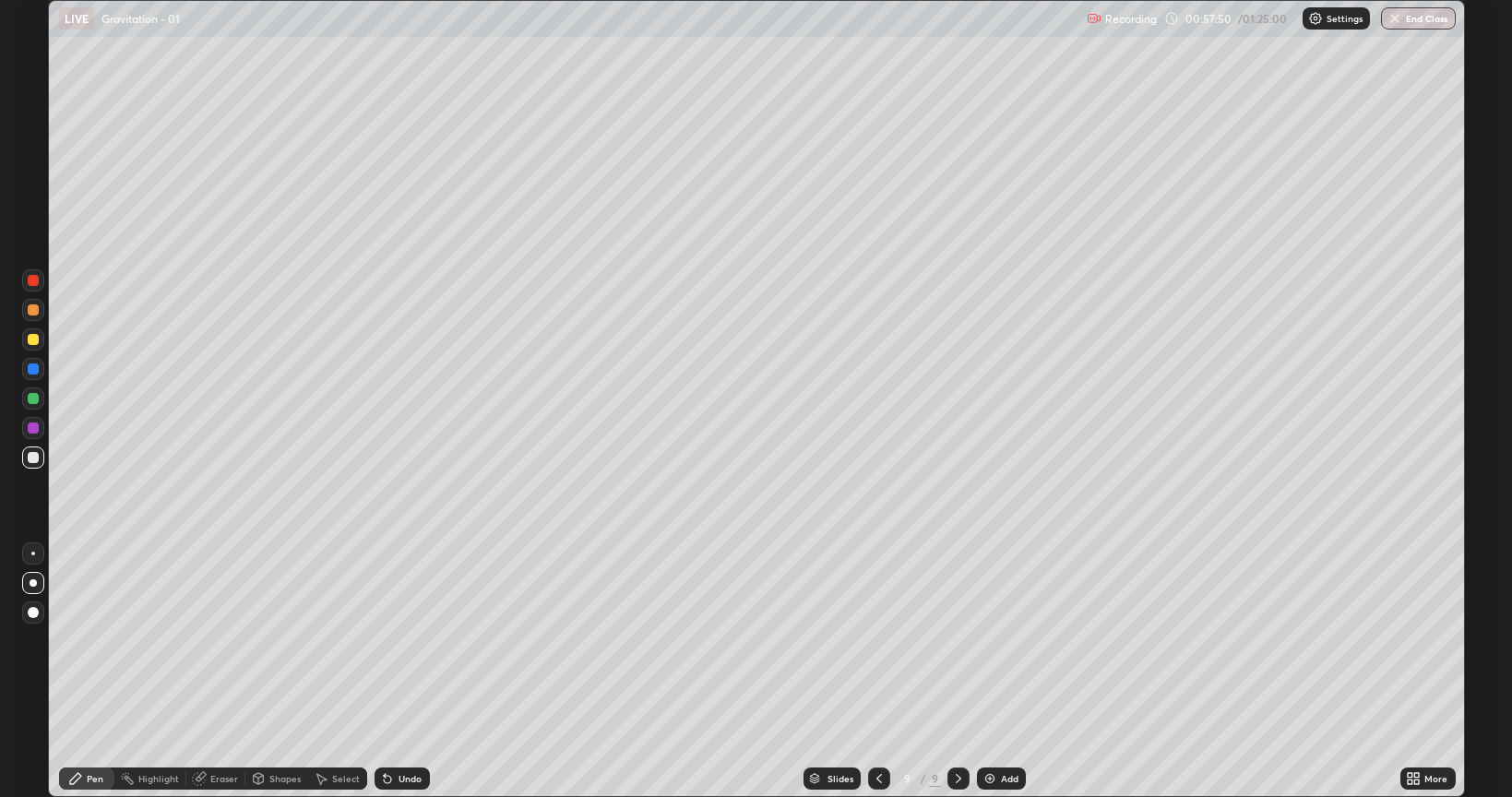
click at [271, 671] on div "Shapes" at bounding box center [285, 778] width 31 height 9
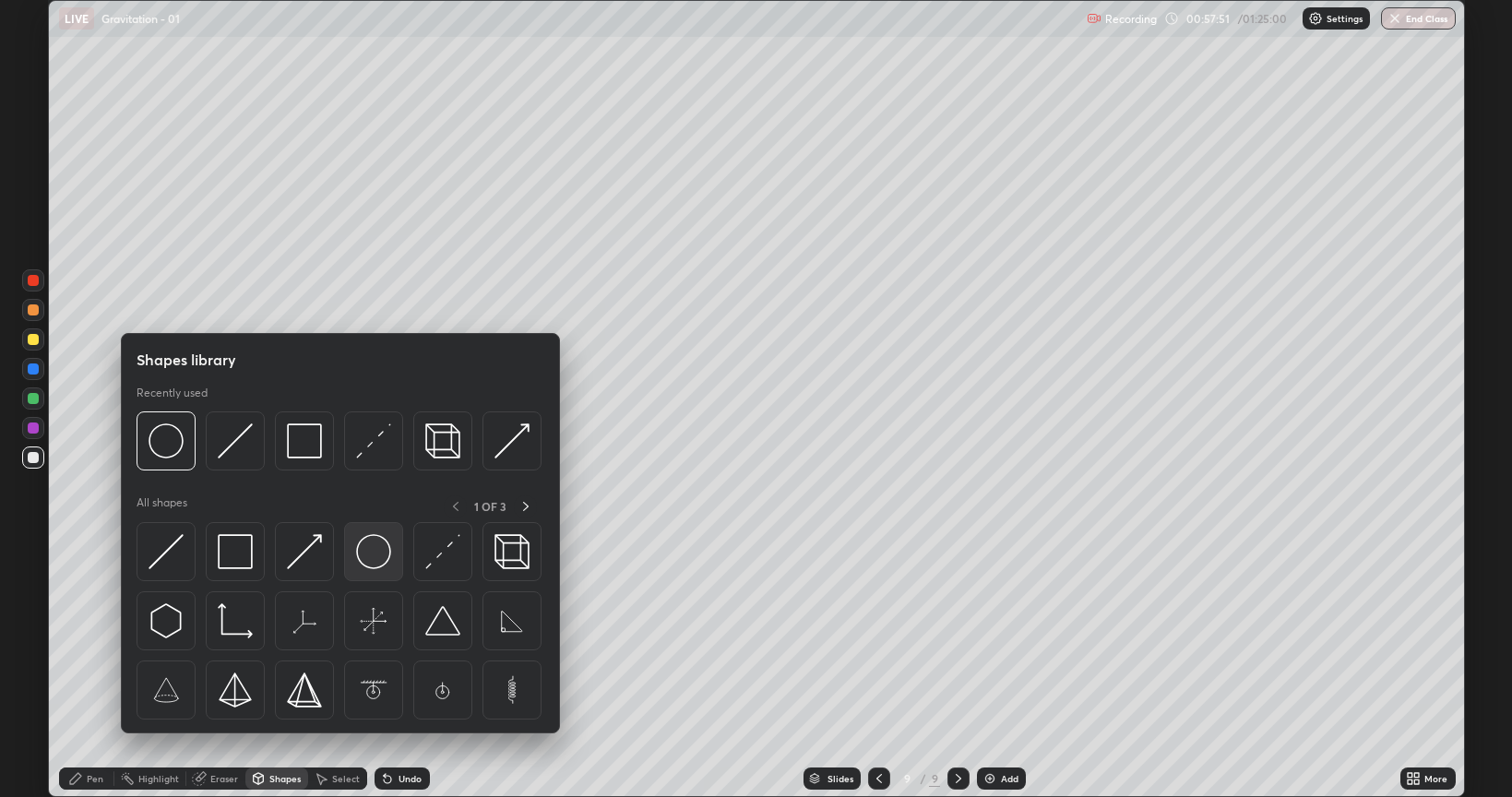
click at [378, 554] on img at bounding box center [374, 552] width 35 height 35
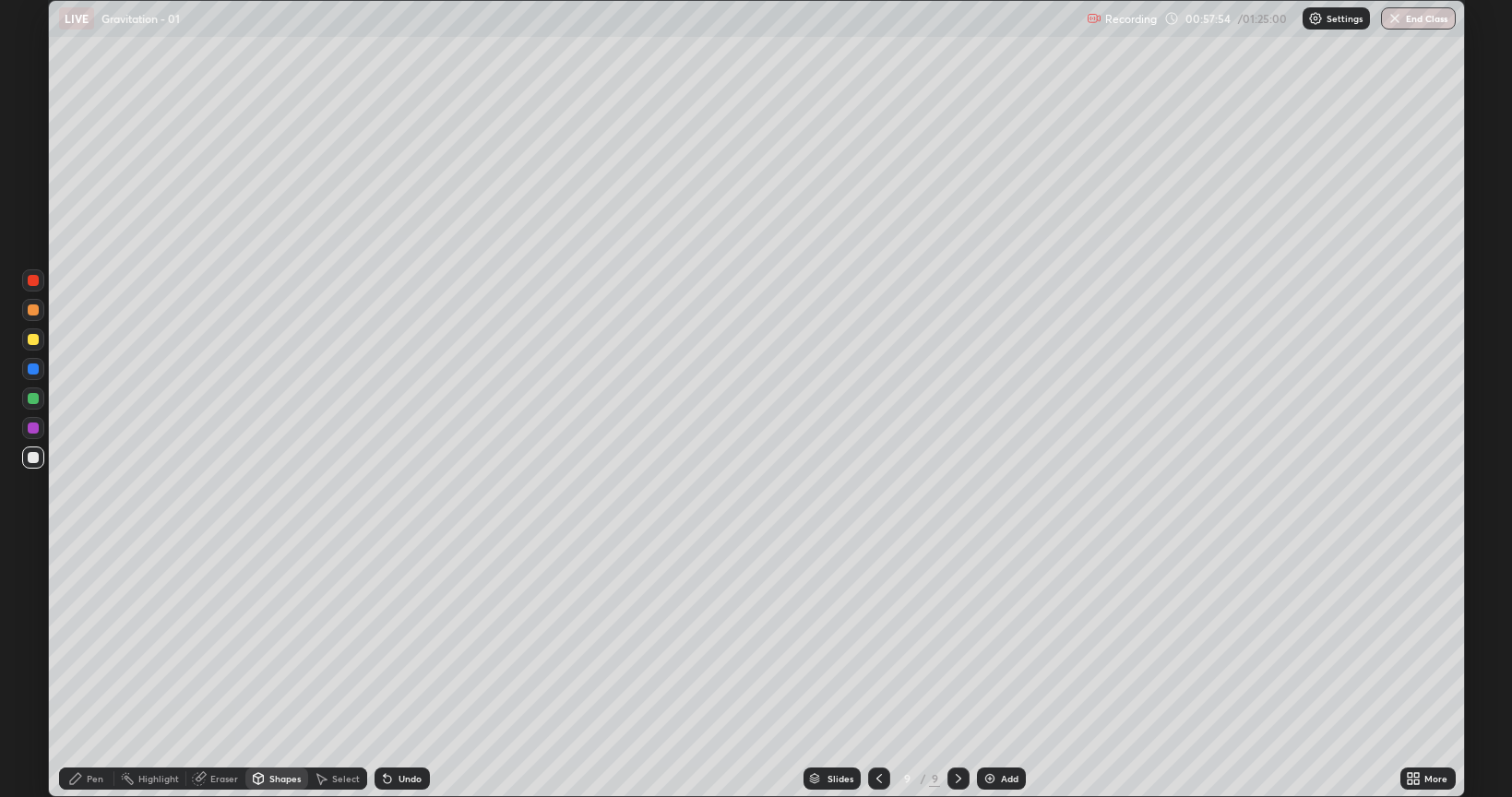
click at [89, 671] on div "Pen" at bounding box center [94, 778] width 17 height 9
click at [33, 340] on div at bounding box center [32, 339] width 11 height 11
click at [396, 671] on div "Undo" at bounding box center [402, 779] width 55 height 22
click at [391, 671] on icon at bounding box center [387, 778] width 15 height 15
click at [33, 457] on div at bounding box center [32, 456] width 11 height 11
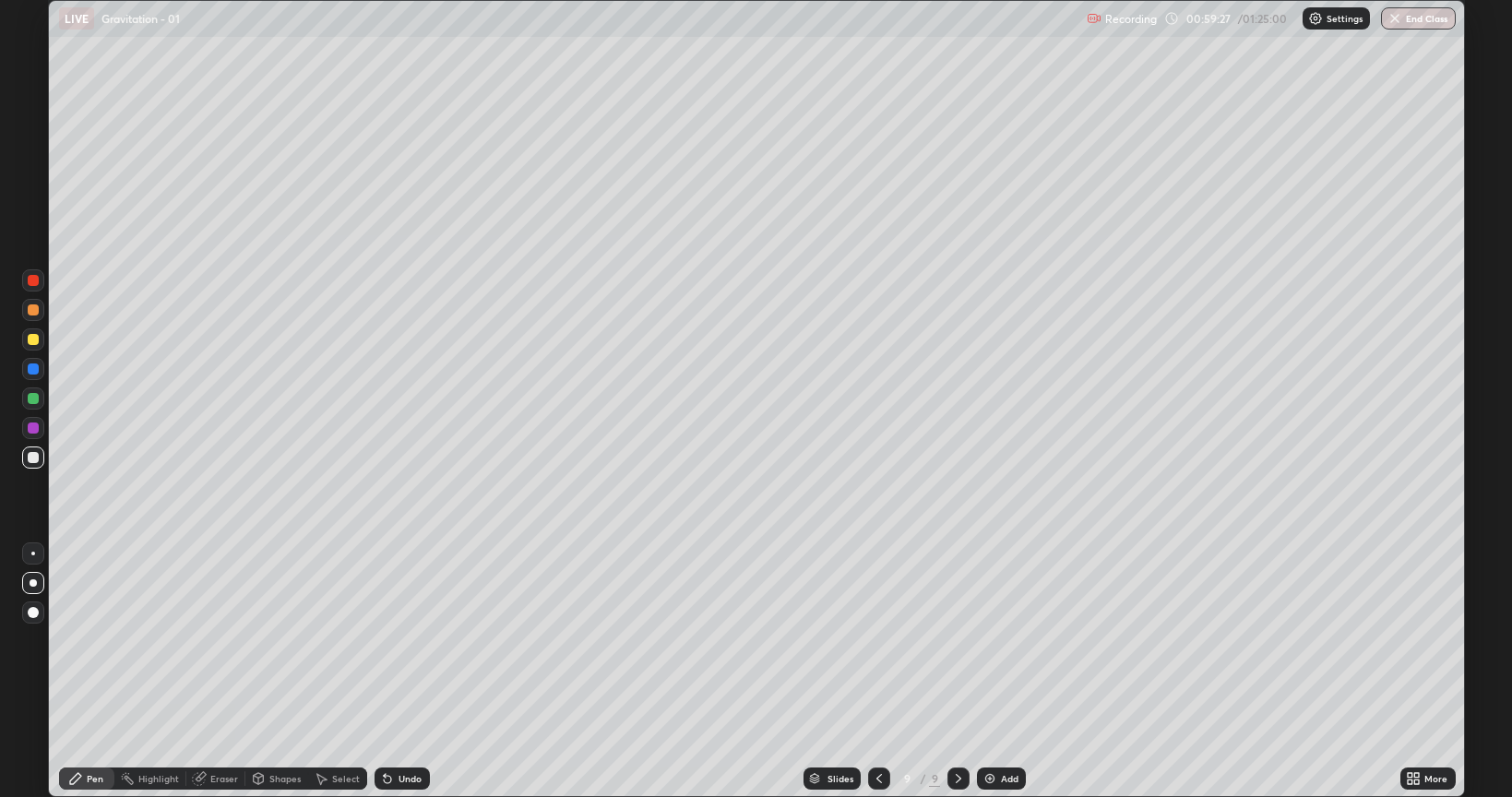
click at [220, 671] on div "Eraser" at bounding box center [215, 779] width 59 height 22
click at [211, 671] on div "Eraser" at bounding box center [215, 779] width 59 height 22
click at [877, 671] on icon at bounding box center [880, 778] width 6 height 9
click at [877, 671] on icon at bounding box center [879, 778] width 15 height 15
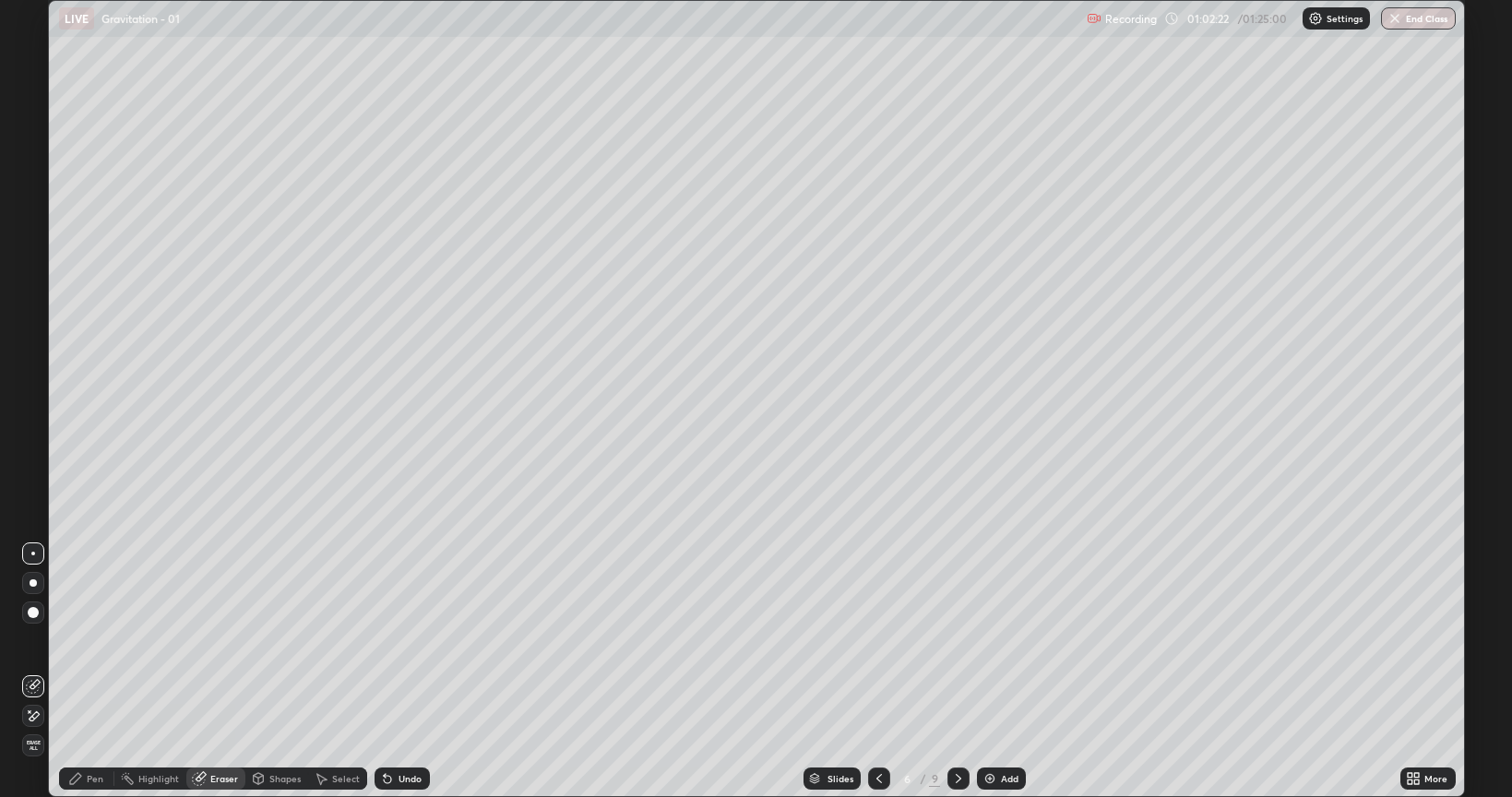
click at [33, 583] on div at bounding box center [33, 583] width 8 height 8
click at [948, 671] on div at bounding box center [958, 779] width 22 height 22
click at [954, 671] on icon at bounding box center [957, 778] width 15 height 15
click at [98, 671] on div "Pen" at bounding box center [94, 778] width 17 height 9
click at [210, 671] on div "Eraser" at bounding box center [224, 778] width 27 height 9
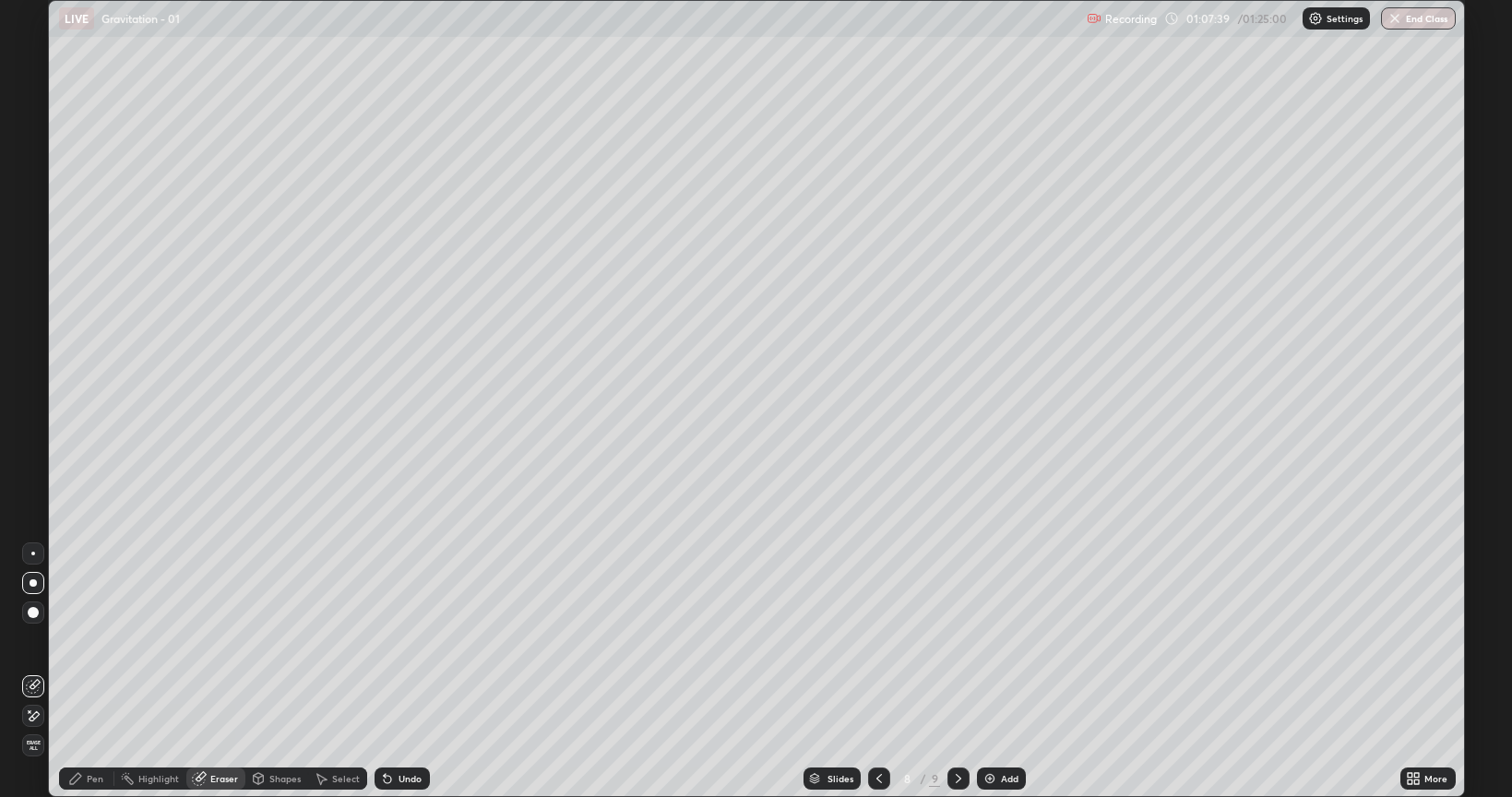
click at [90, 671] on div "Pen" at bounding box center [94, 778] width 17 height 9
click at [954, 671] on icon at bounding box center [957, 778] width 15 height 15
click at [1418, 671] on div "More" at bounding box center [1427, 779] width 55 height 22
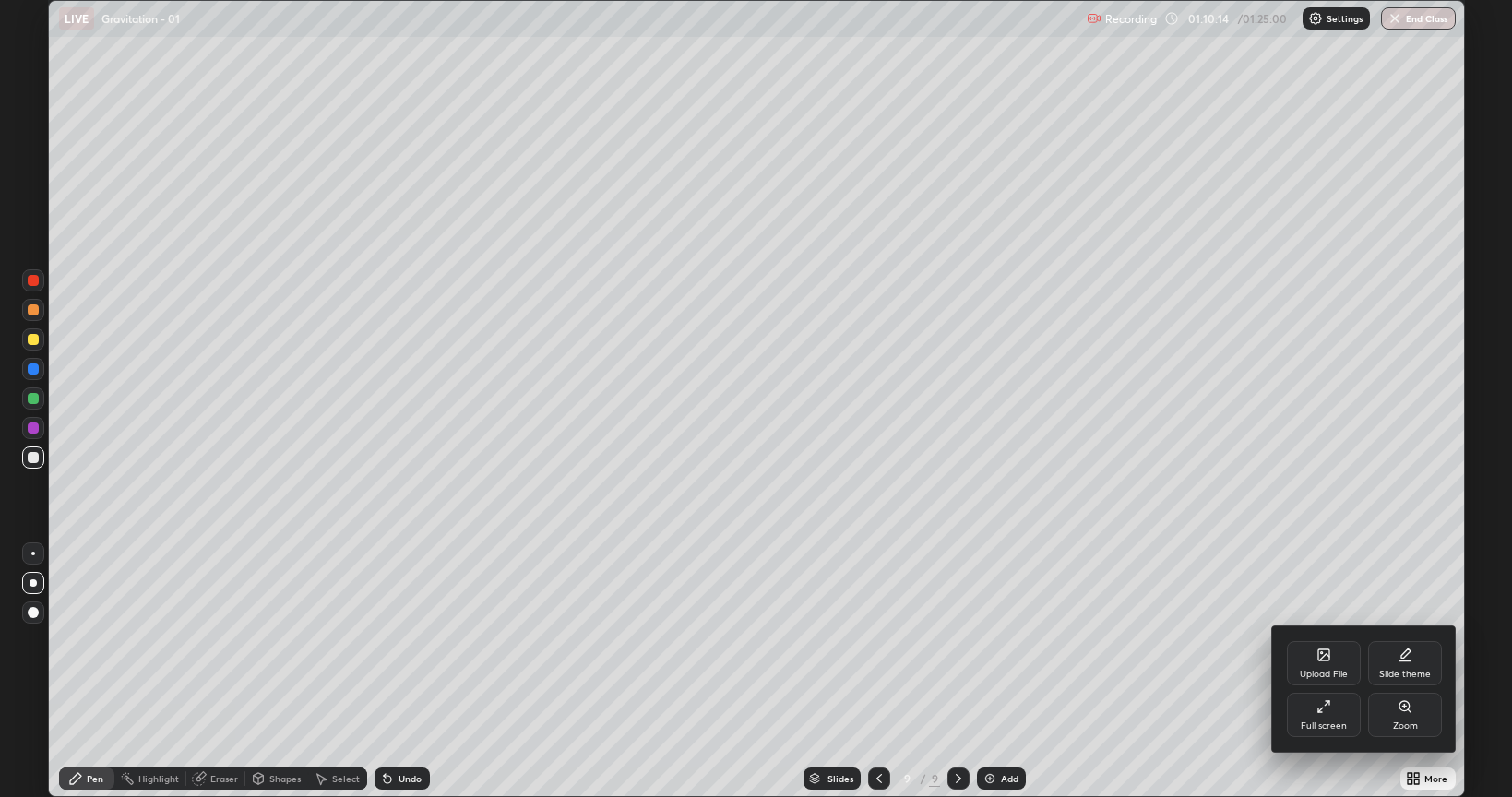
click at [1314, 671] on div "Full screen" at bounding box center [1323, 715] width 74 height 45
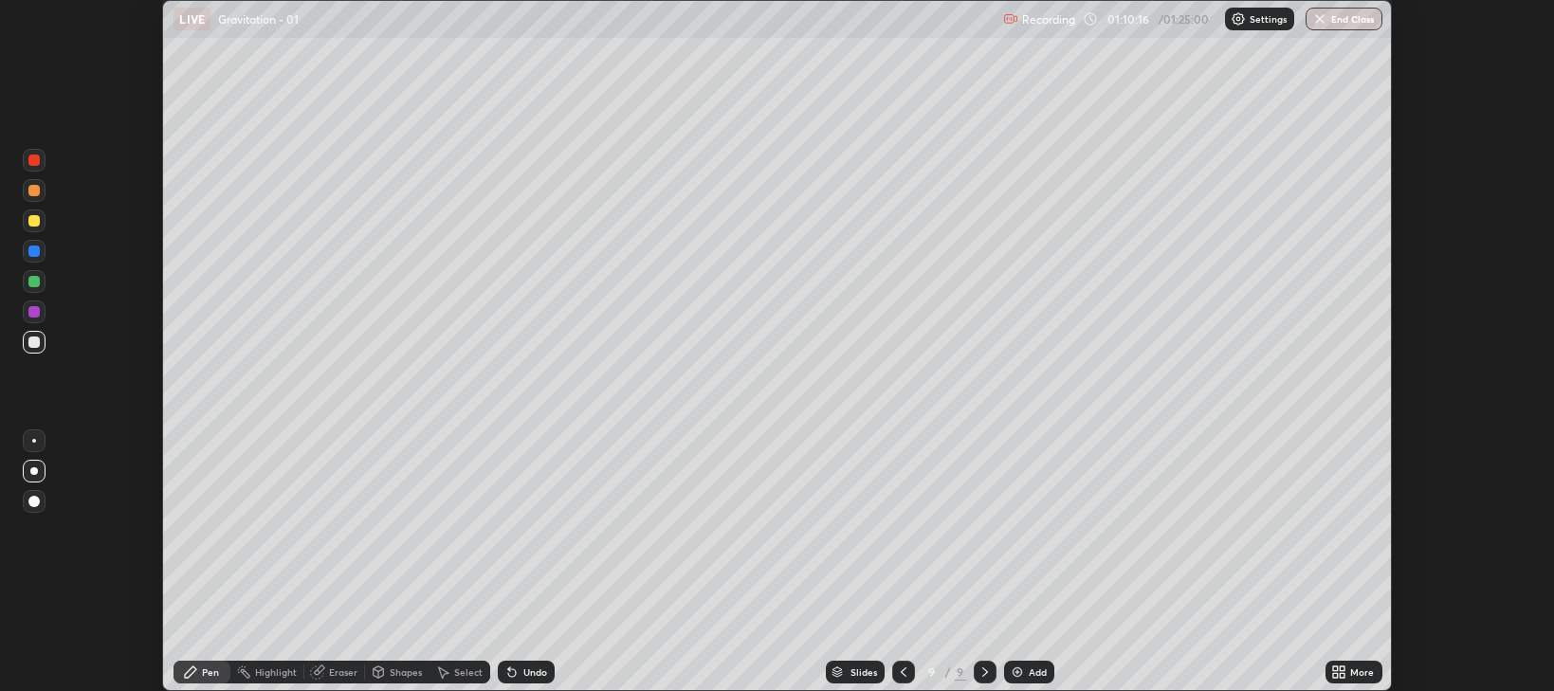
scroll to position [94101, 93238]
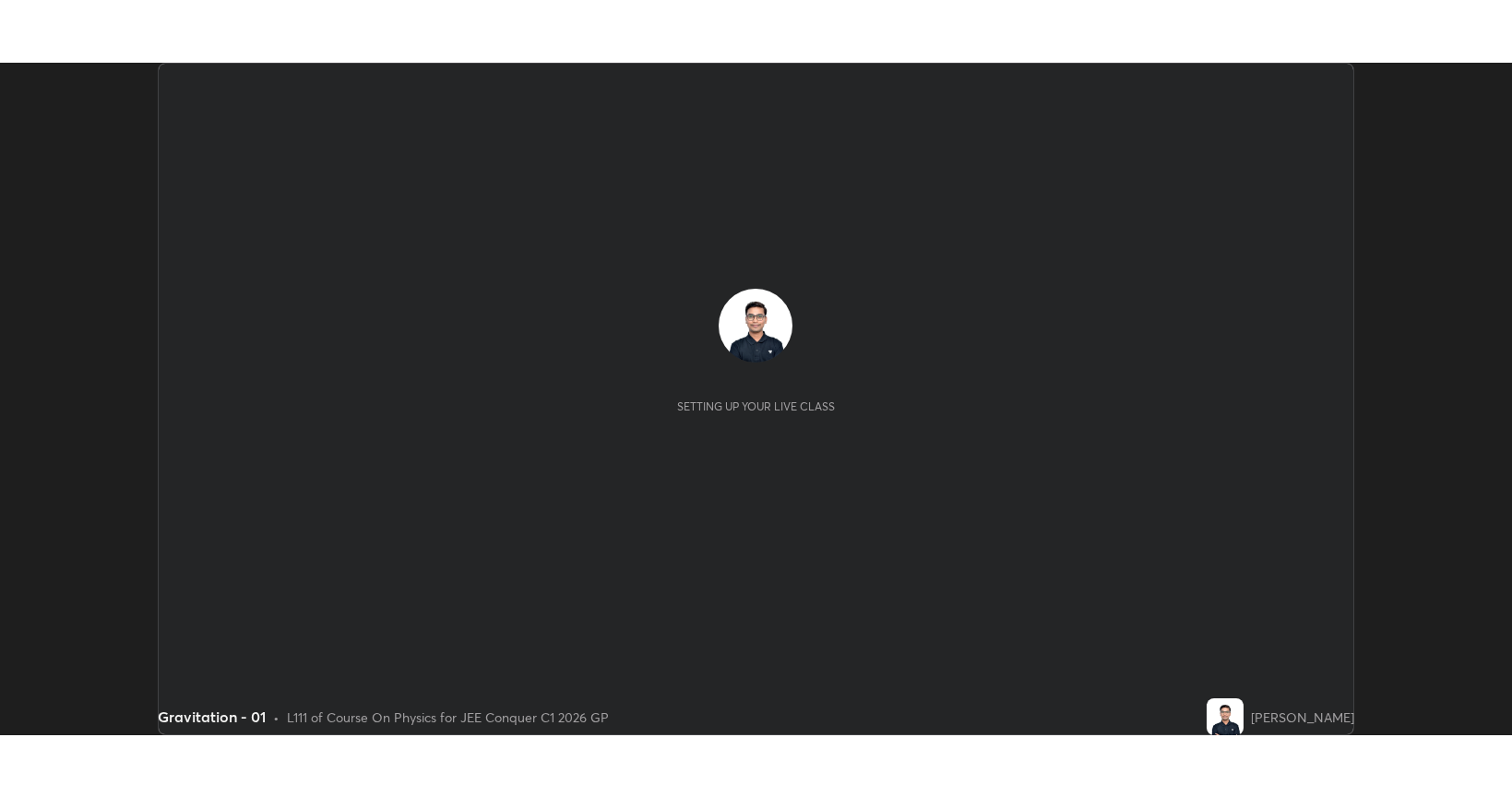
scroll to position [672, 1512]
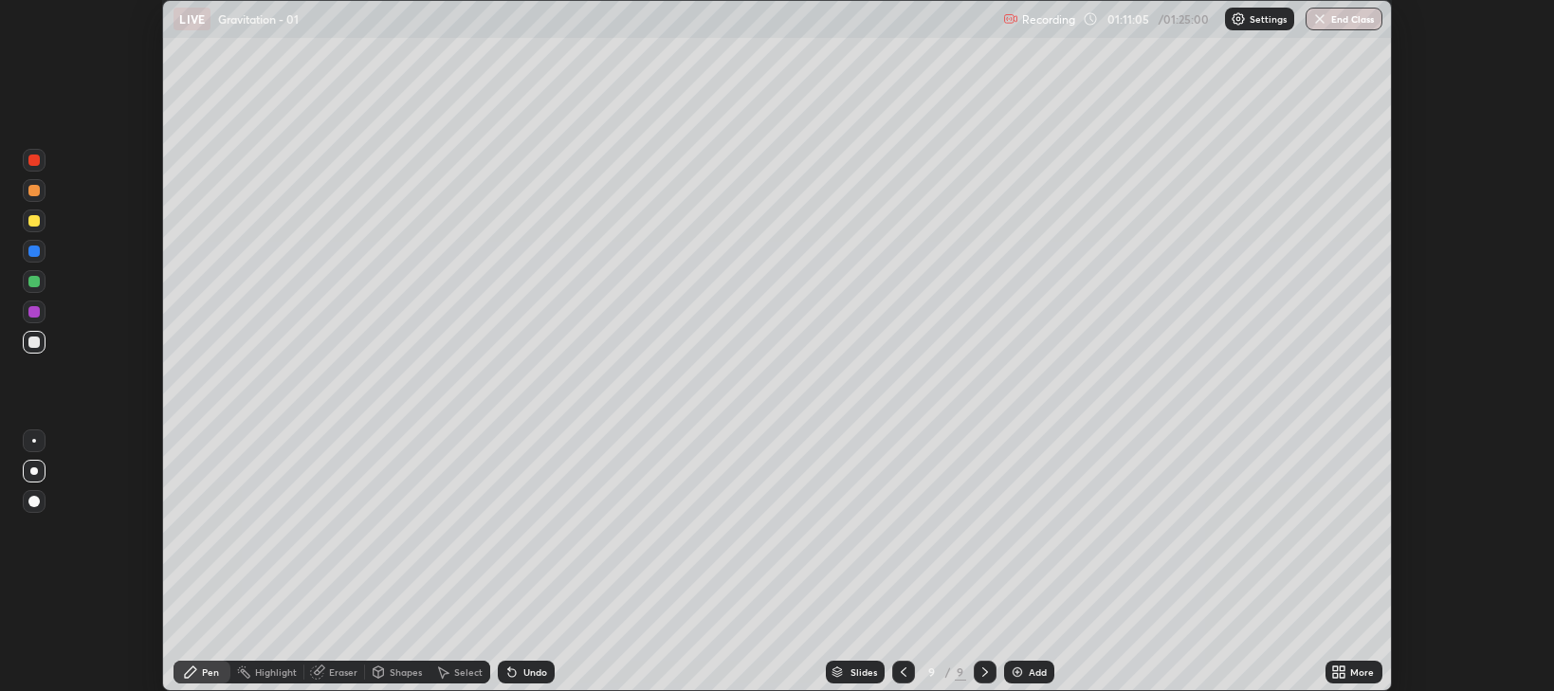
click at [1342, 675] on icon at bounding box center [1342, 675] width 5 height 5
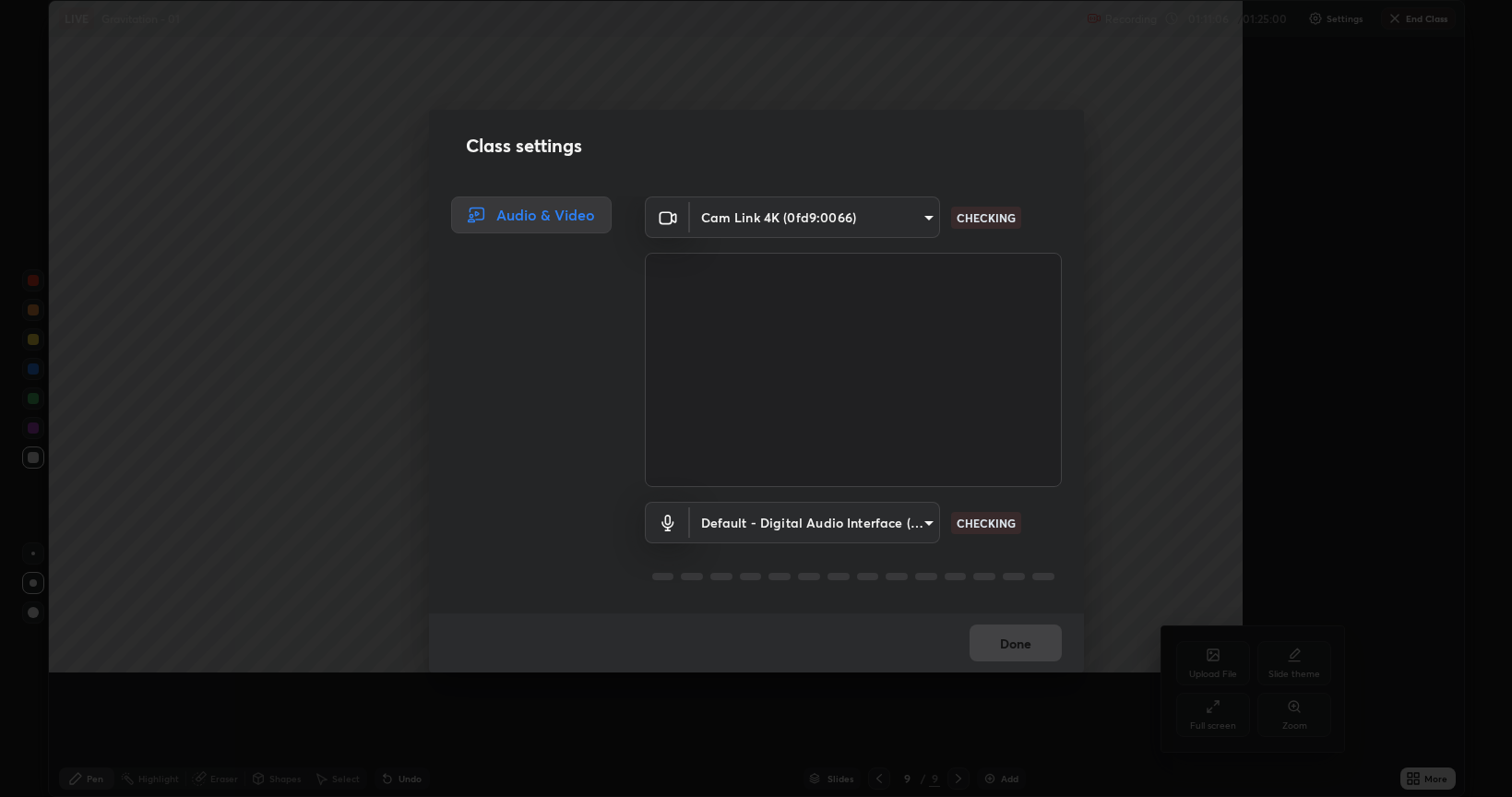
scroll to position [797, 1512]
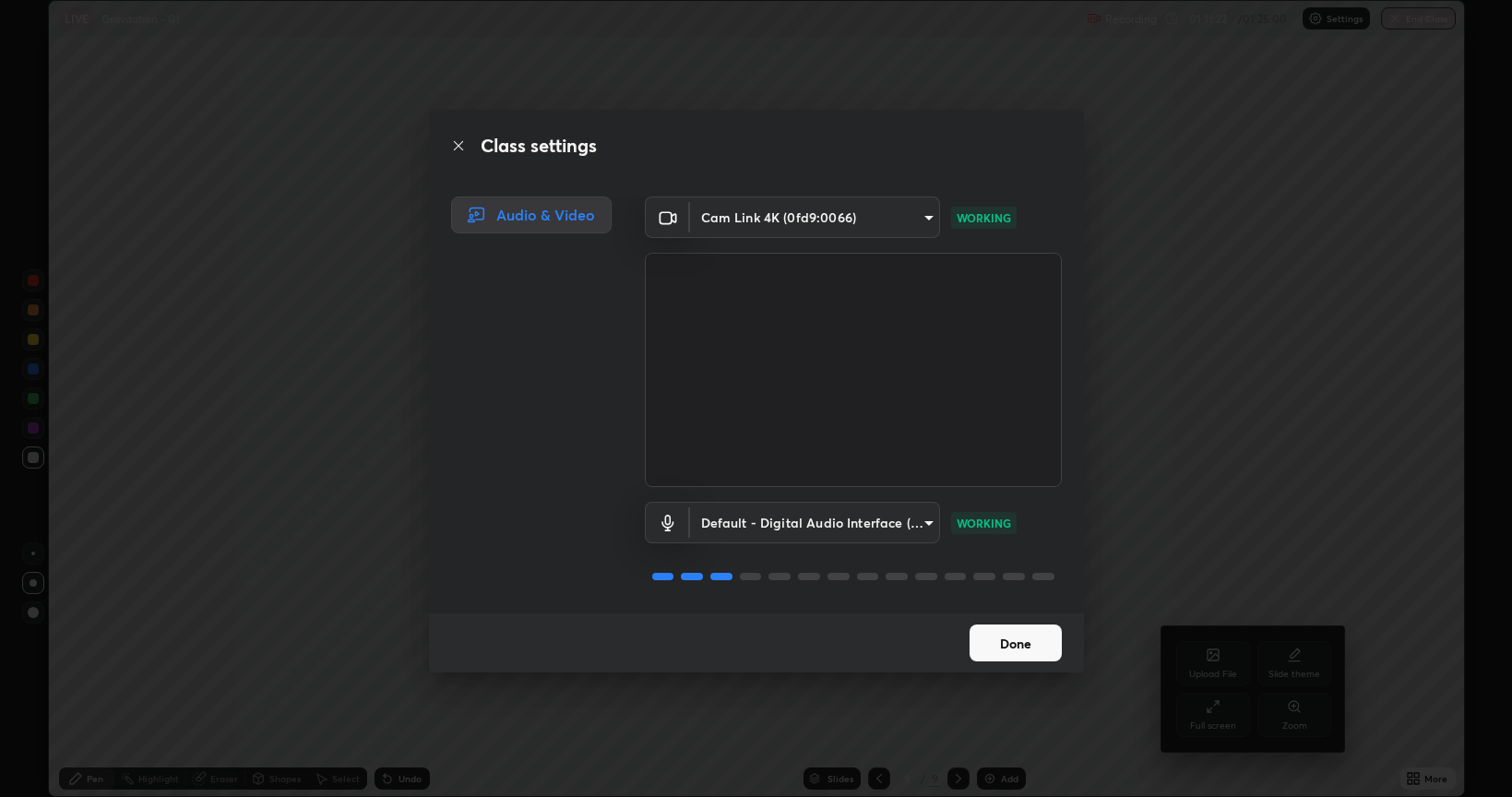
click at [987, 642] on button "Done" at bounding box center [1015, 643] width 92 height 37
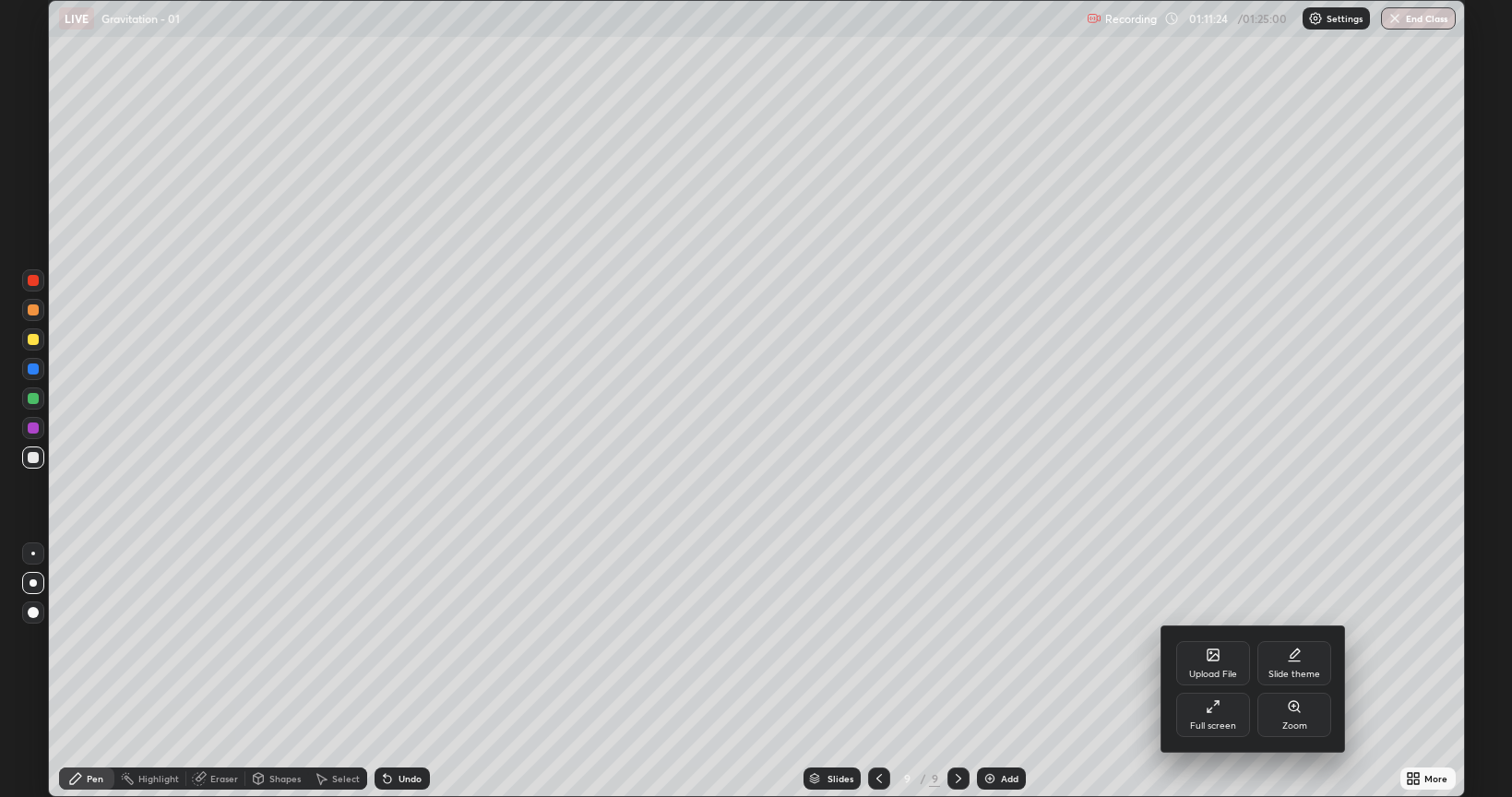
click at [217, 671] on div at bounding box center [756, 398] width 1512 height 797
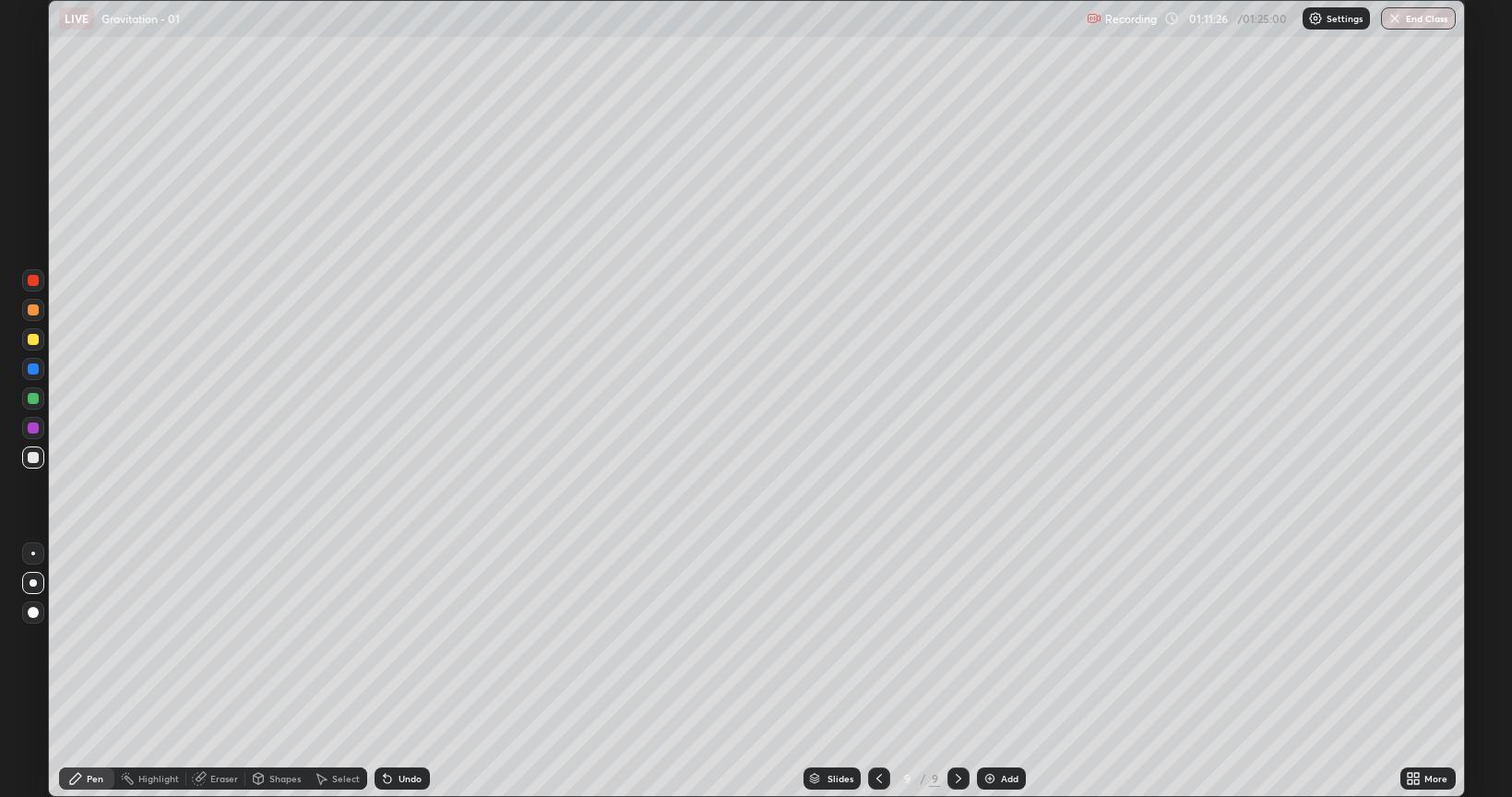
click at [206, 671] on div "Eraser" at bounding box center [215, 779] width 59 height 22
click at [76, 671] on icon at bounding box center [75, 778] width 11 height 11
click at [228, 671] on div "Eraser" at bounding box center [215, 779] width 59 height 37
click at [96, 671] on div "Pen" at bounding box center [94, 778] width 17 height 9
click at [33, 406] on div at bounding box center [33, 398] width 22 height 22
